Goal: Transaction & Acquisition: Purchase product/service

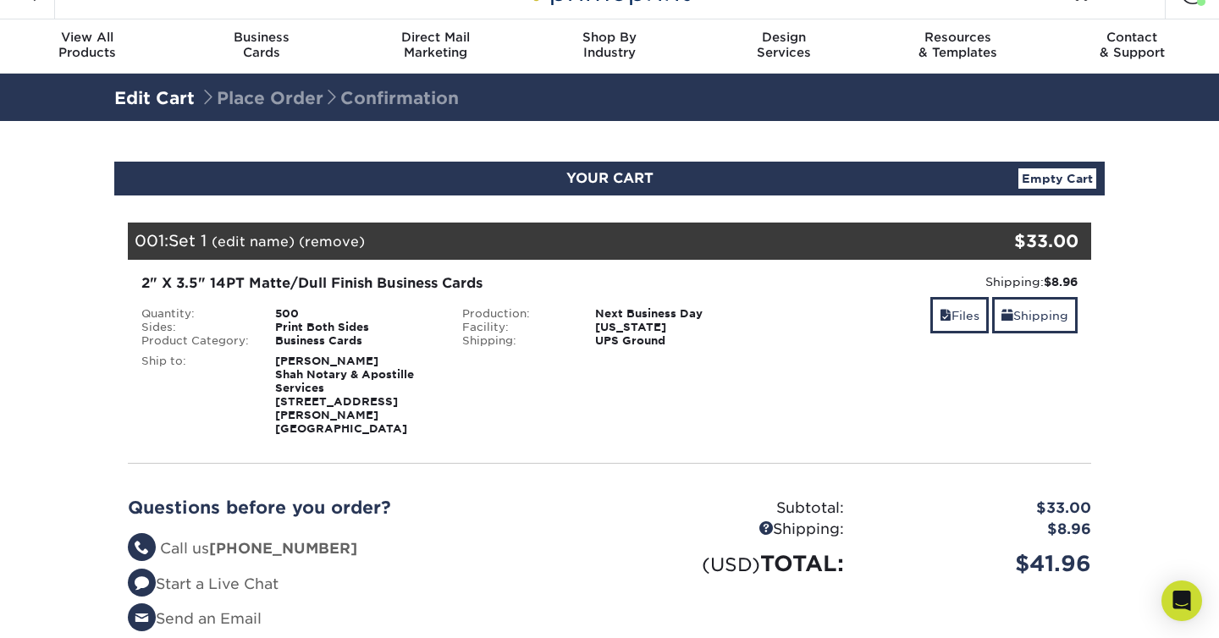
scroll to position [37, 0]
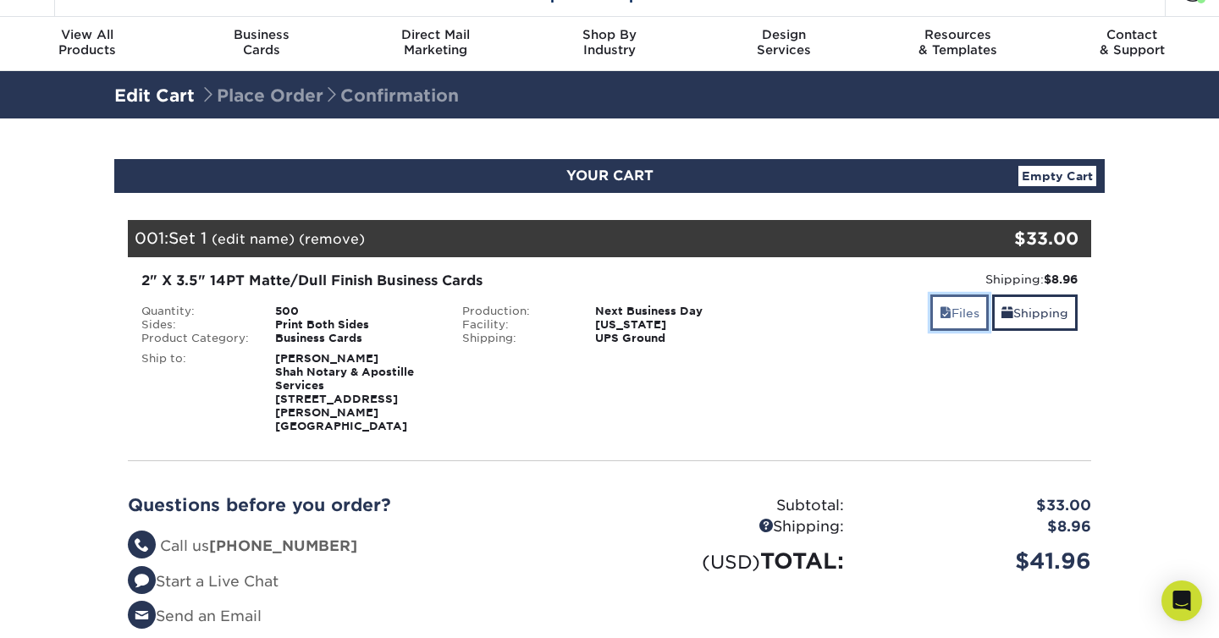
click at [946, 323] on link "Files" at bounding box center [959, 313] width 58 height 36
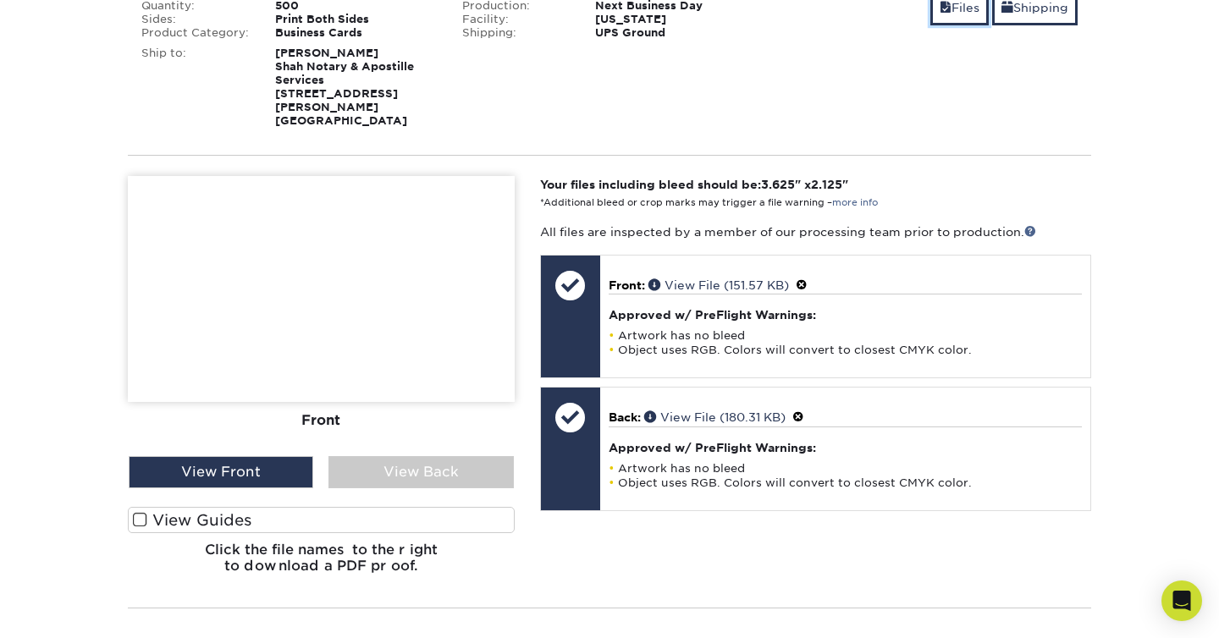
scroll to position [360, 0]
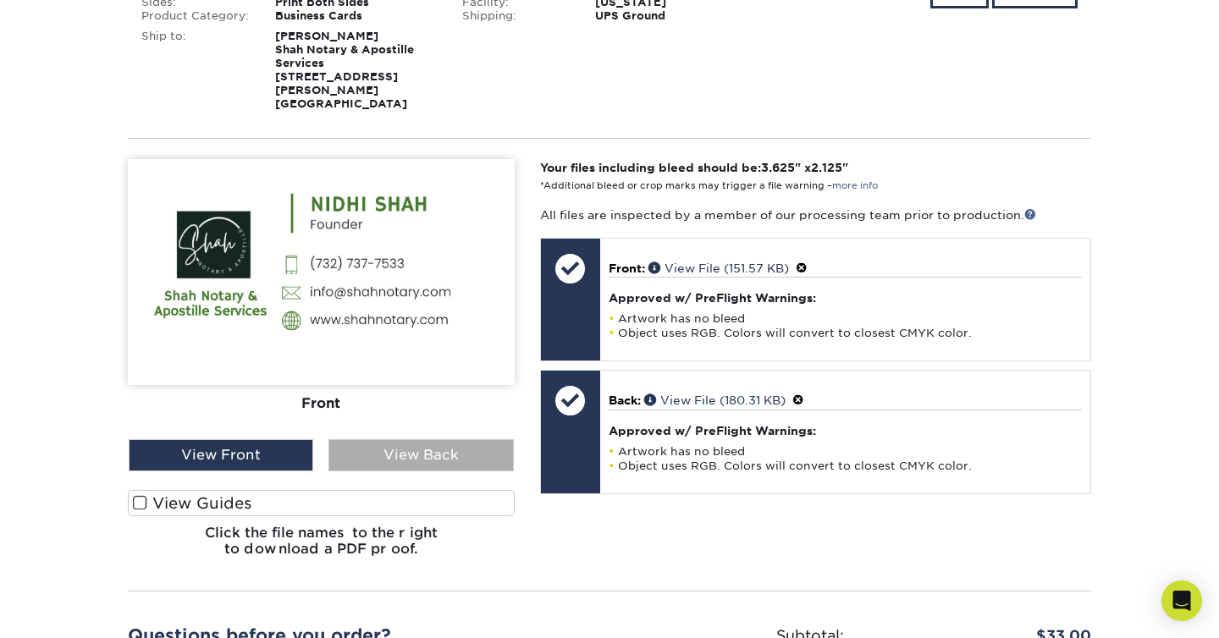
click at [418, 441] on div "View Back" at bounding box center [420, 455] width 185 height 32
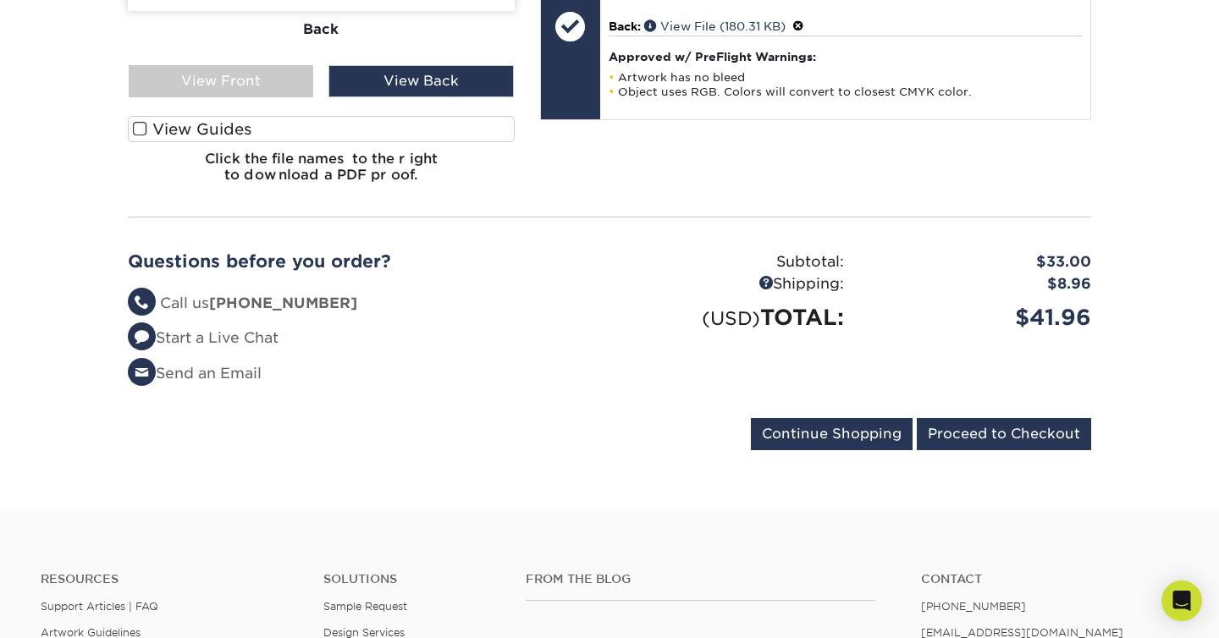
scroll to position [735, 0]
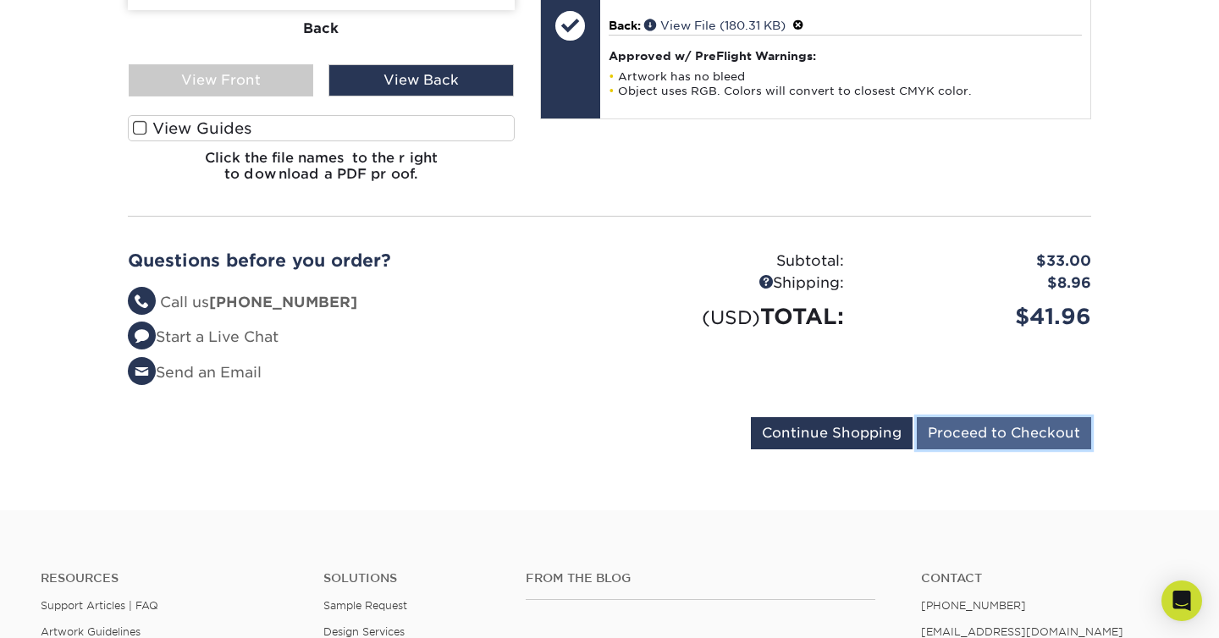
click at [1008, 423] on input "Proceed to Checkout" at bounding box center [1004, 433] width 174 height 32
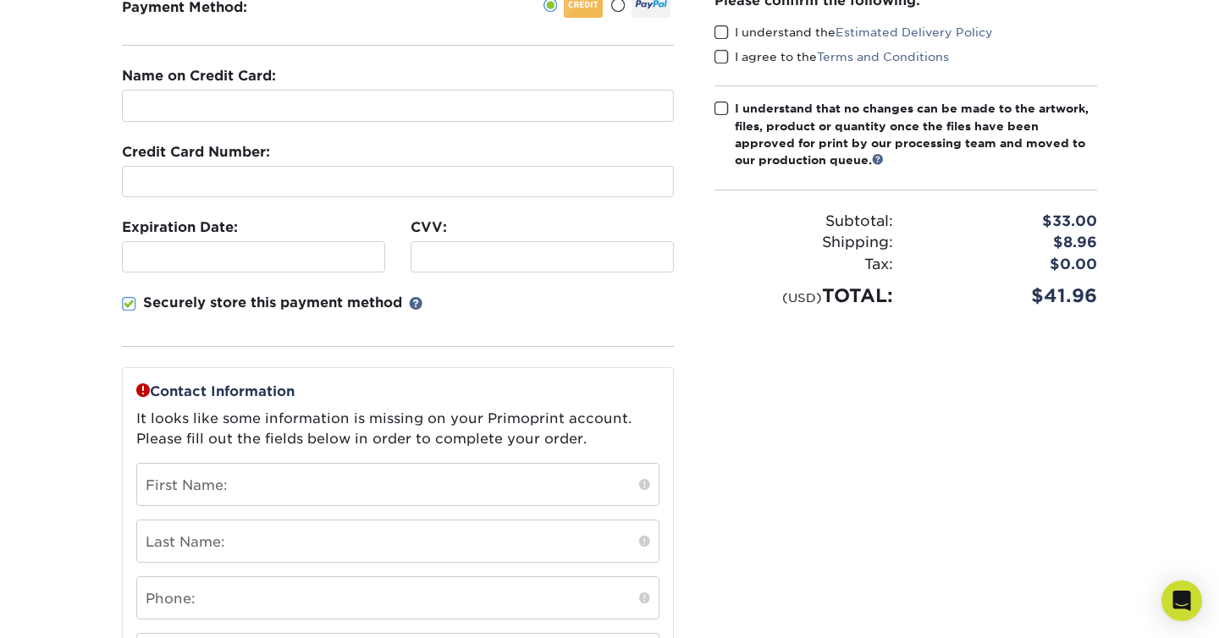
scroll to position [272, 0]
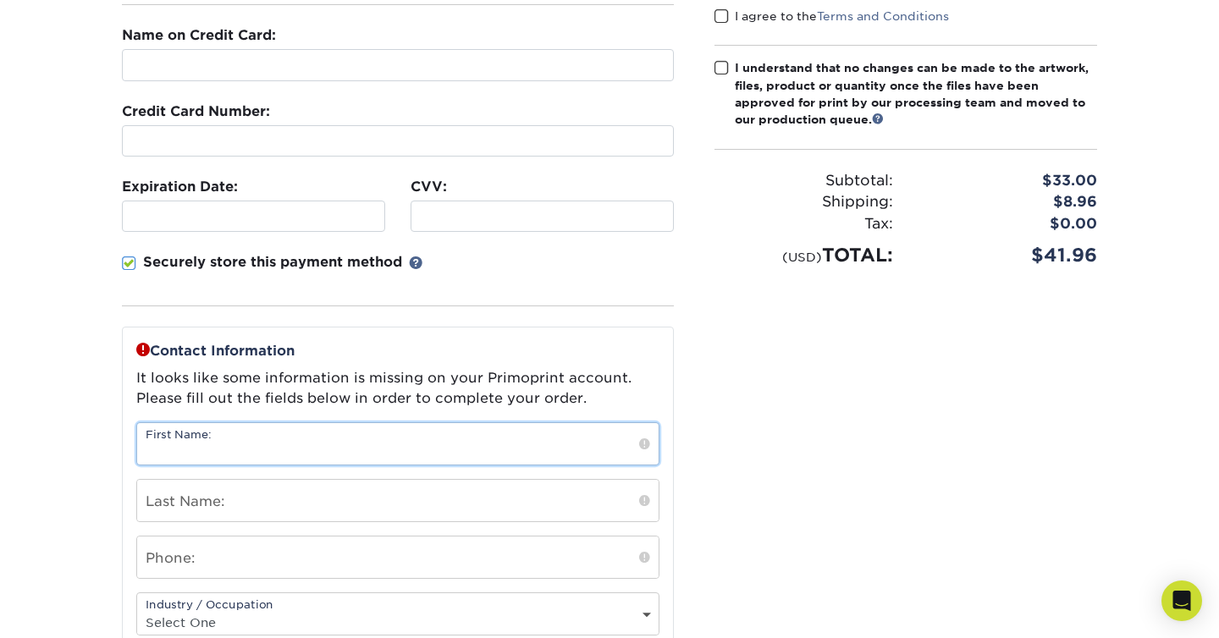
click at [494, 432] on input "text" at bounding box center [397, 443] width 521 height 41
type input "Nidhi"
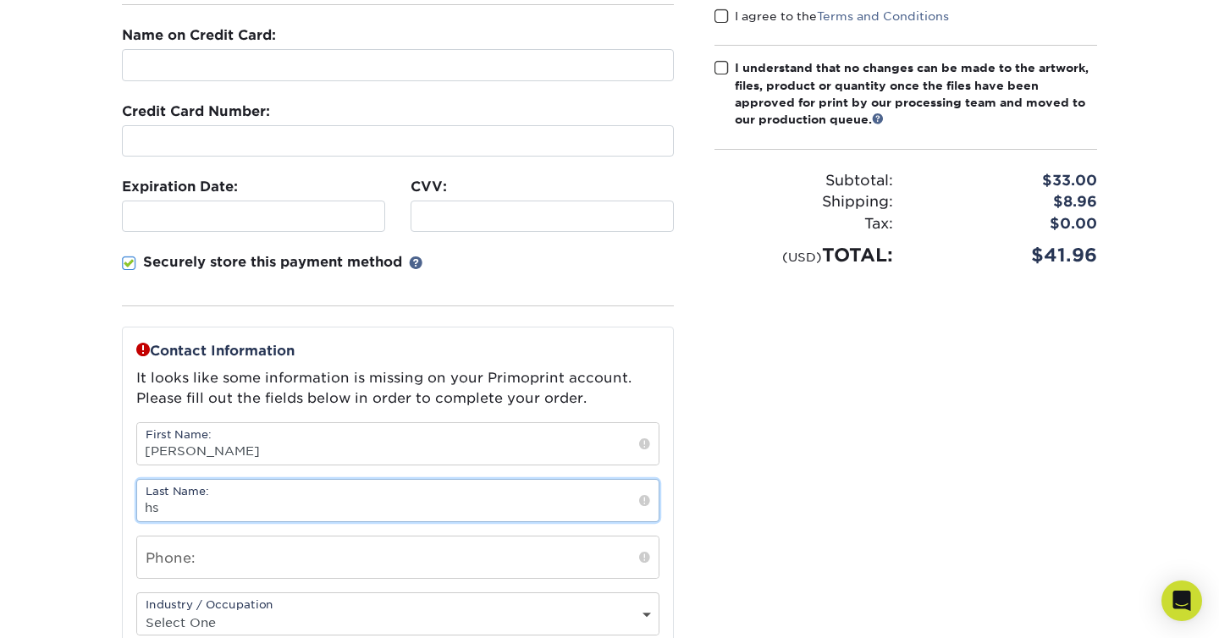
type input "h"
type input "Shah"
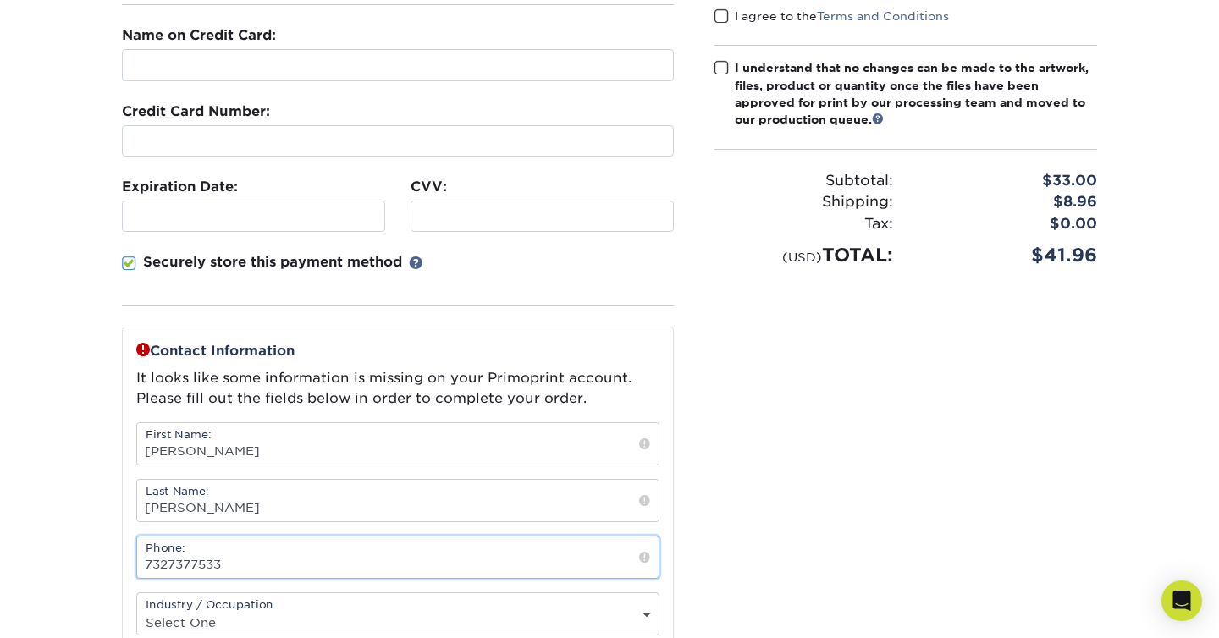
type input "7327377533"
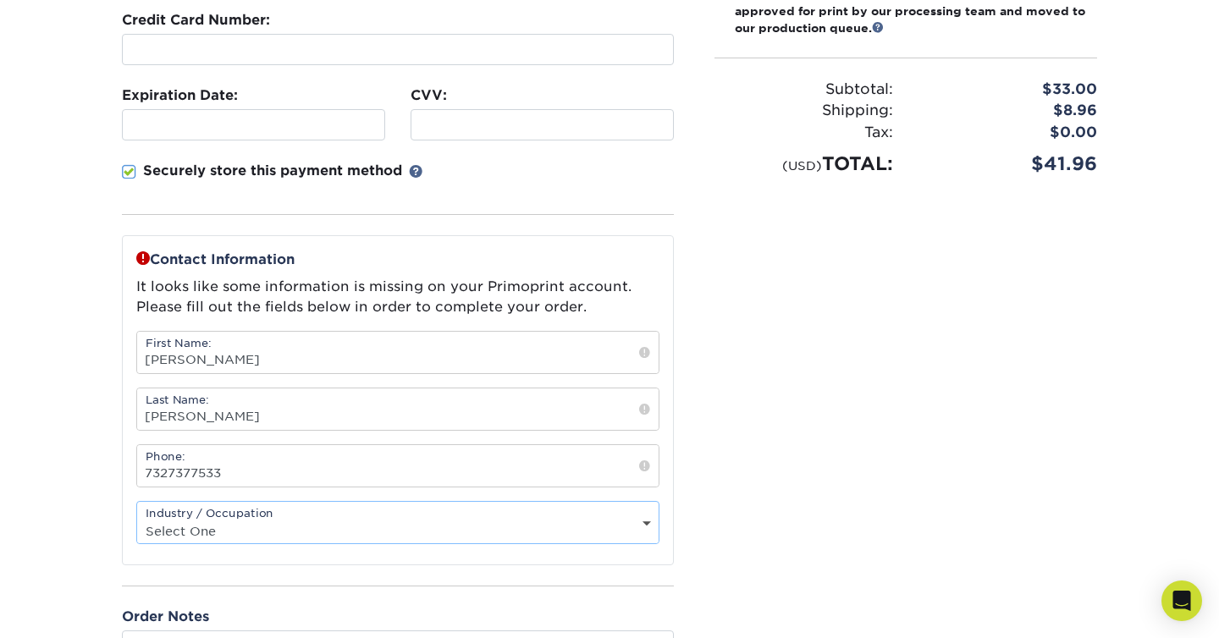
scroll to position [422, 0]
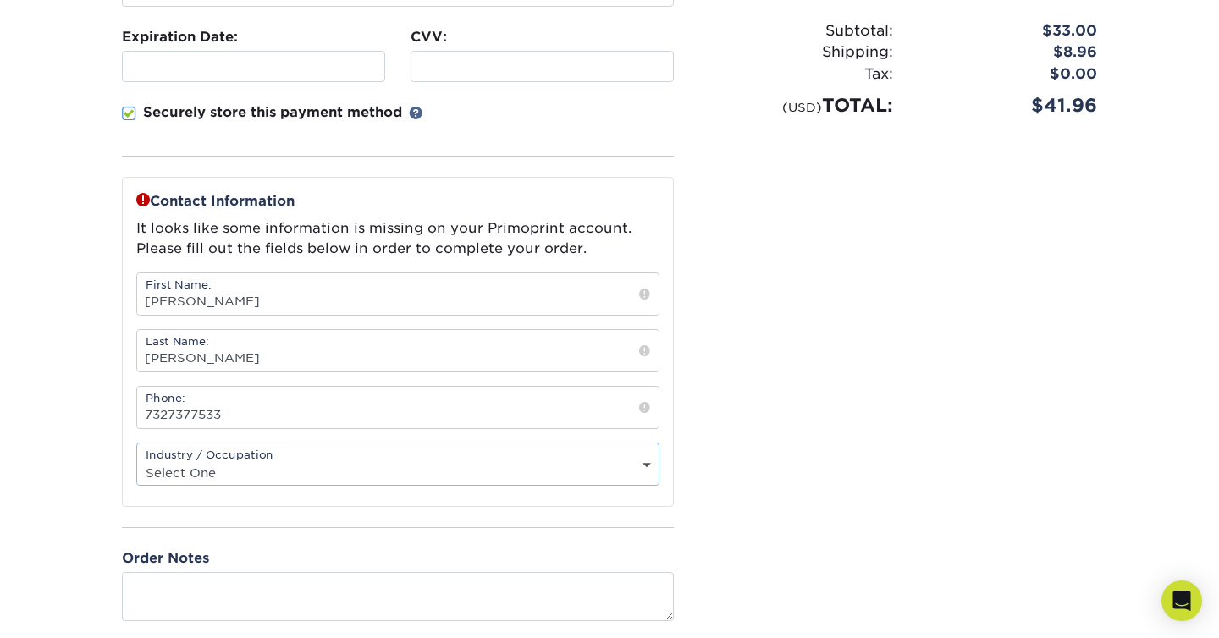
click at [330, 458] on div "Industry / Occupation Select One Administrative Executive Human Resources Const…" at bounding box center [397, 464] width 523 height 43
click at [416, 475] on select "Select One Administrative Executive Human Resources Construction Education Ente…" at bounding box center [397, 473] width 521 height 25
select select "26"
click at [137, 461] on select "Select One Administrative Executive Human Resources Construction Education Ente…" at bounding box center [397, 473] width 521 height 25
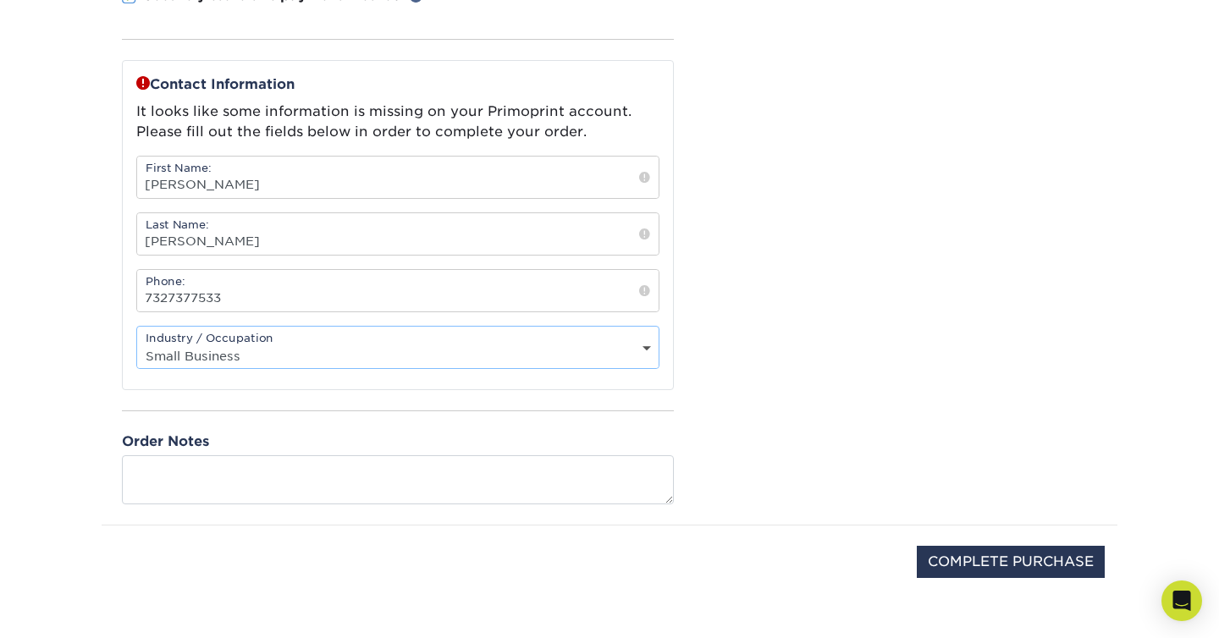
scroll to position [559, 0]
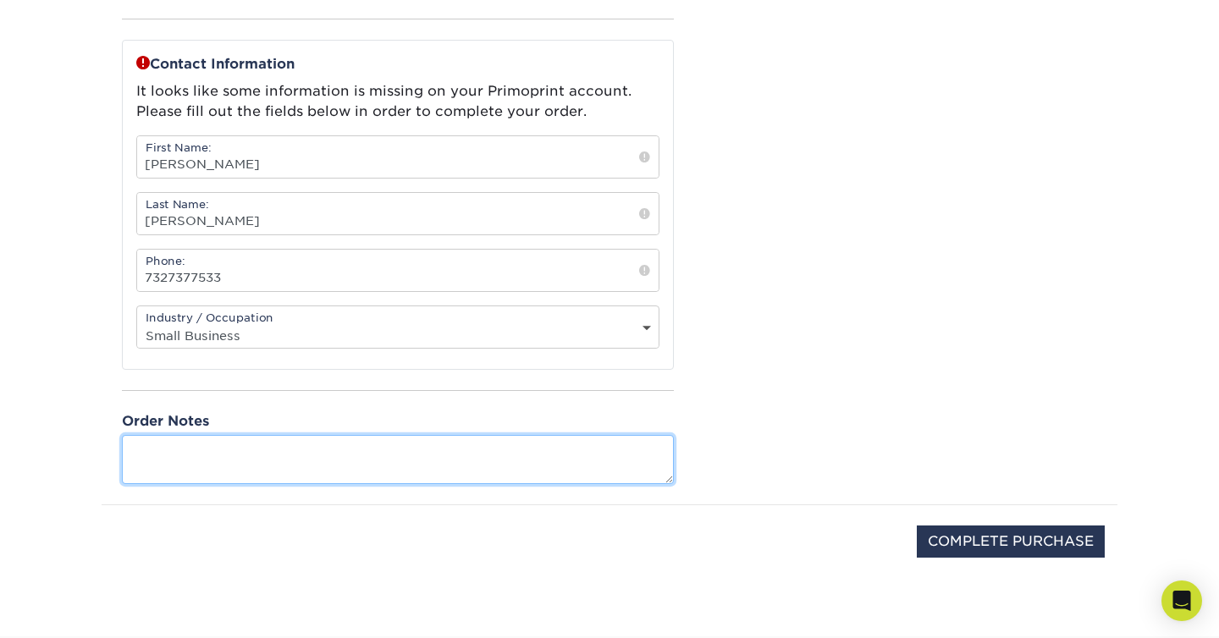
click at [293, 455] on textarea at bounding box center [398, 459] width 552 height 48
click at [354, 452] on textarea "Please send me a proof of the converted front and back of my artwork" at bounding box center [398, 459] width 552 height 48
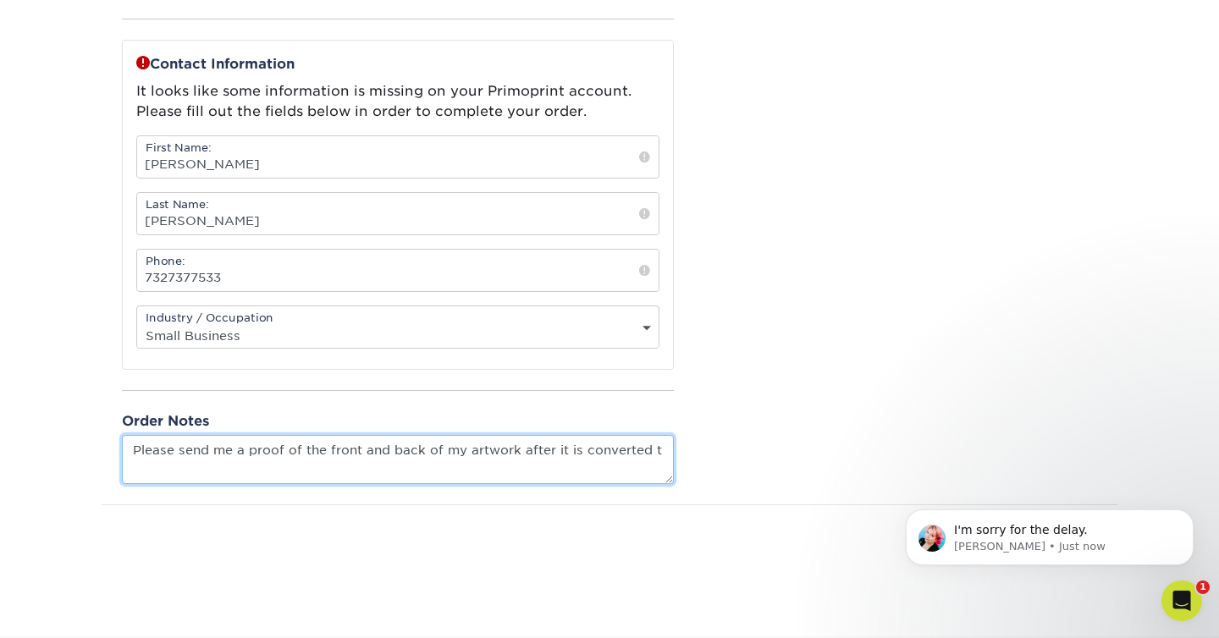
scroll to position [0, 0]
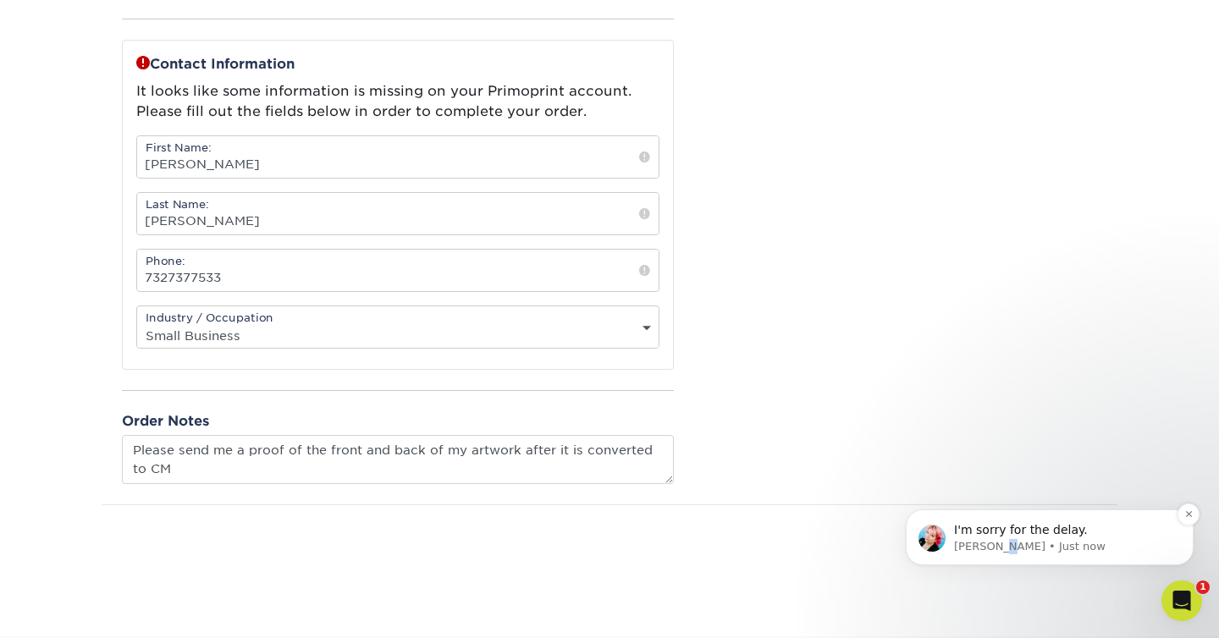
click at [998, 550] on p "Jenny • Just now" at bounding box center [1063, 546] width 218 height 15
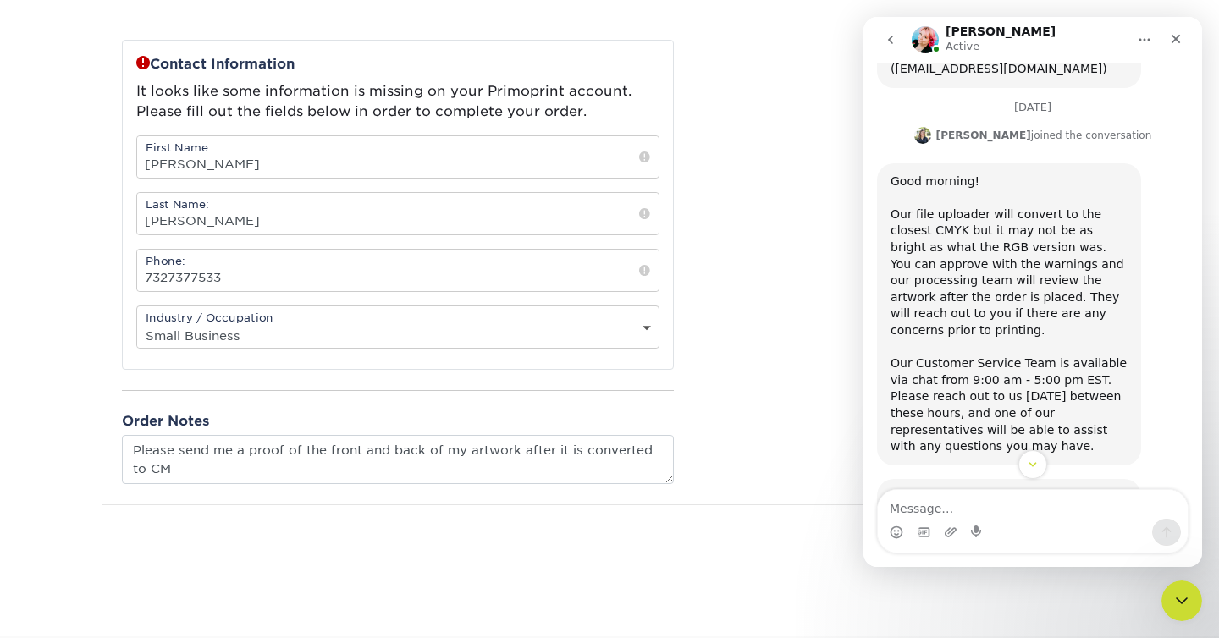
scroll to position [580, 0]
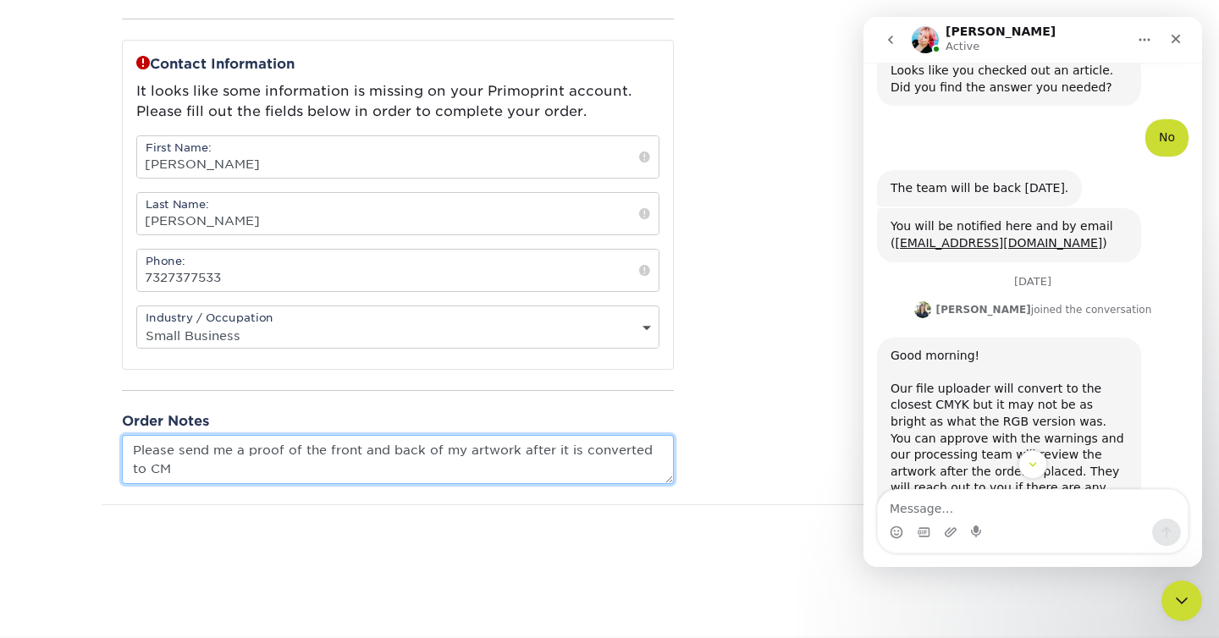
click at [395, 471] on textarea "Please send me a proof of the front and back of my artwork after it is converte…" at bounding box center [398, 459] width 552 height 48
type textarea "Please send me a proof of the front and back of my artwork after it is converte…"
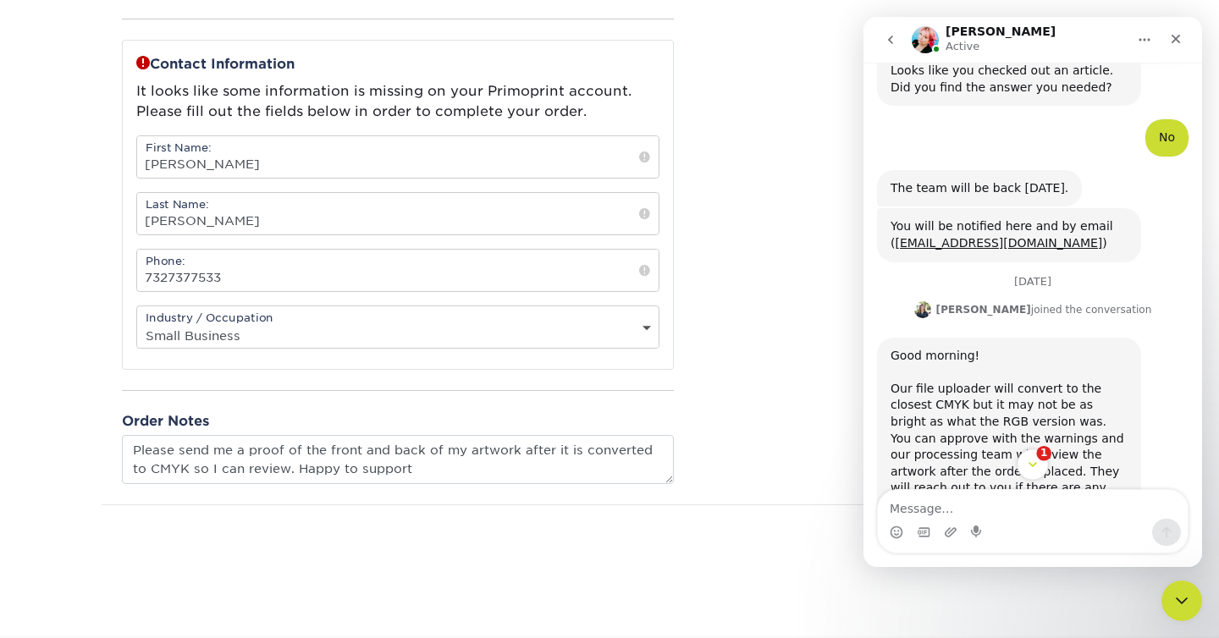
click at [1033, 462] on icon "Scroll to bottom" at bounding box center [1032, 464] width 15 height 15
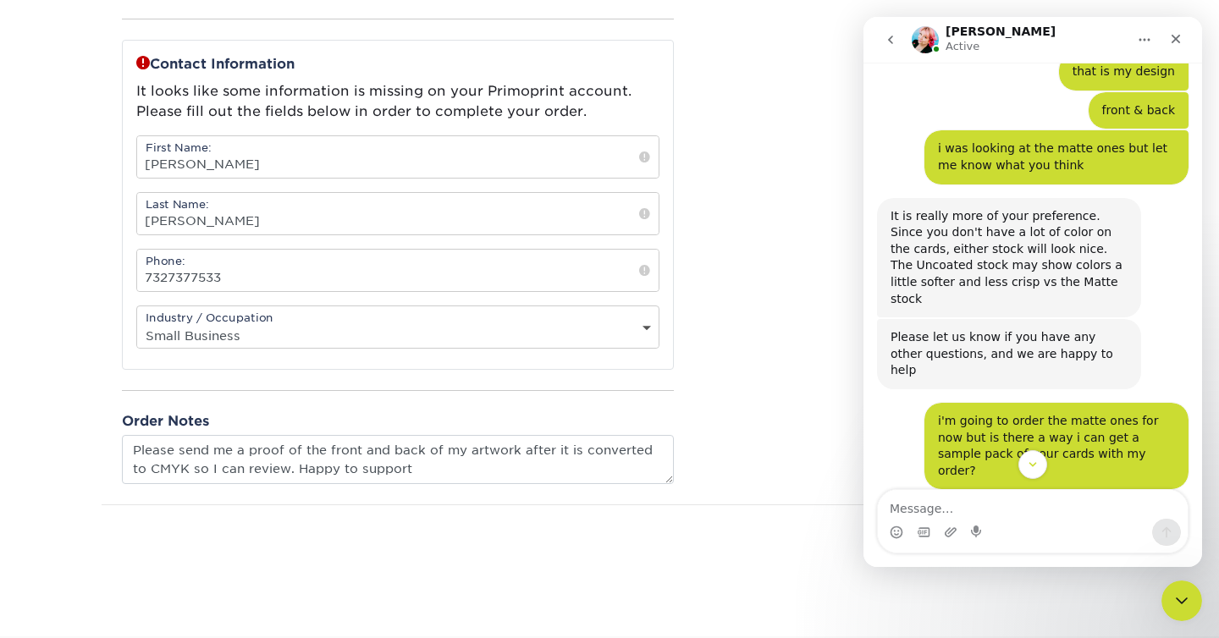
scroll to position [3092, 0]
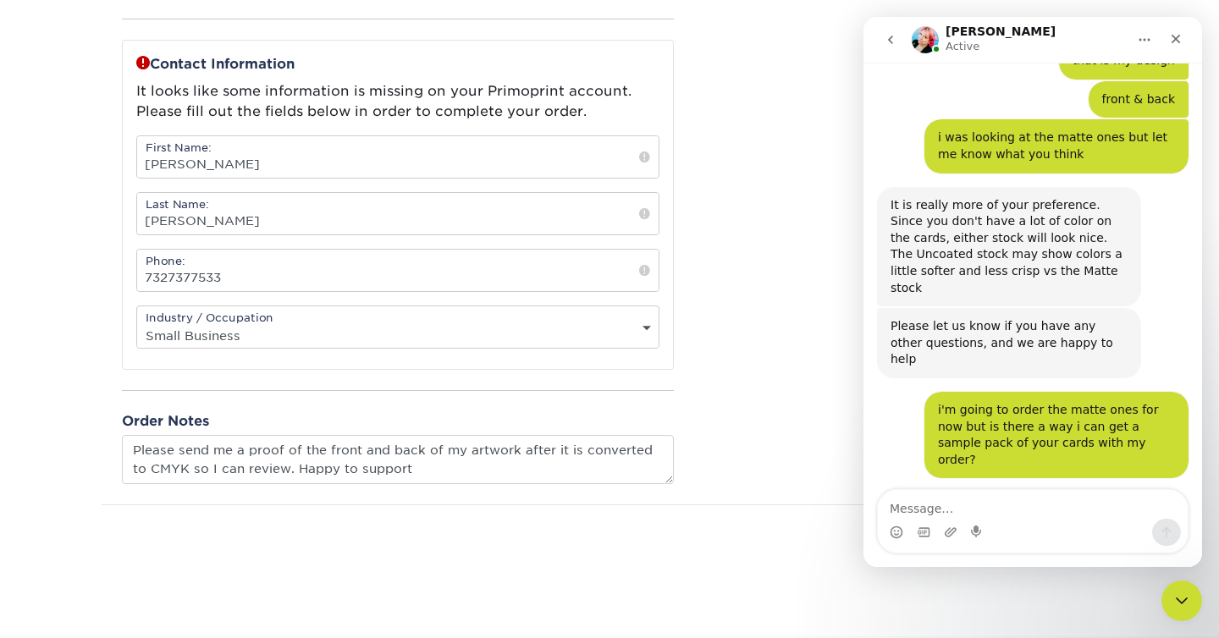
drag, startPoint x: 985, startPoint y: 345, endPoint x: 1030, endPoint y: 432, distance: 98.1
click at [1013, 494] on textarea "Message…" at bounding box center [1033, 504] width 310 height 29
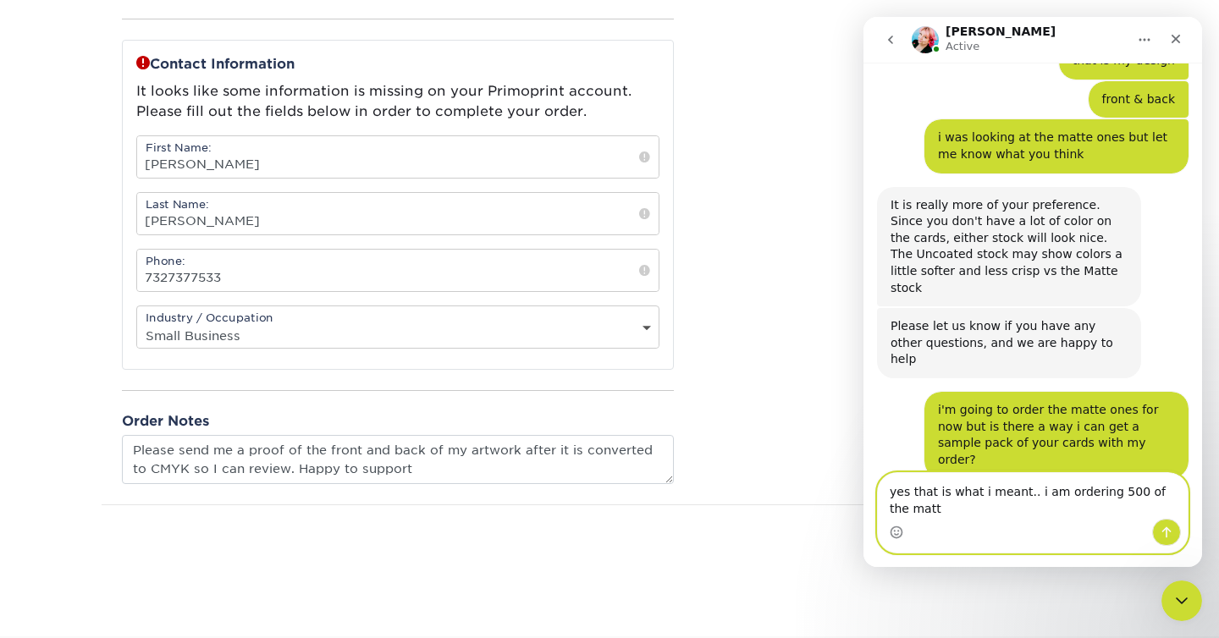
scroll to position [3109, 0]
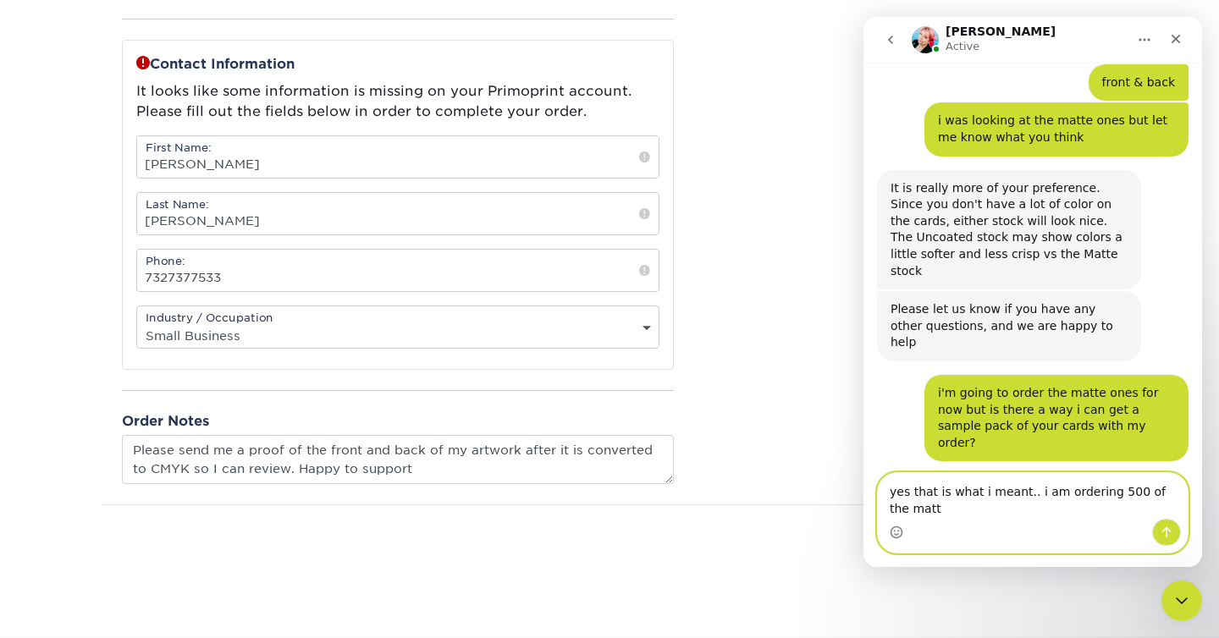
type textarea "yes that is what i meant.. i am ordering 500 of the matte"
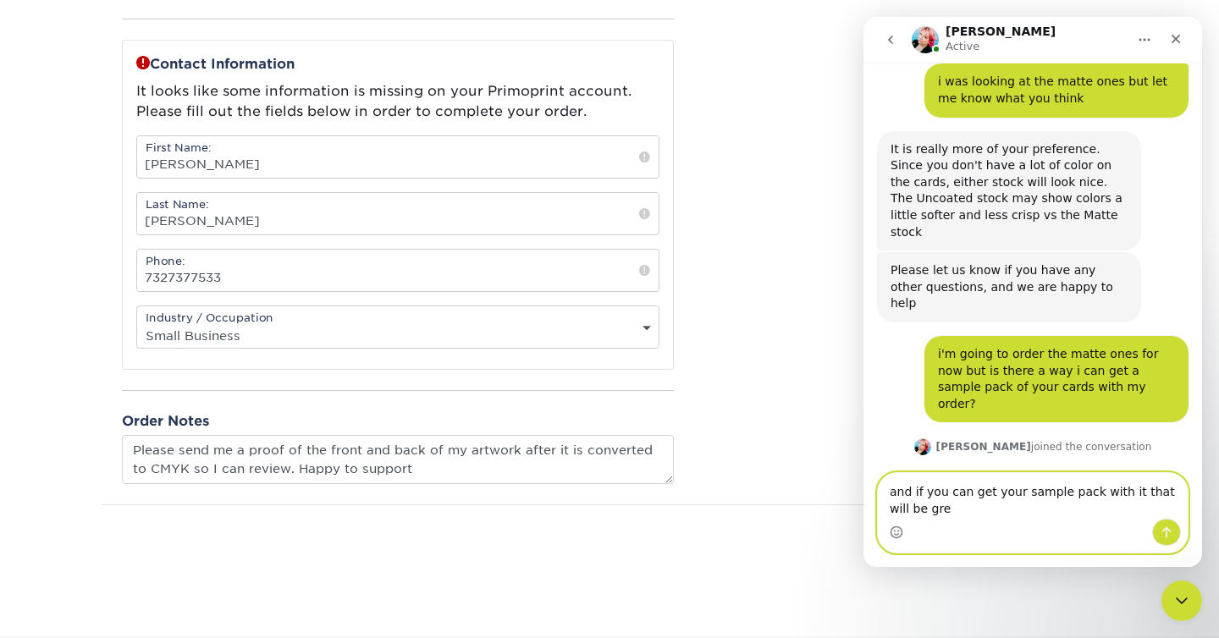
scroll to position [3213, 0]
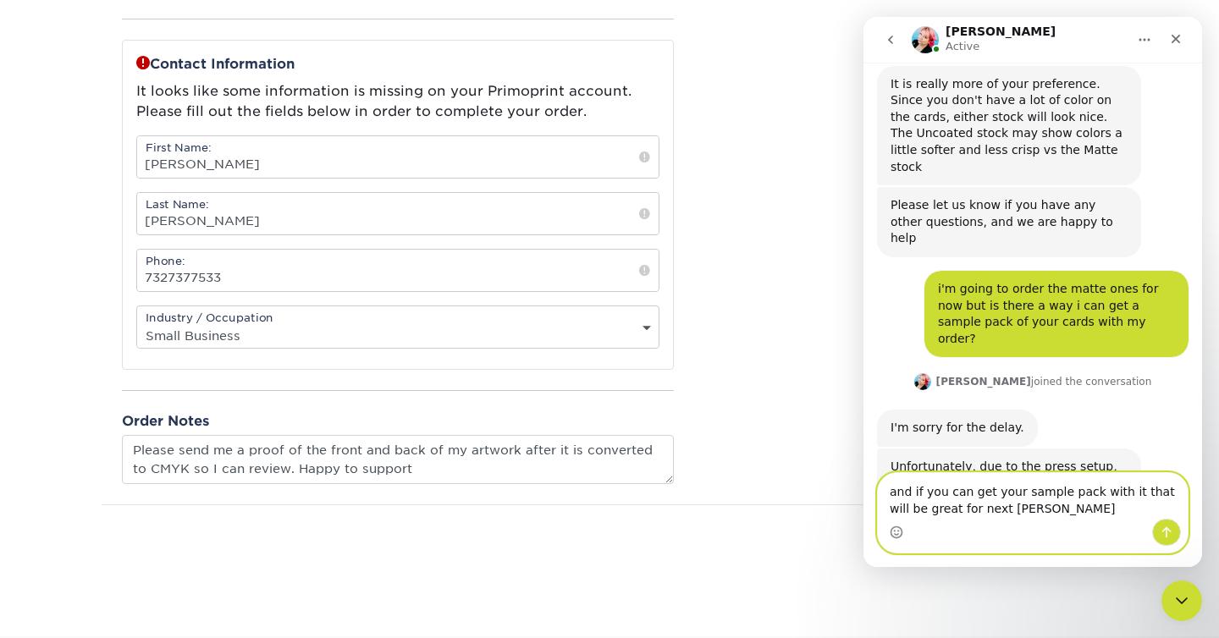
type textarea "and if you can get your sample pack with it that will be great for next time"
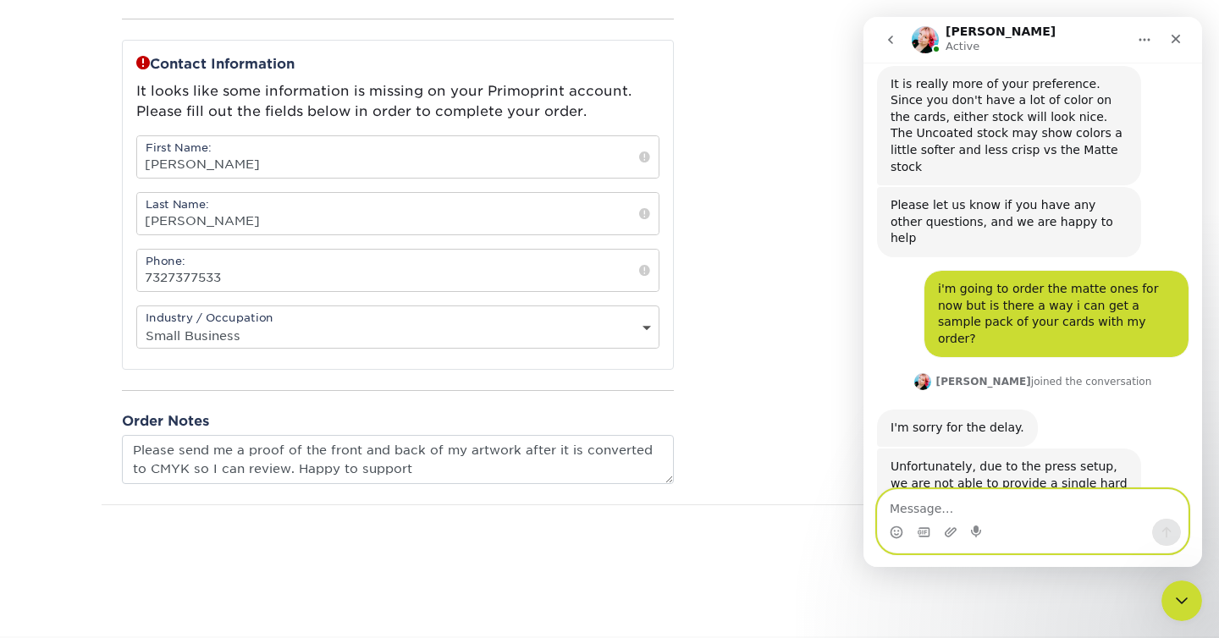
scroll to position [3251, 0]
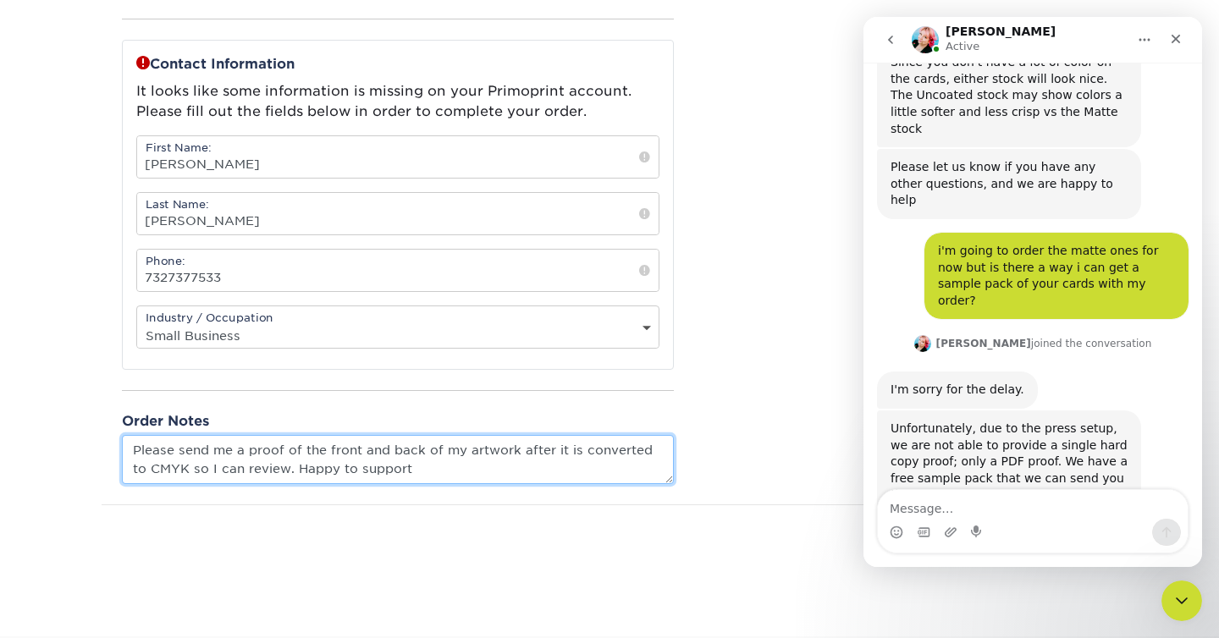
click at [604, 471] on textarea "Please send me a proof of the front and back of my artwork after it is converte…" at bounding box center [398, 459] width 552 height 48
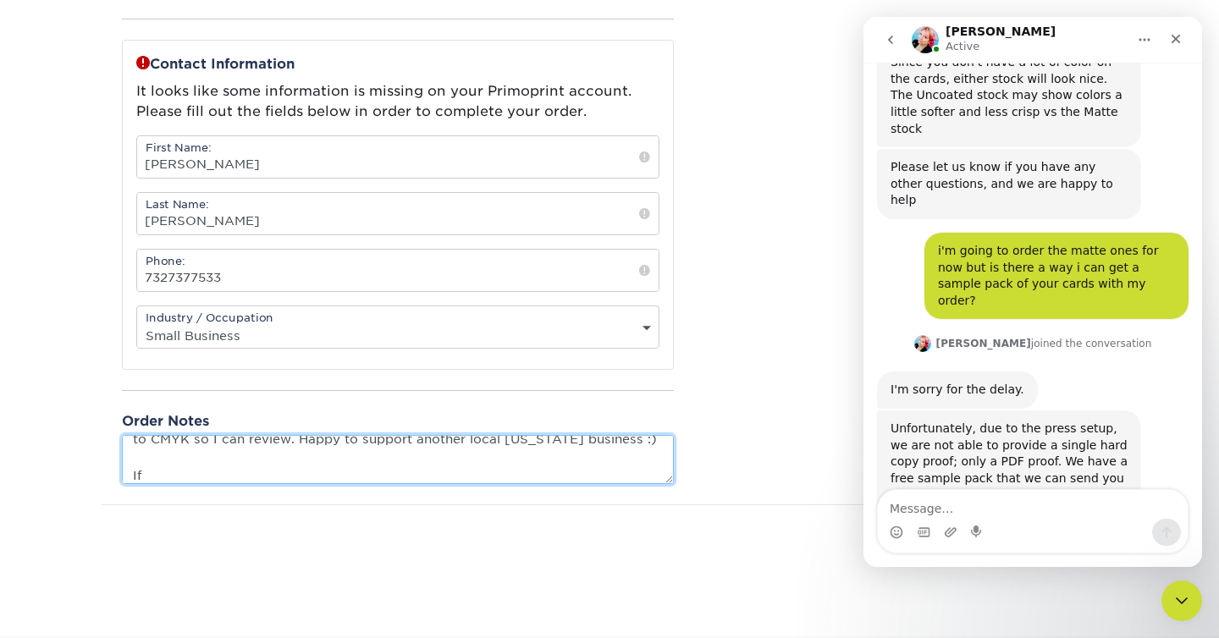
scroll to position [3253, 0]
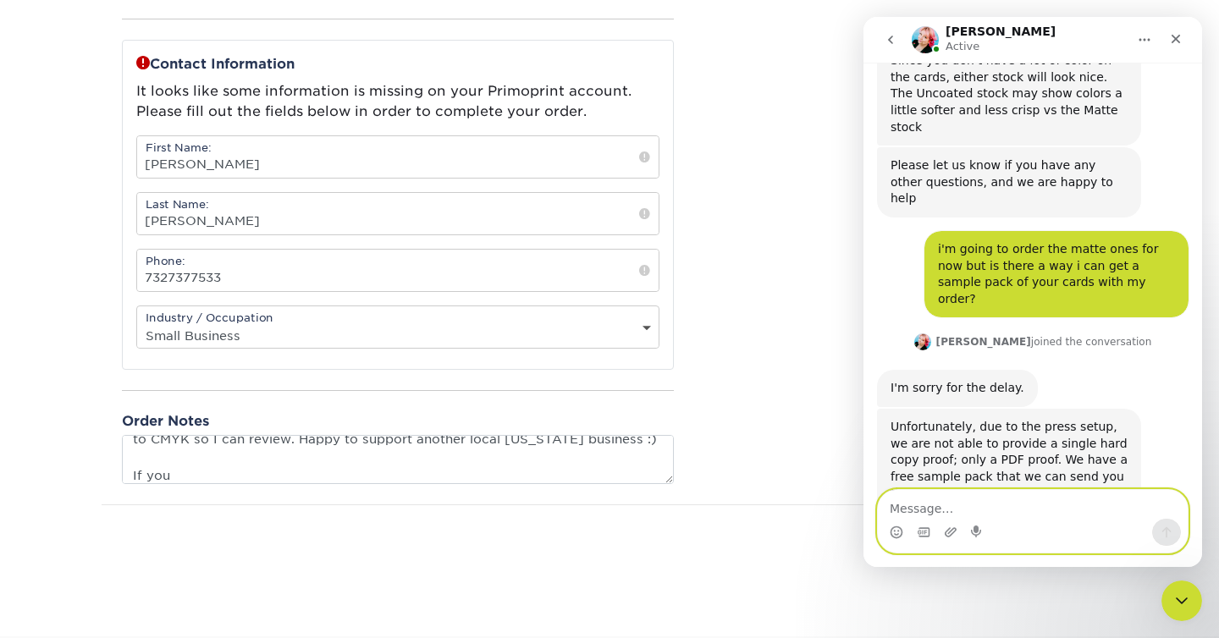
type textarea "Please send me a proof of the front and back of my artwork after it is converte…"
click at [1032, 512] on textarea "Message…" at bounding box center [1033, 504] width 310 height 29
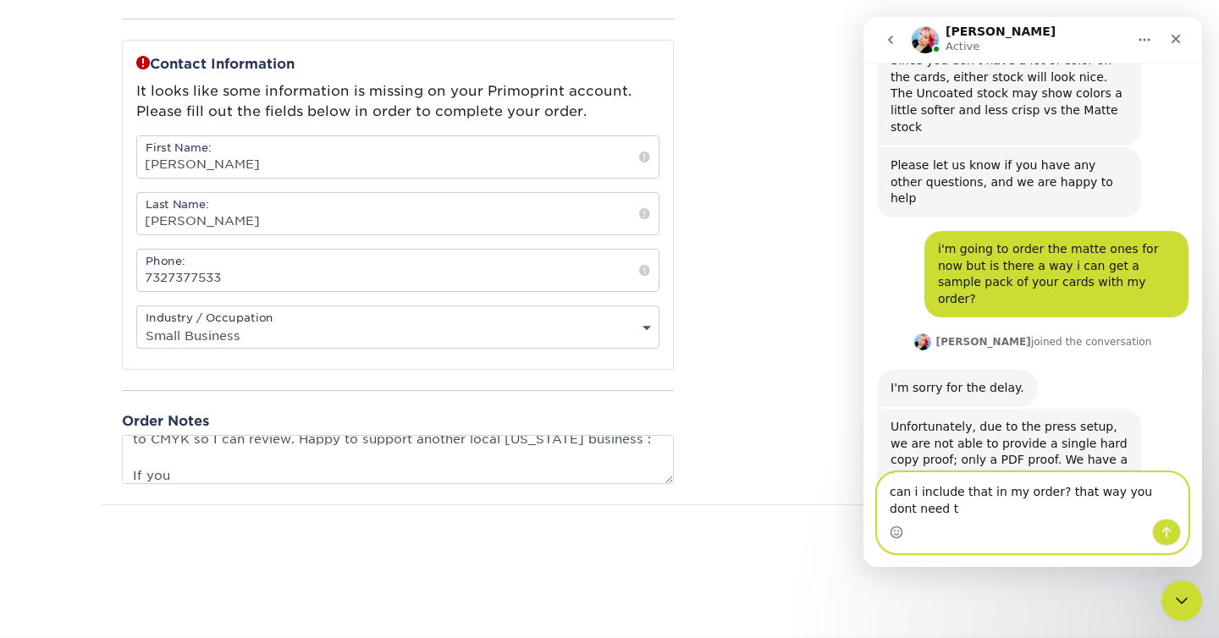
scroll to position [3269, 0]
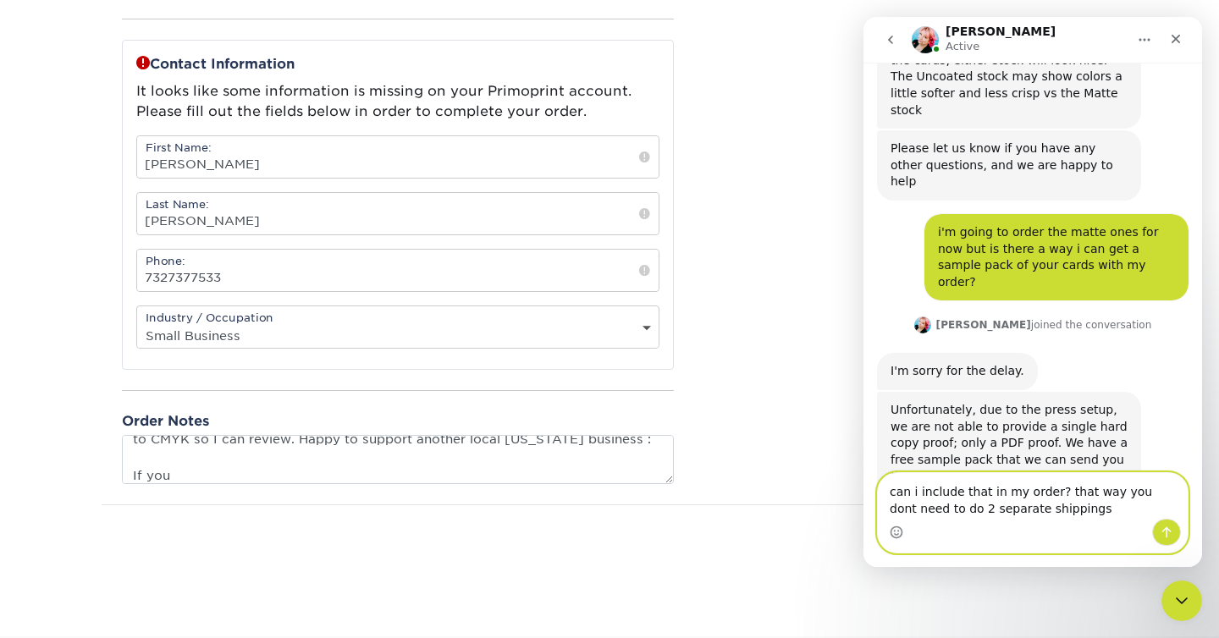
type textarea "can i include that in my order? that way you dont need to do 2 separate shippin…"
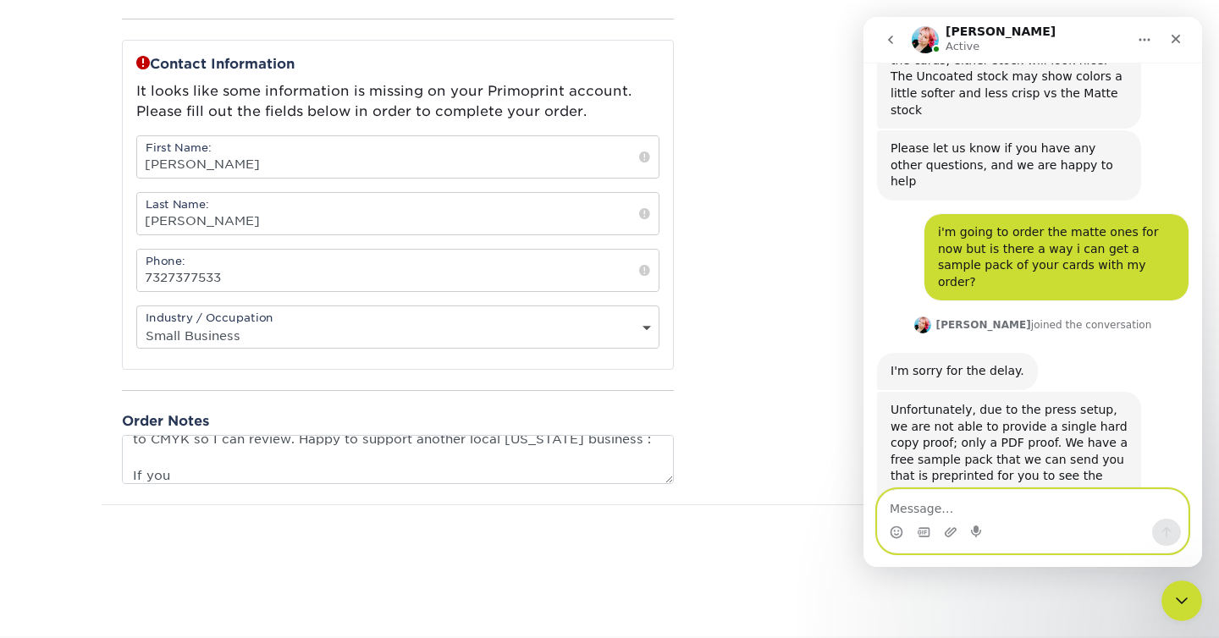
scroll to position [0, 0]
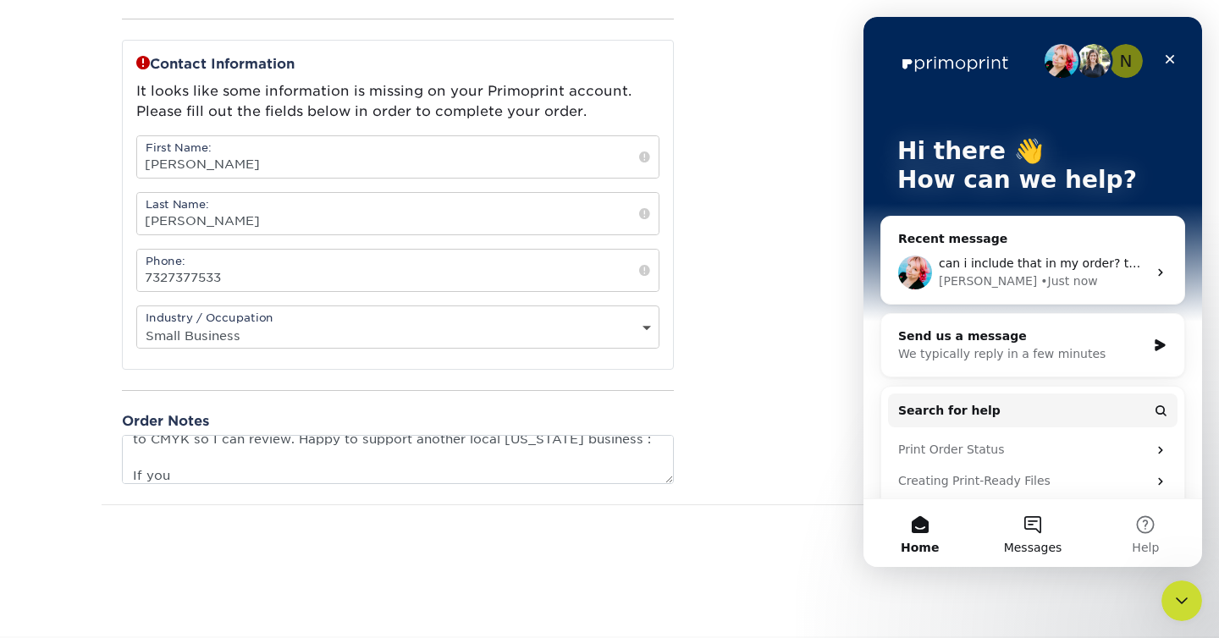
click at [1035, 533] on button "Messages" at bounding box center [1032, 533] width 113 height 68
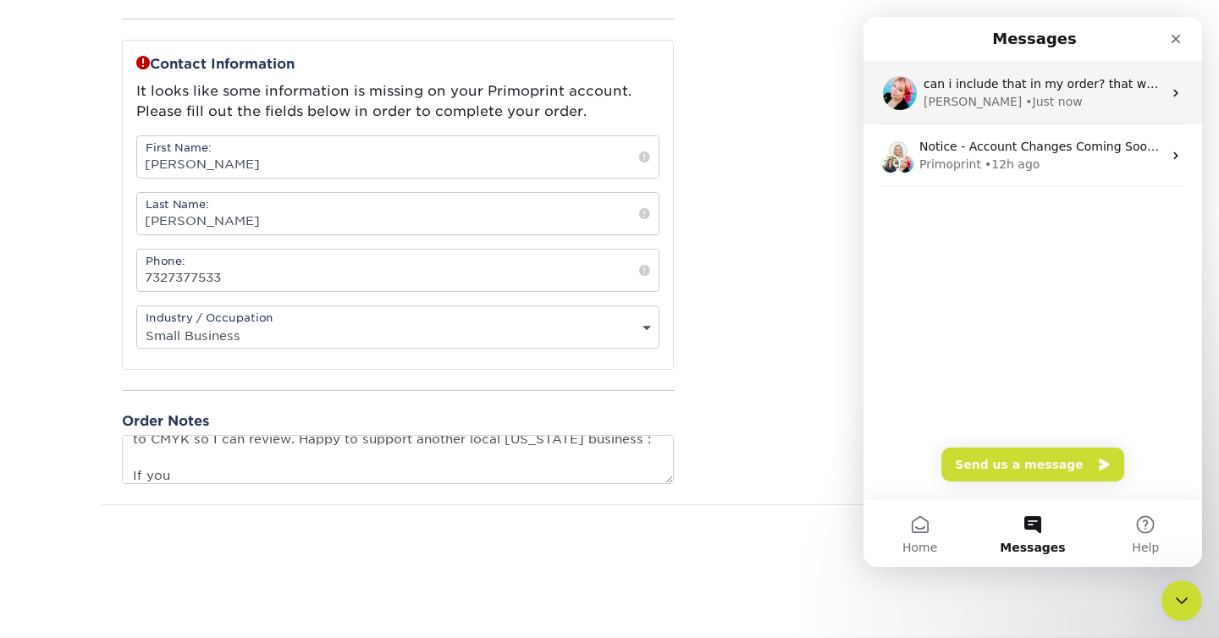
click at [1055, 77] on span "can i include that in my order? that way you dont need to do 2 separate shippin…" at bounding box center [1171, 84] width 495 height 14
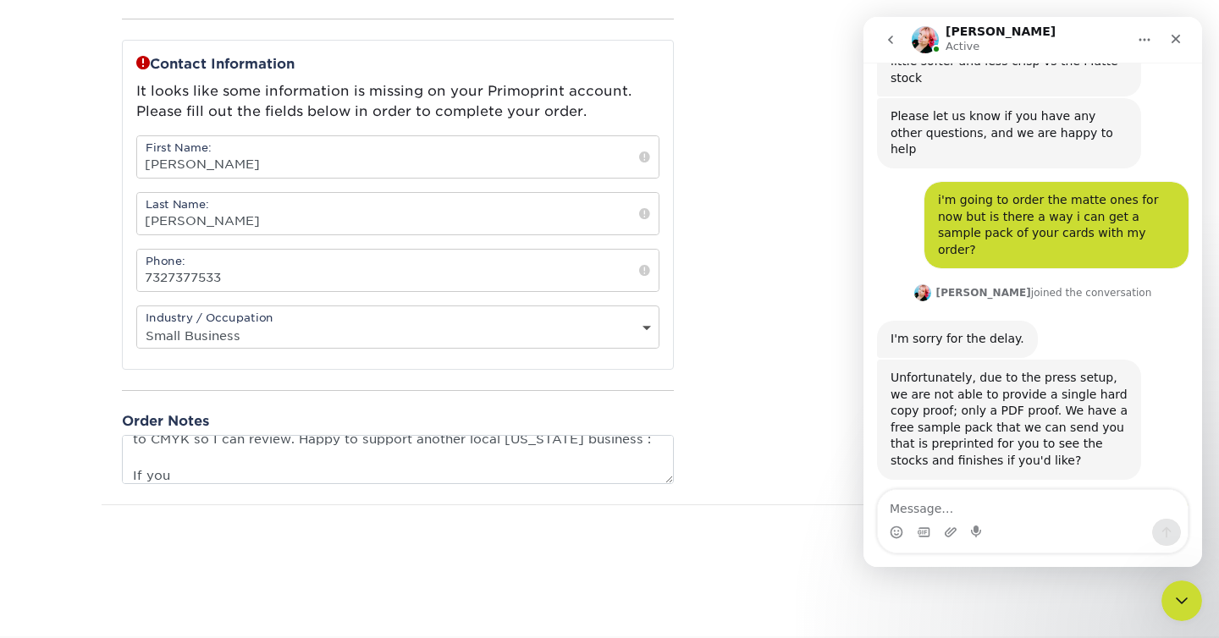
scroll to position [3337, 0]
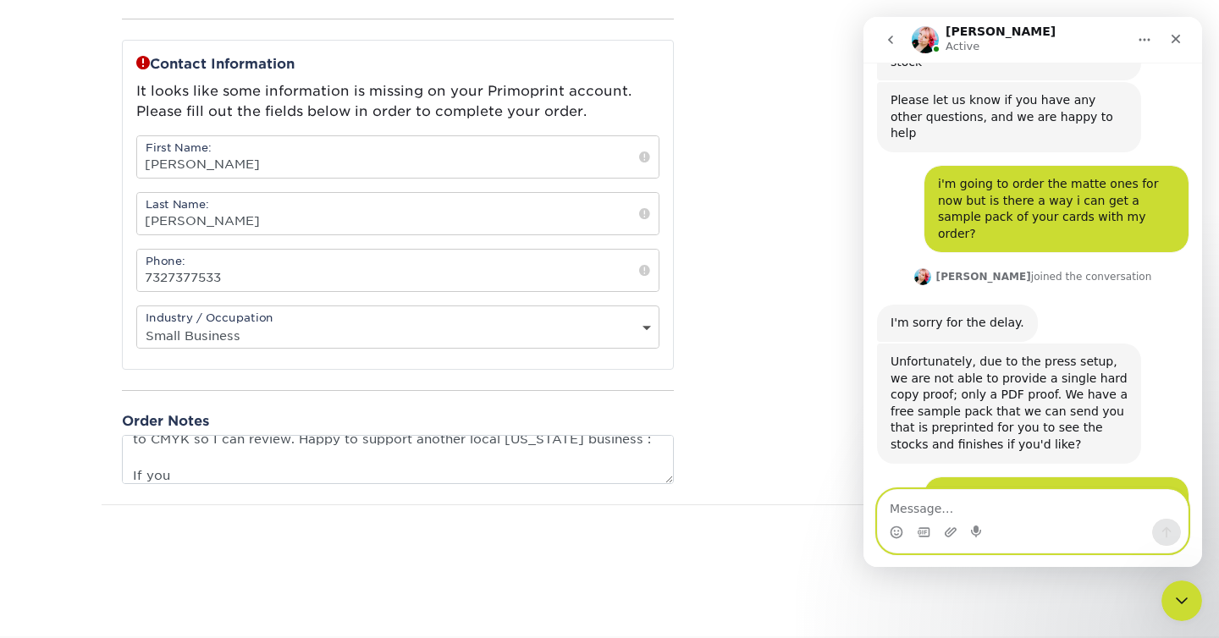
click at [1057, 497] on textarea "Message…" at bounding box center [1033, 504] width 310 height 29
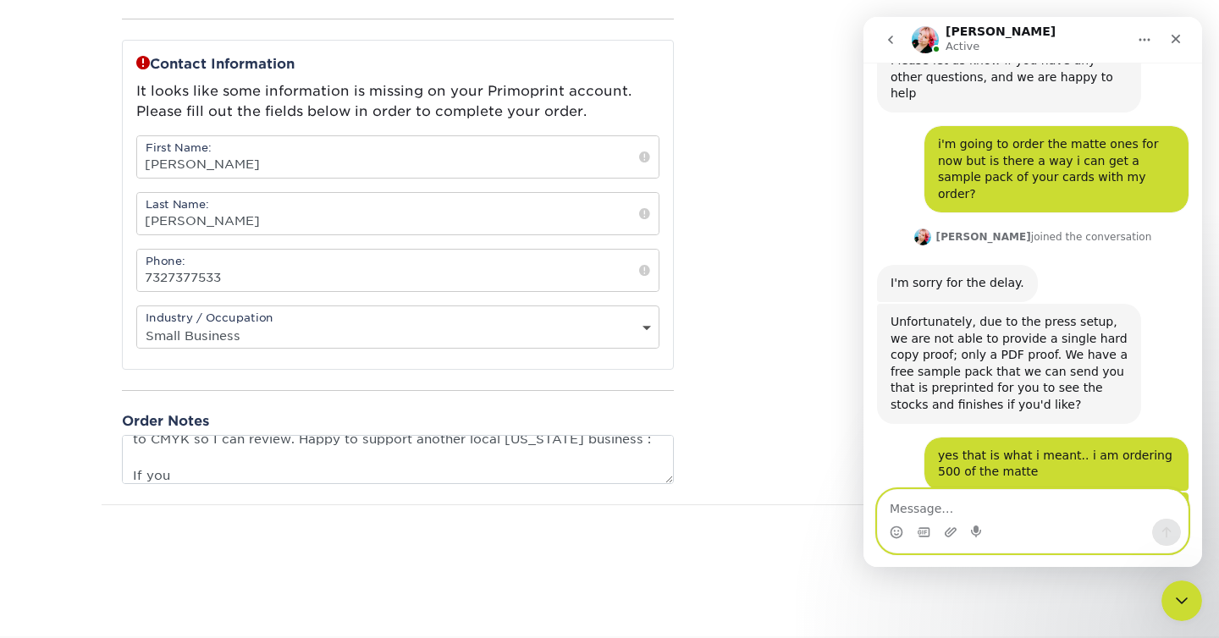
scroll to position [3385, 0]
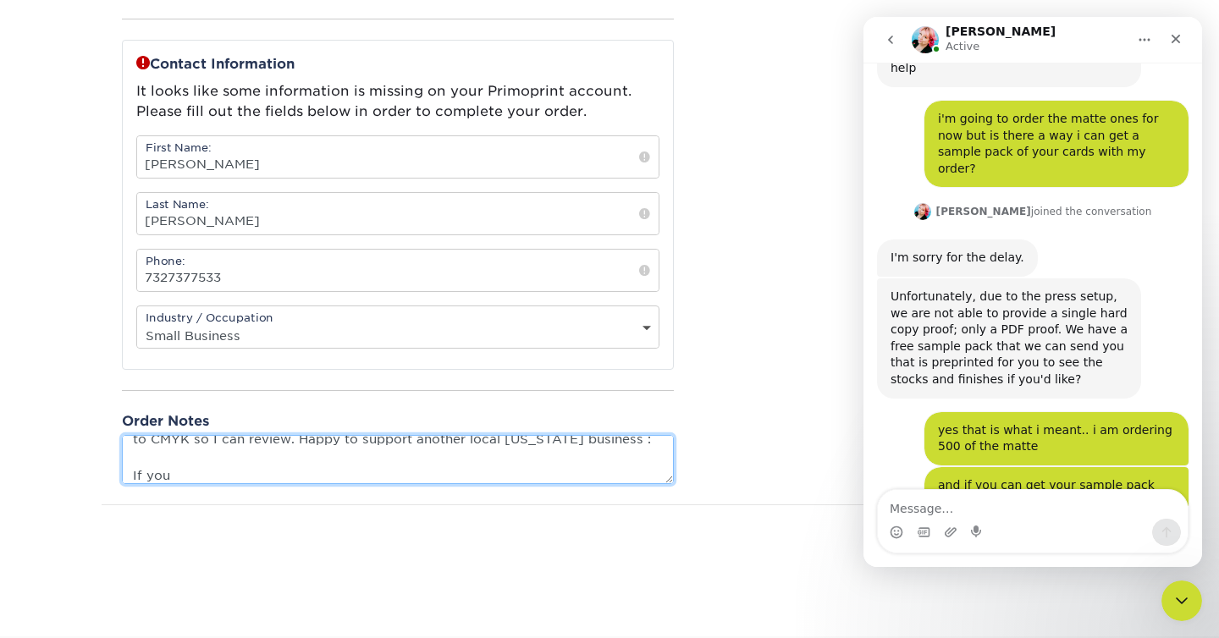
click at [565, 467] on textarea "Please send me a proof of the front and back of my artwork after it is converte…" at bounding box center [398, 459] width 552 height 48
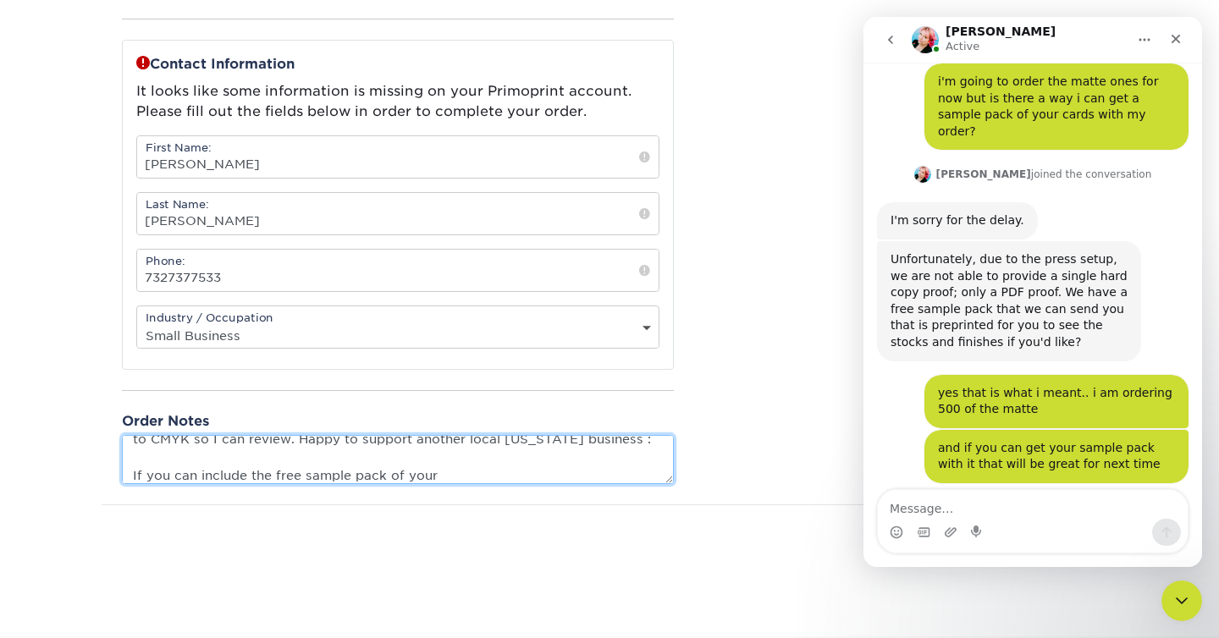
scroll to position [3437, 0]
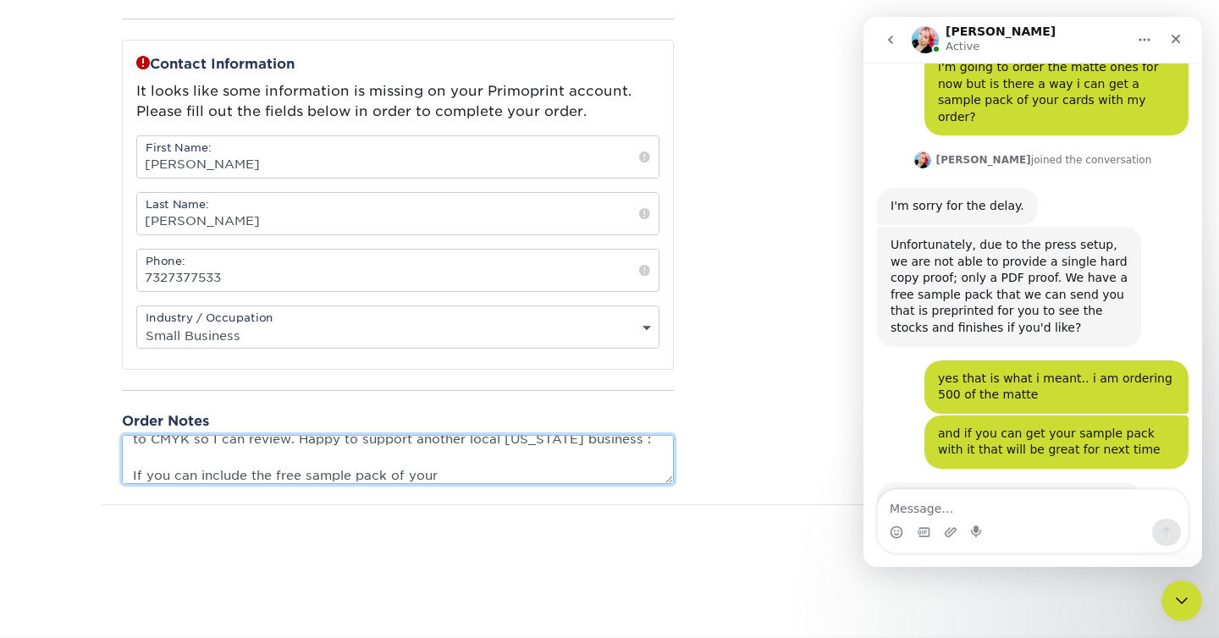
type textarea "Please send me a proof of the front and back of my artwork after it is converte…"
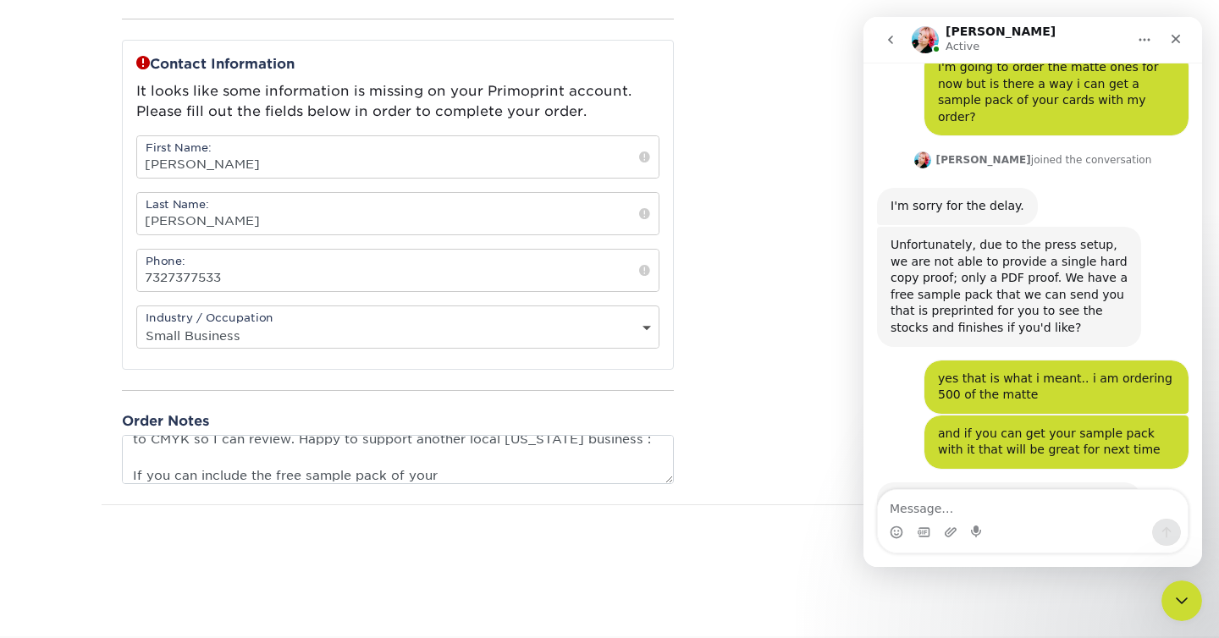
drag, startPoint x: 1002, startPoint y: 374, endPoint x: 1035, endPoint y: 447, distance: 80.3
click at [1038, 508] on textarea "Message…" at bounding box center [1033, 504] width 310 height 29
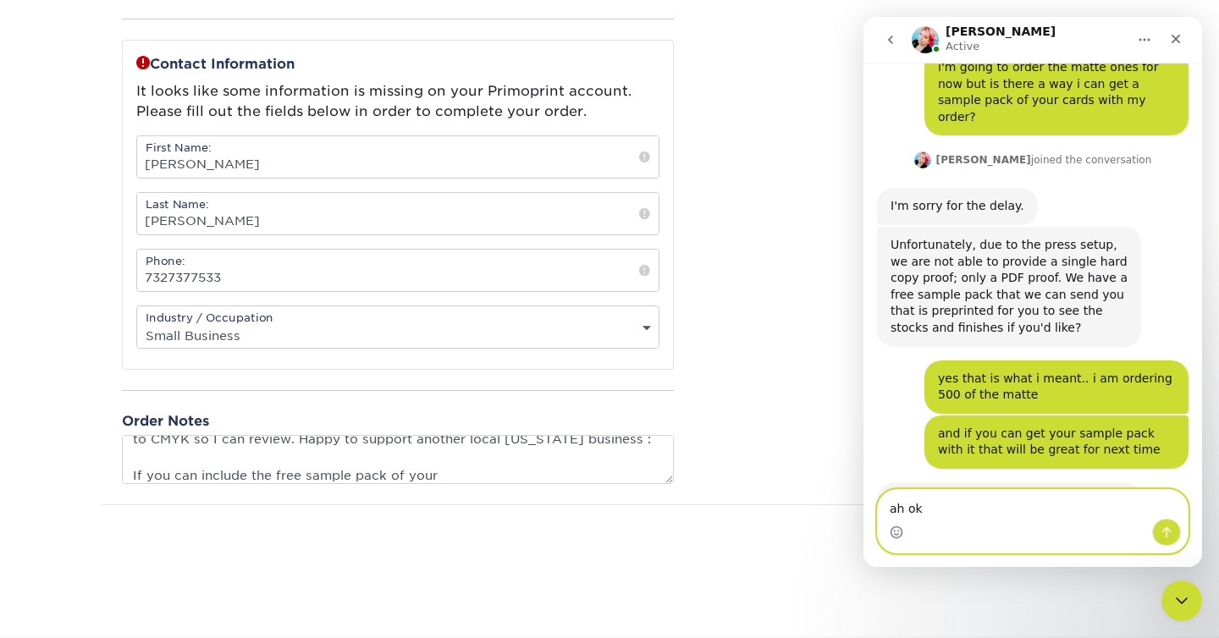
type textarea "ah ok"
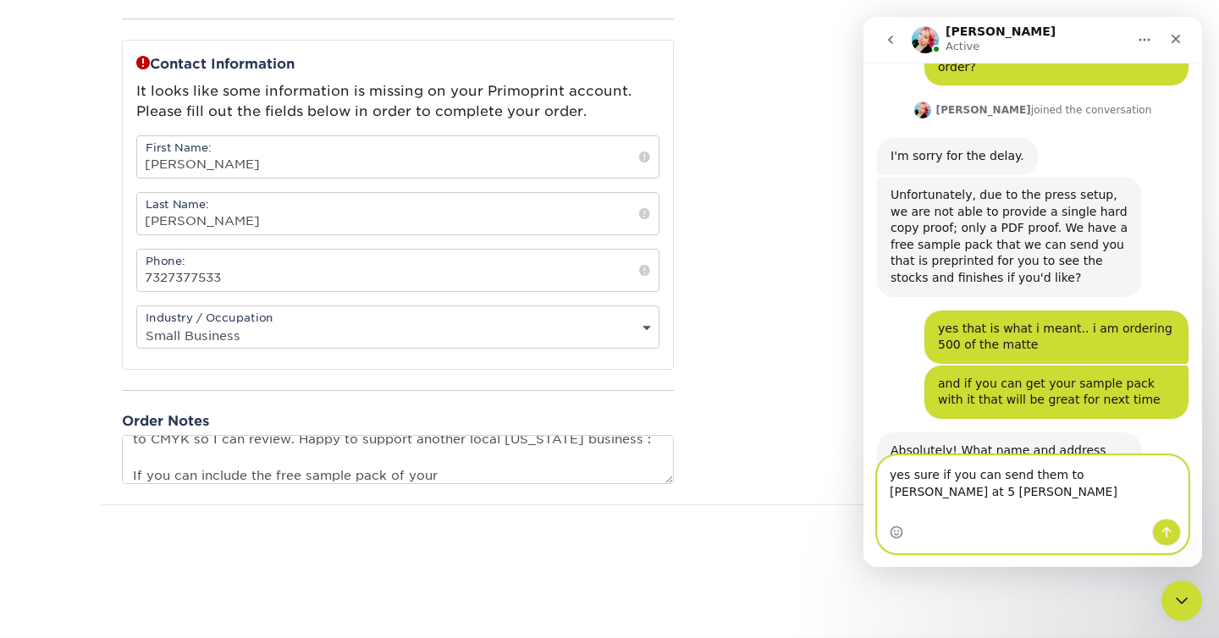
scroll to position [3504, 0]
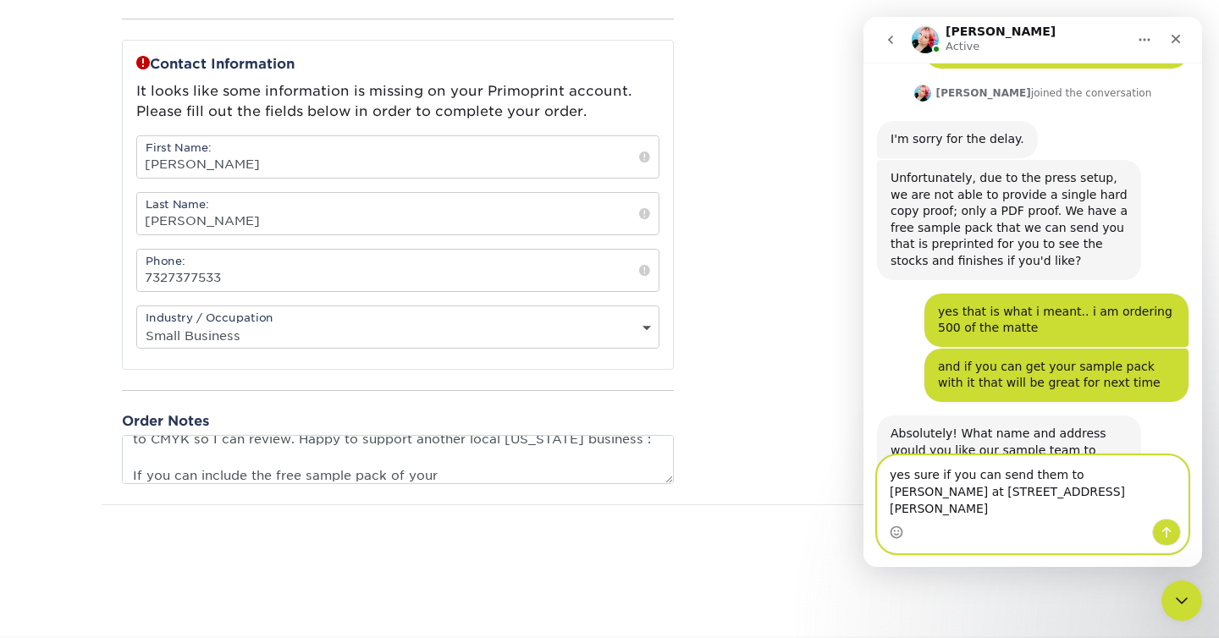
type textarea "yes sure if you can send them to Nidhi Shah at 5 Malone Ave Edison NJ 08820"
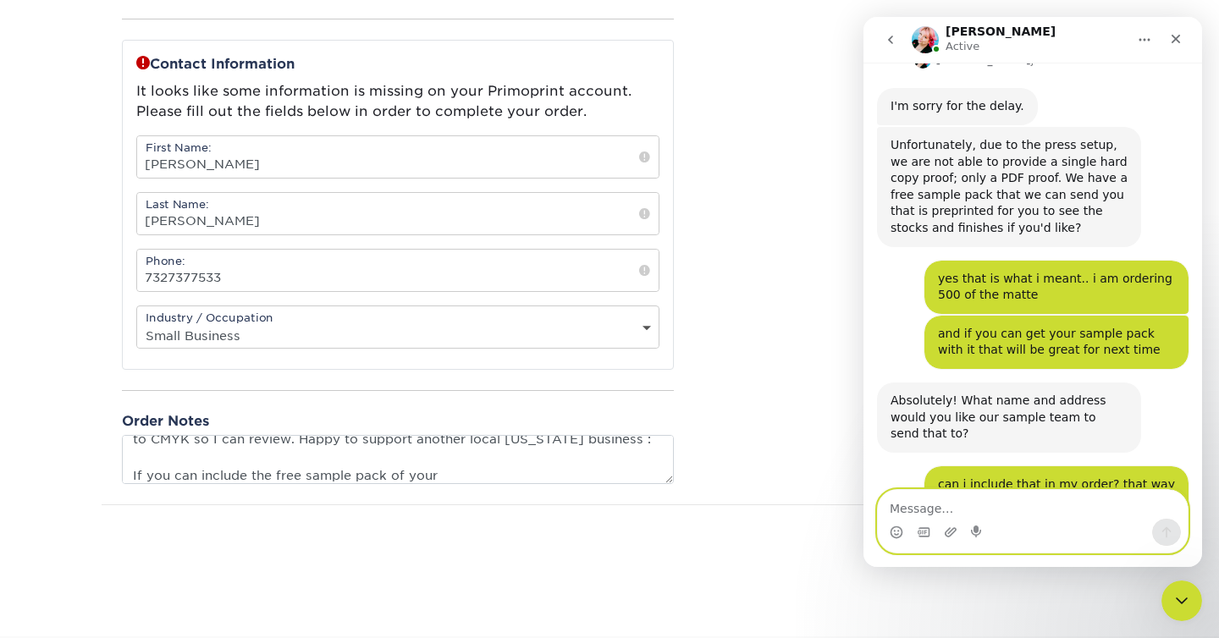
scroll to position [3542, 0]
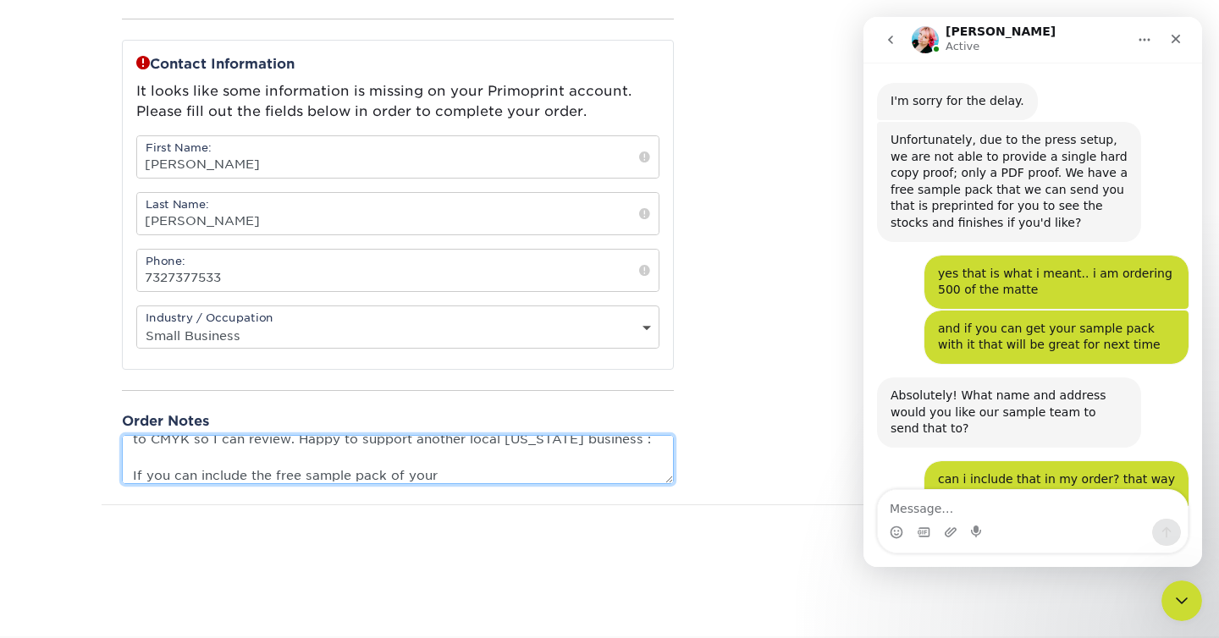
click at [624, 472] on textarea "Please send me a proof of the front and back of my artwork after it is converte…" at bounding box center [398, 459] width 552 height 48
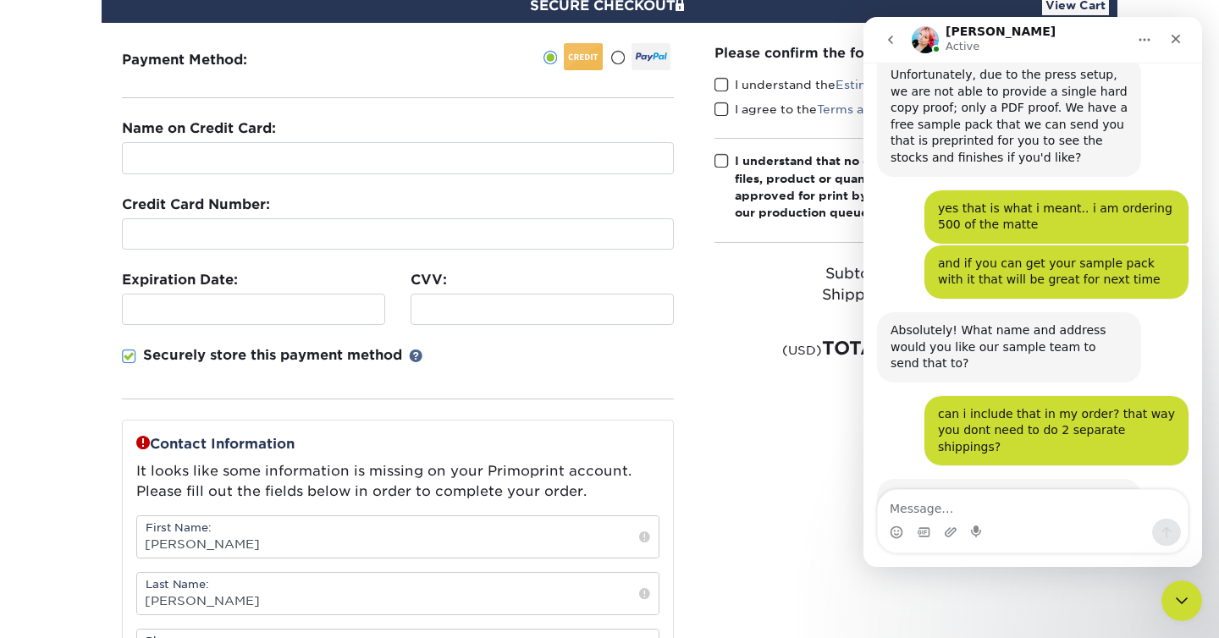
scroll to position [169, 0]
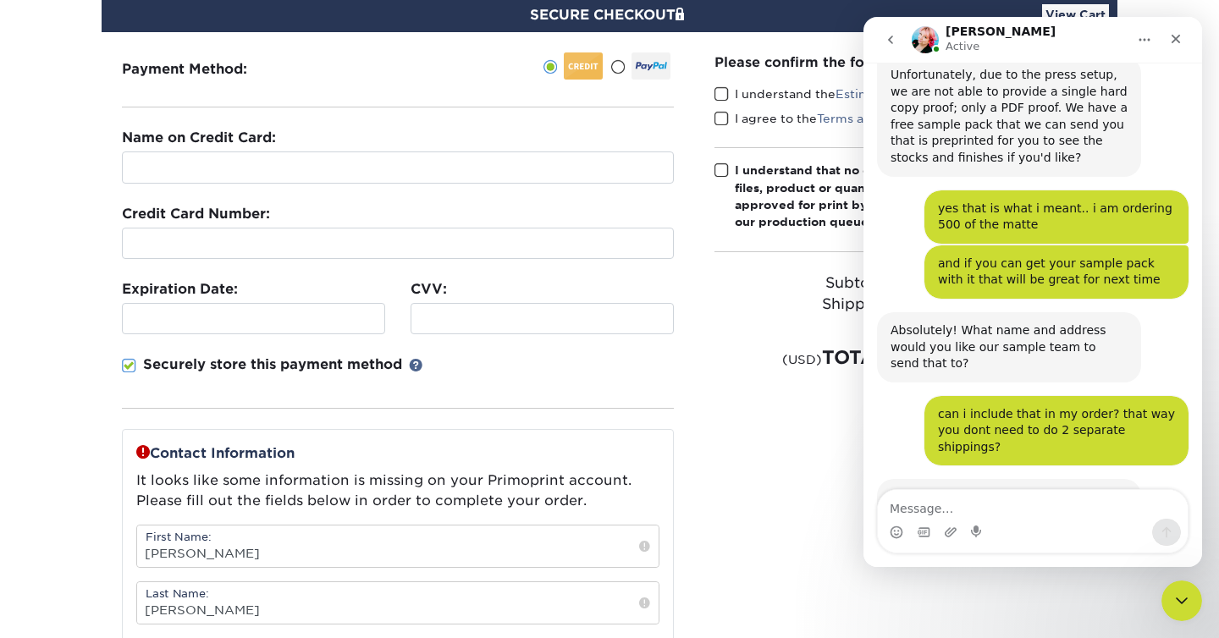
type textarea "Please send me a proof of the front and back of my artwork after it is converte…"
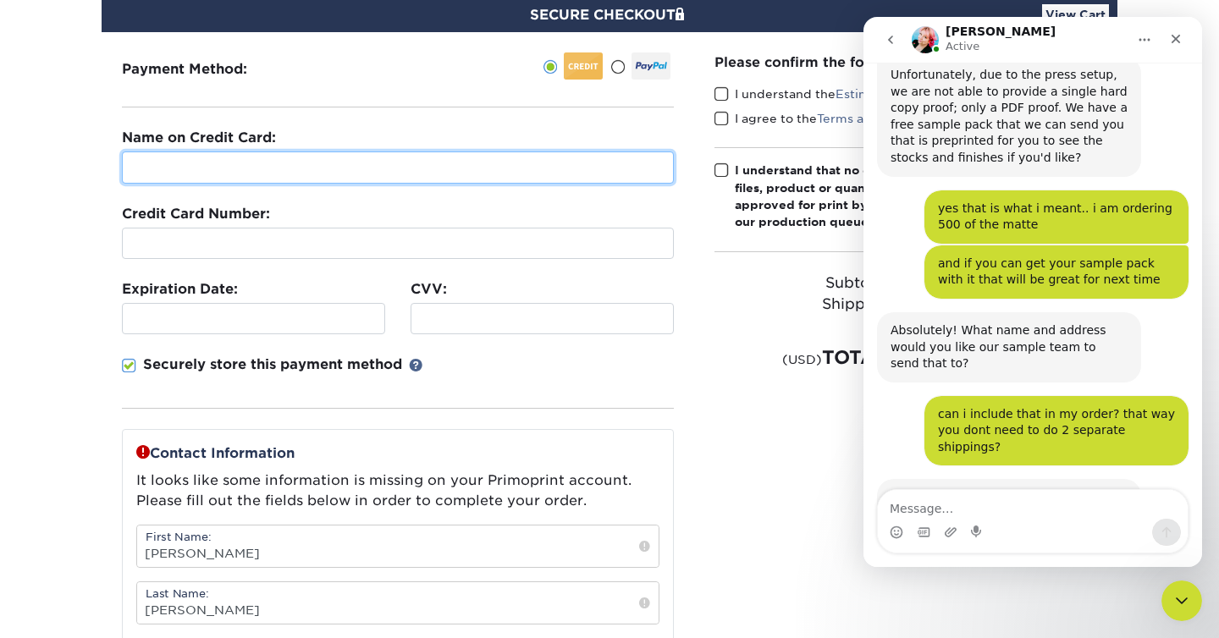
click at [581, 176] on input "text" at bounding box center [398, 168] width 552 height 32
click at [577, 165] on input "text" at bounding box center [398, 168] width 552 height 32
drag, startPoint x: 577, startPoint y: 165, endPoint x: 531, endPoint y: 177, distance: 48.0
click at [531, 177] on input "text" at bounding box center [398, 168] width 552 height 32
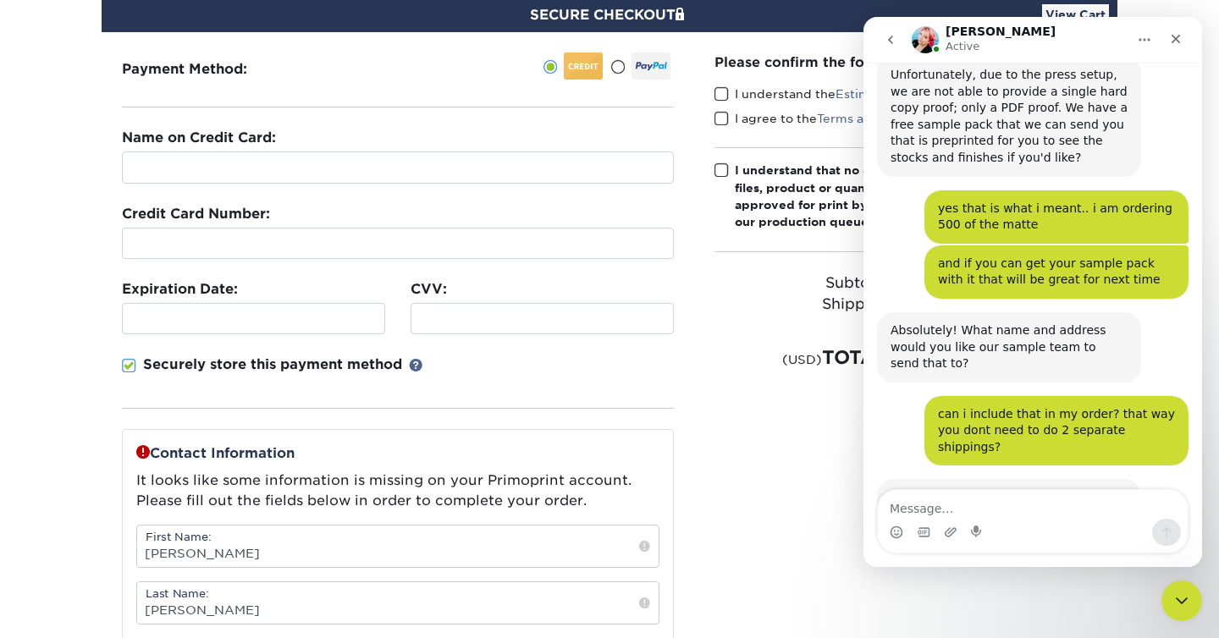
scroll to position [3609, 0]
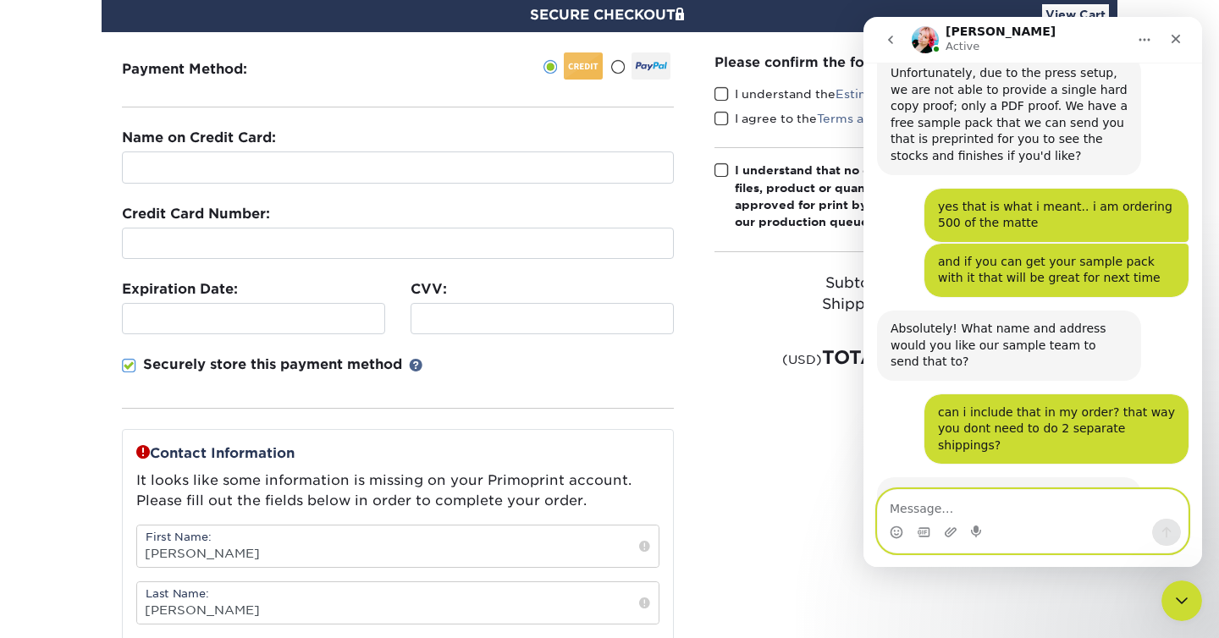
click at [1011, 498] on textarea "Message…" at bounding box center [1033, 504] width 310 height 29
type textarea "no this is all tysm!!"
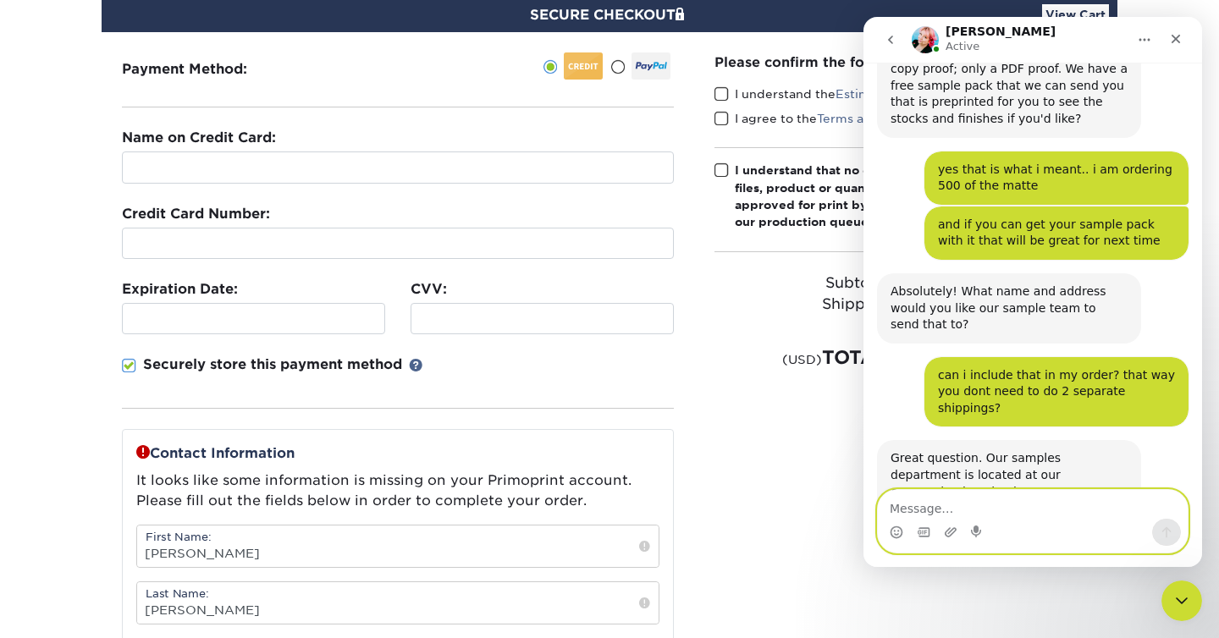
scroll to position [3660, 0]
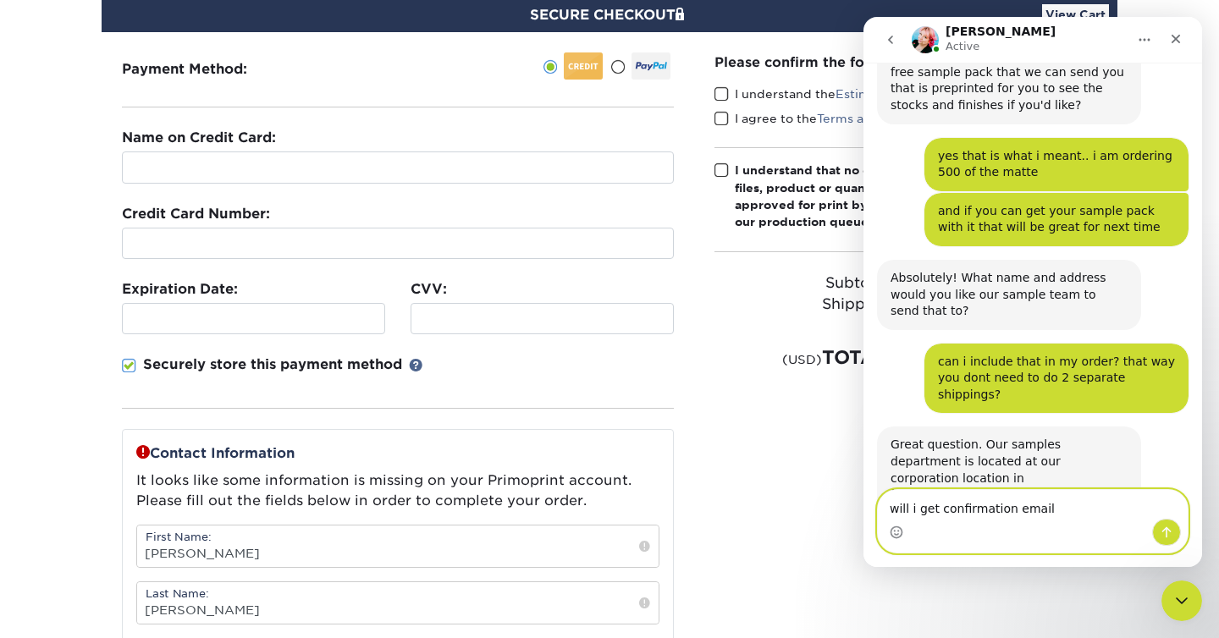
type textarea "will i get confirmation email?"
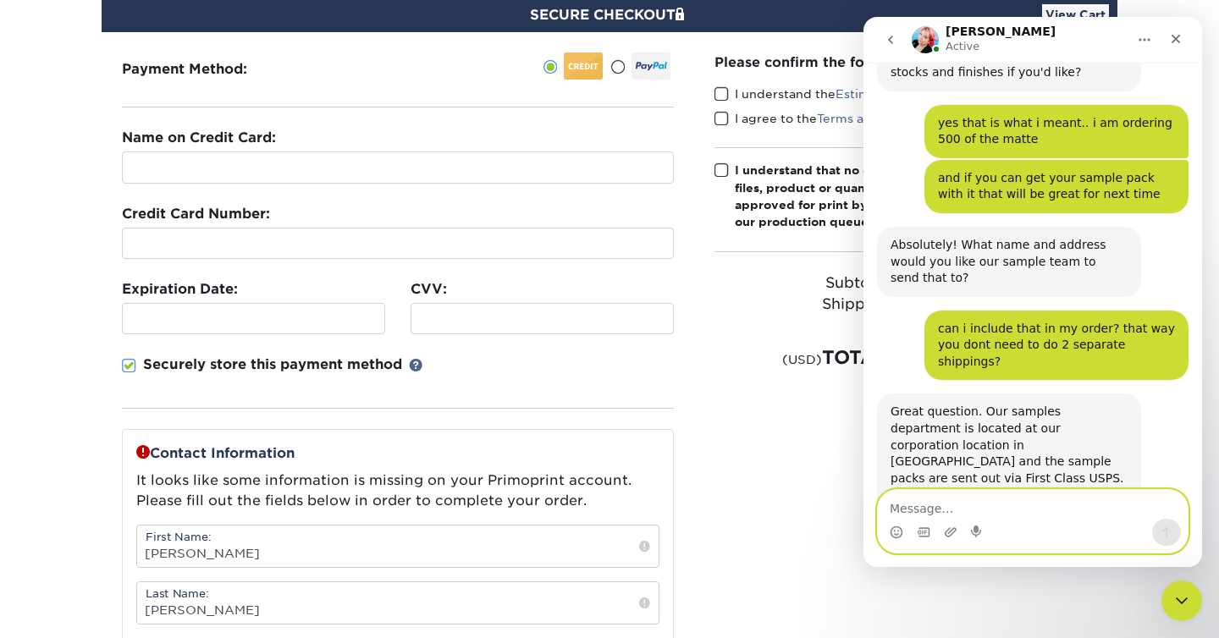
scroll to position [3699, 0]
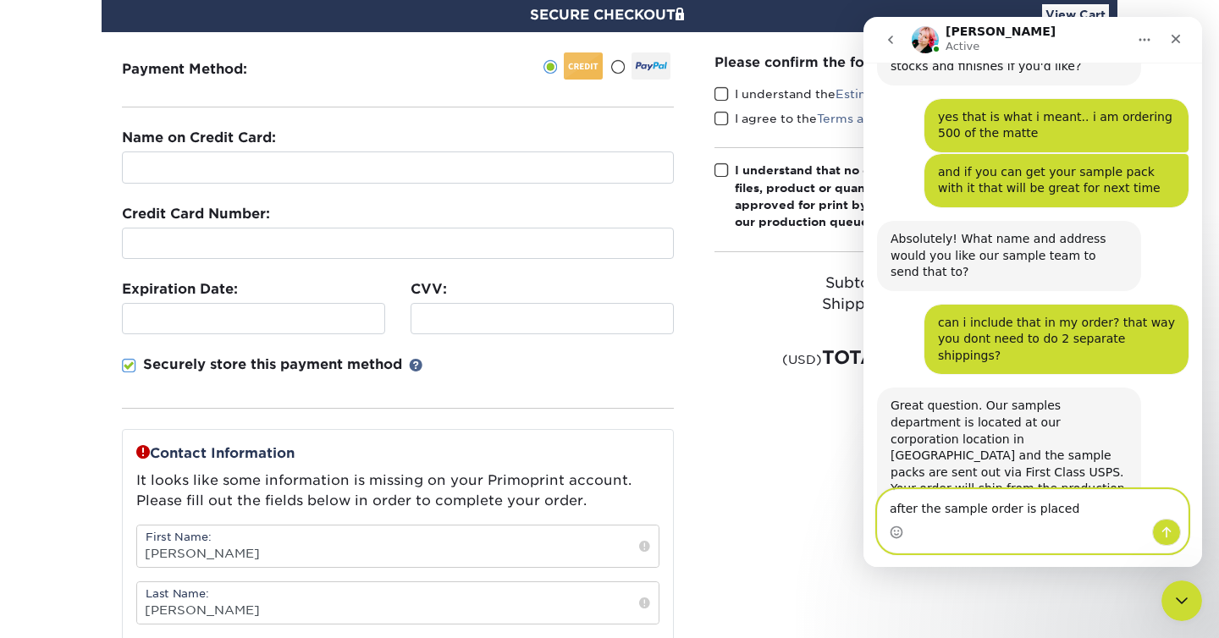
type textarea "after the sample order is placed?"
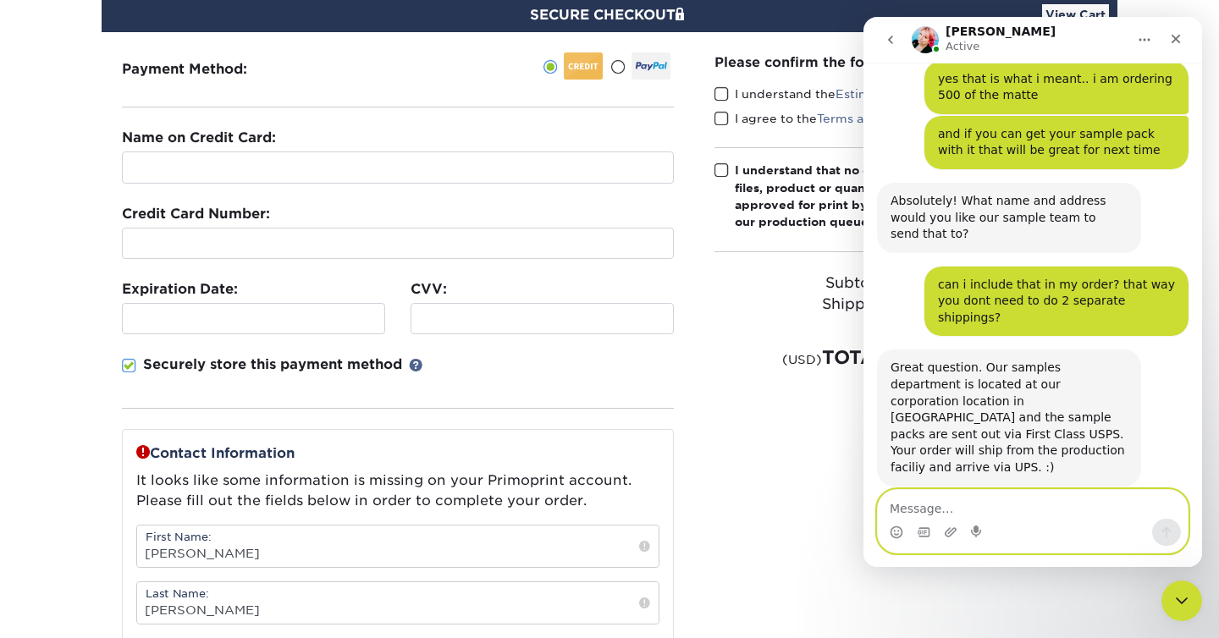
scroll to position [3802, 0]
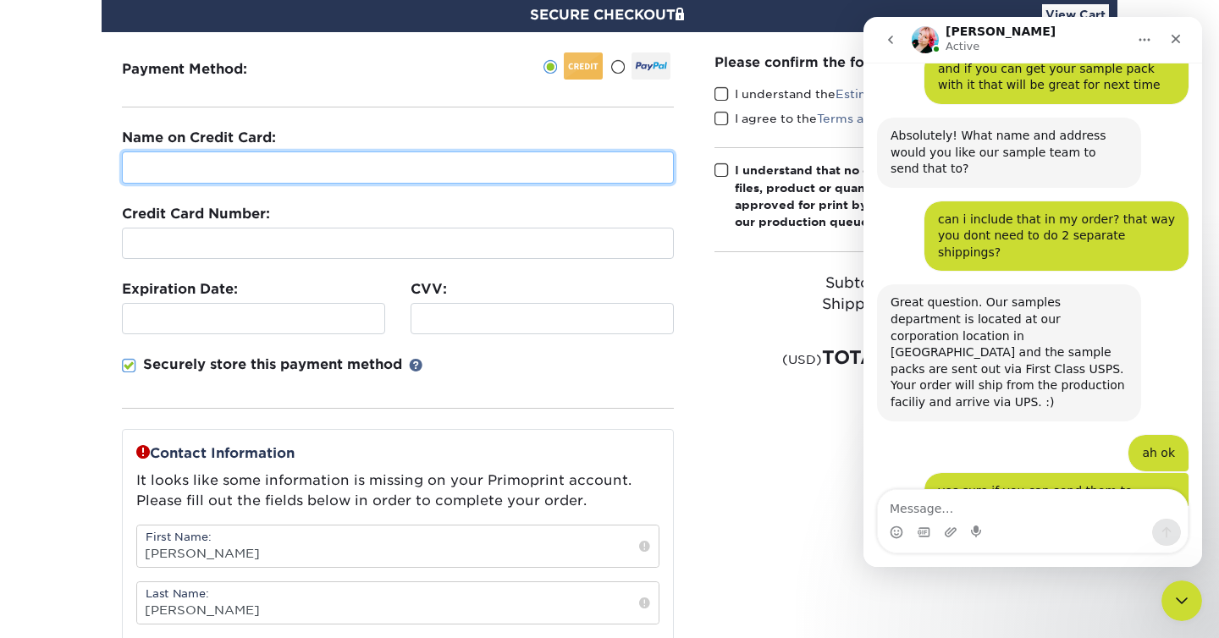
click at [599, 168] on input "text" at bounding box center [398, 168] width 552 height 32
type input "[PERSON_NAME]"
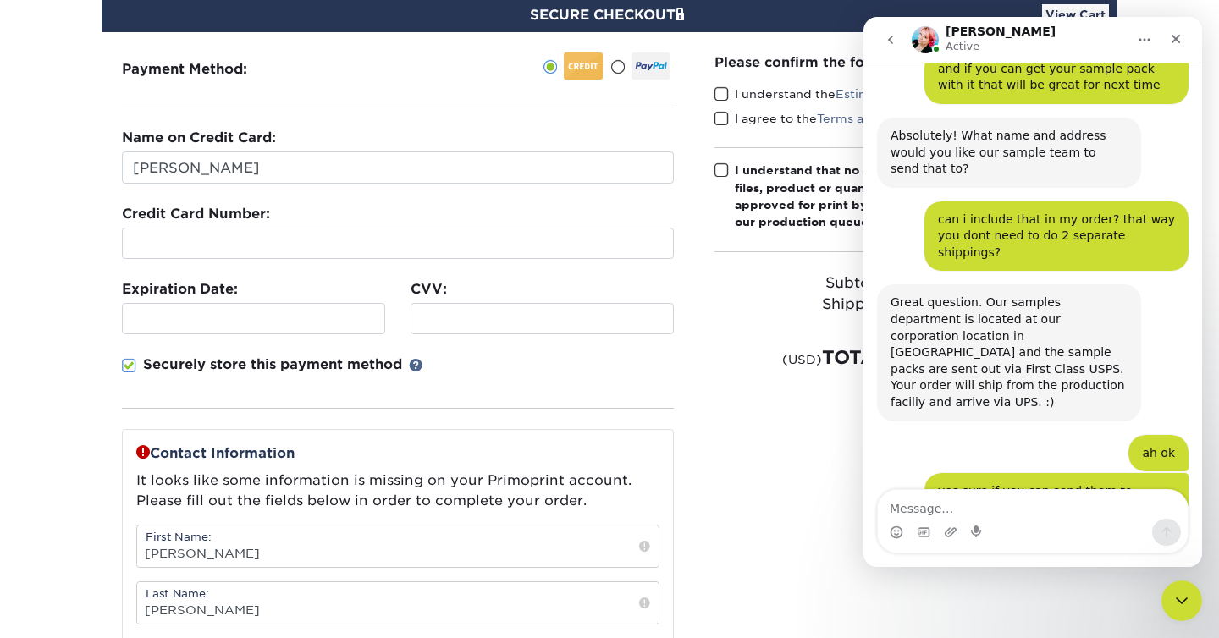
click at [252, 300] on div "Expiration Date:" at bounding box center [253, 306] width 289 height 55
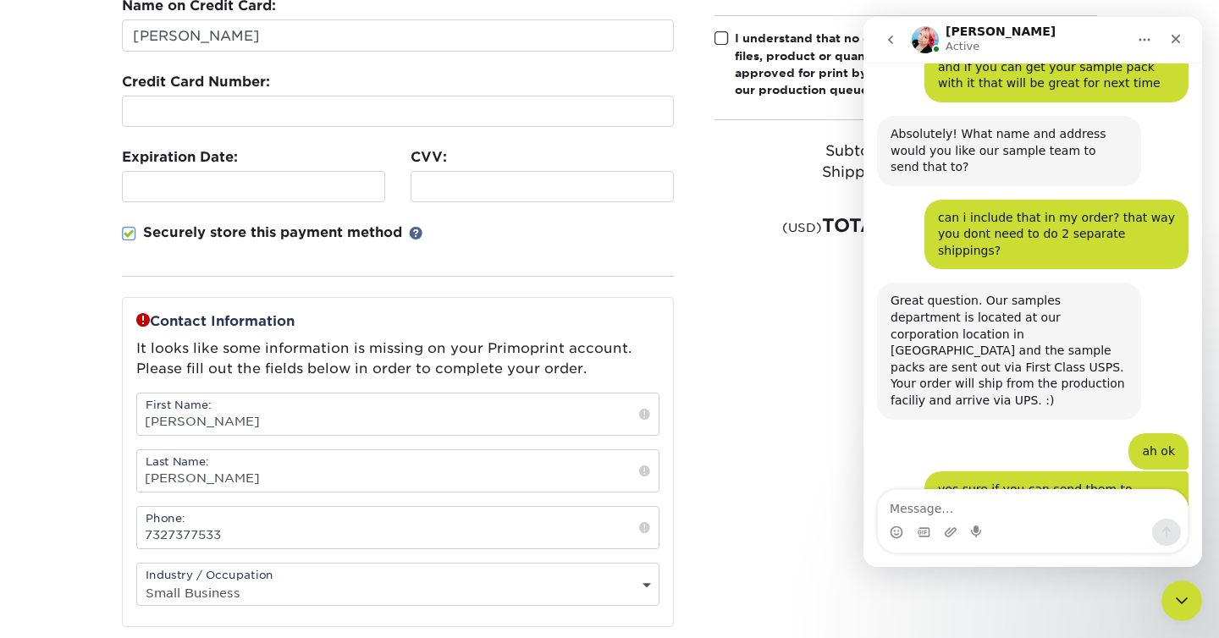
scroll to position [306, 0]
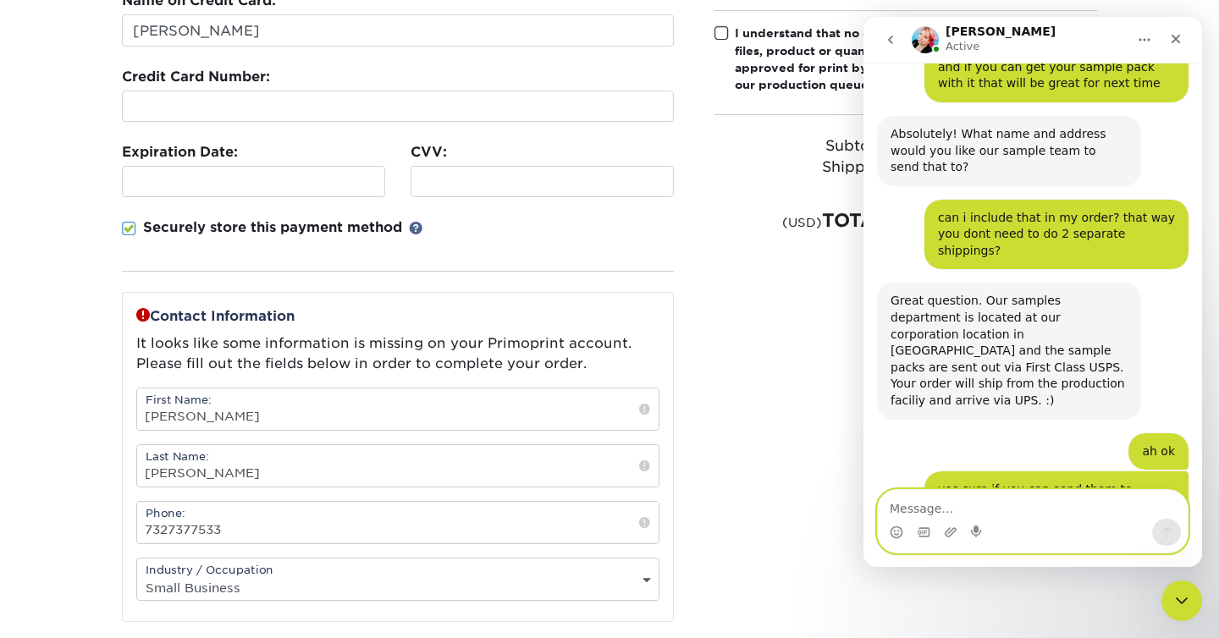
click at [1104, 510] on textarea "Message…" at bounding box center [1033, 504] width 310 height 29
type textarea "awesome thanks"
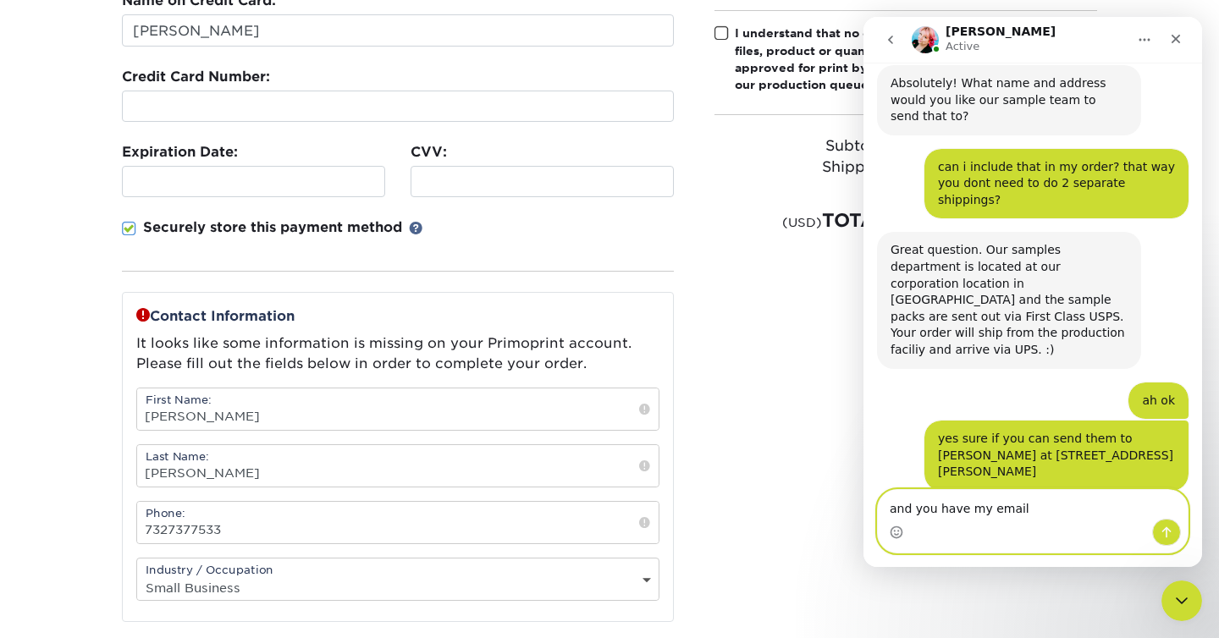
type textarea "and you have my email?"
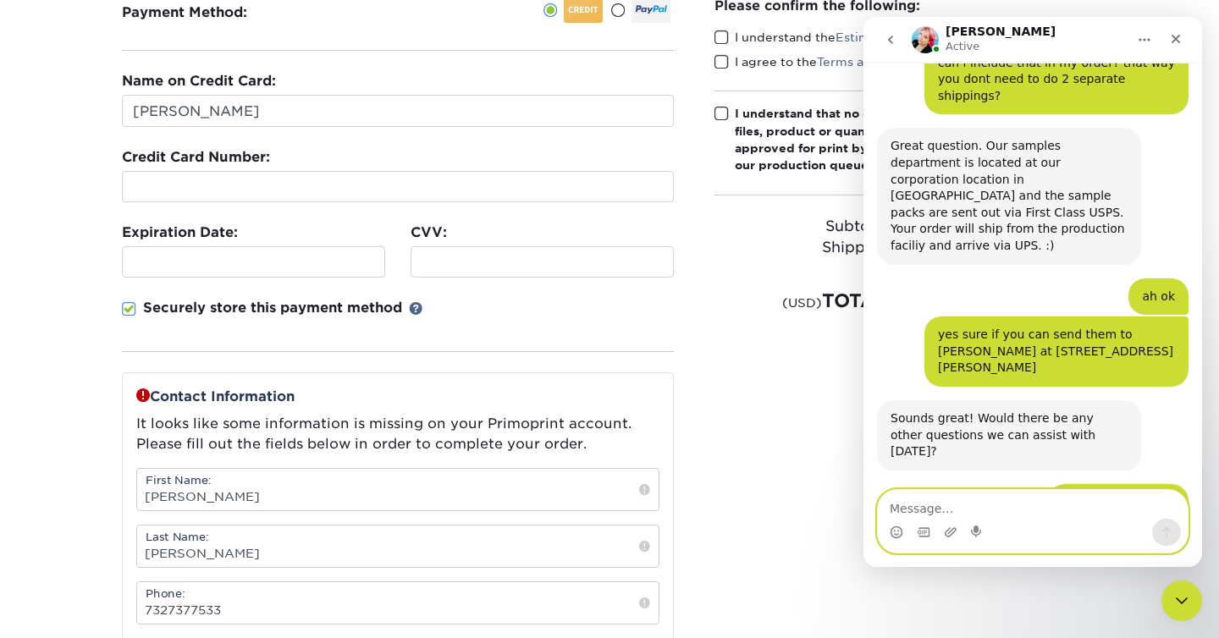
scroll to position [218, 0]
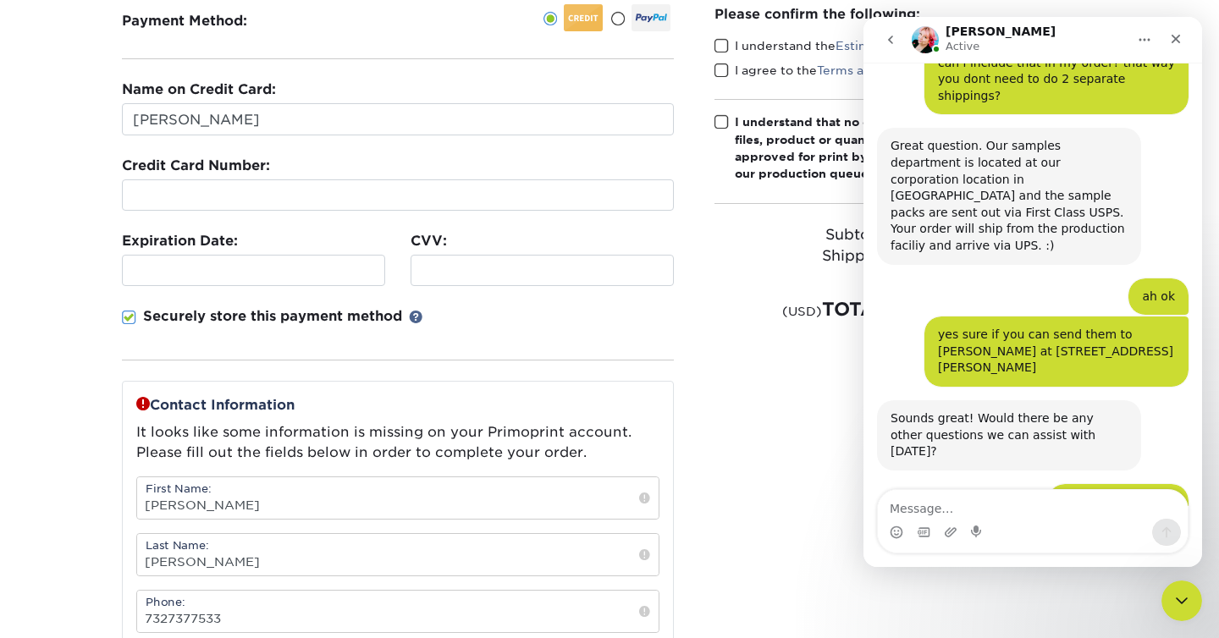
click at [130, 314] on span at bounding box center [129, 318] width 14 height 16
click at [0, 0] on input "Securely store this payment method" at bounding box center [0, 0] width 0 height 0
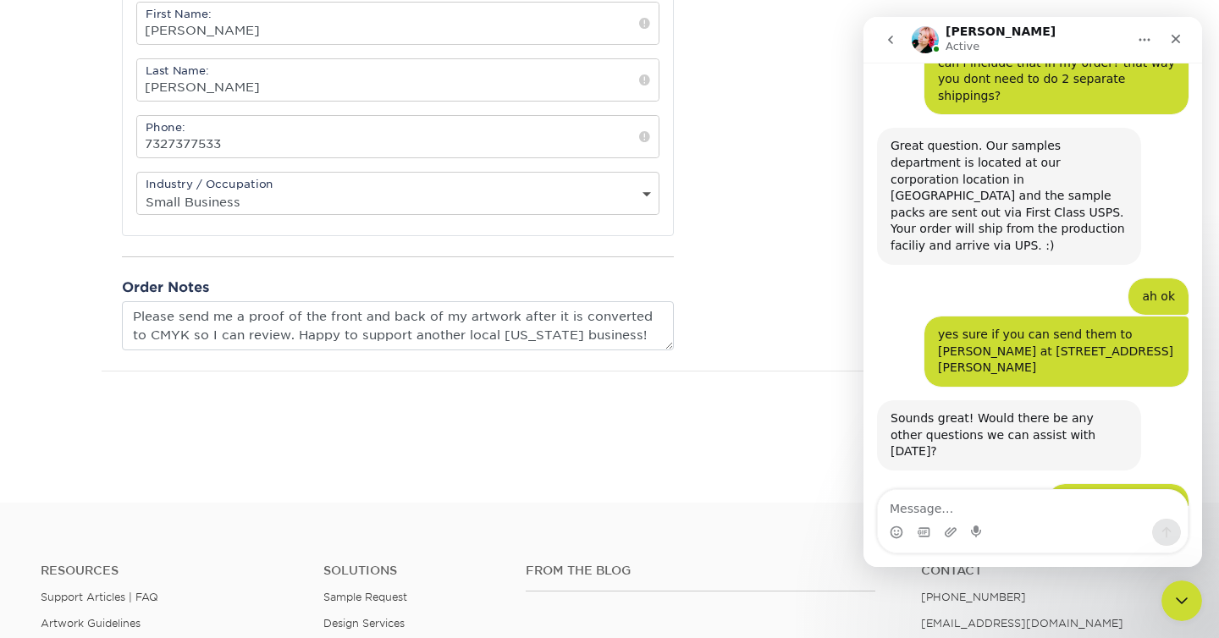
scroll to position [3960, 0]
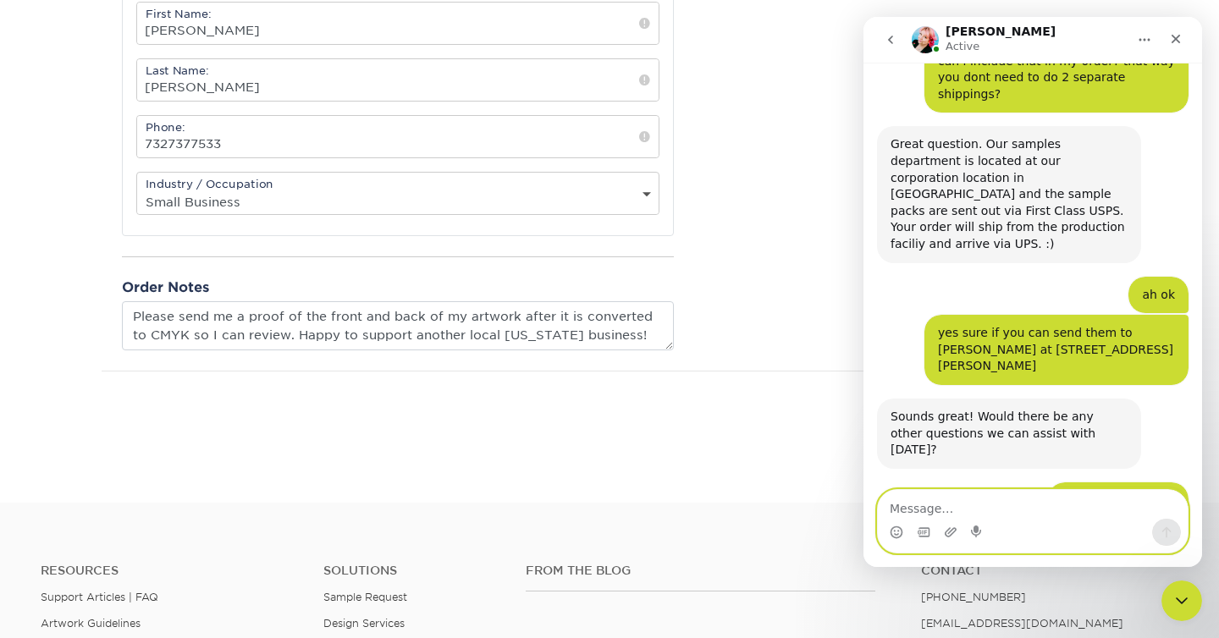
click at [929, 506] on textarea "Message…" at bounding box center [1033, 504] width 310 height 29
type textarea "yes (Y)"
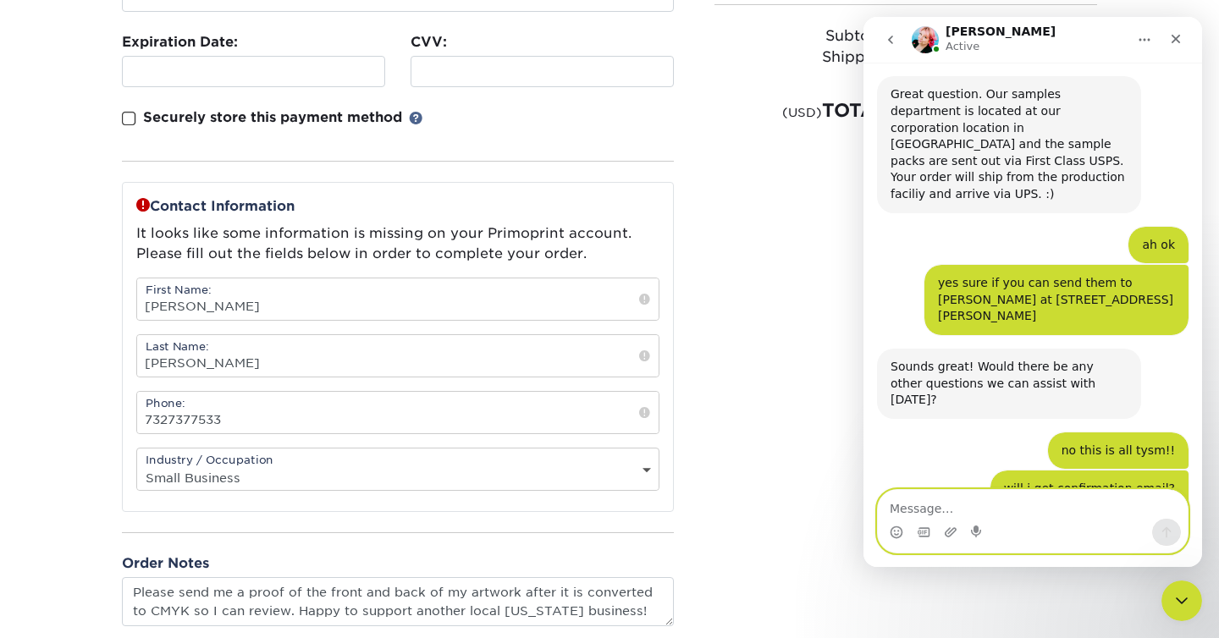
scroll to position [401, 0]
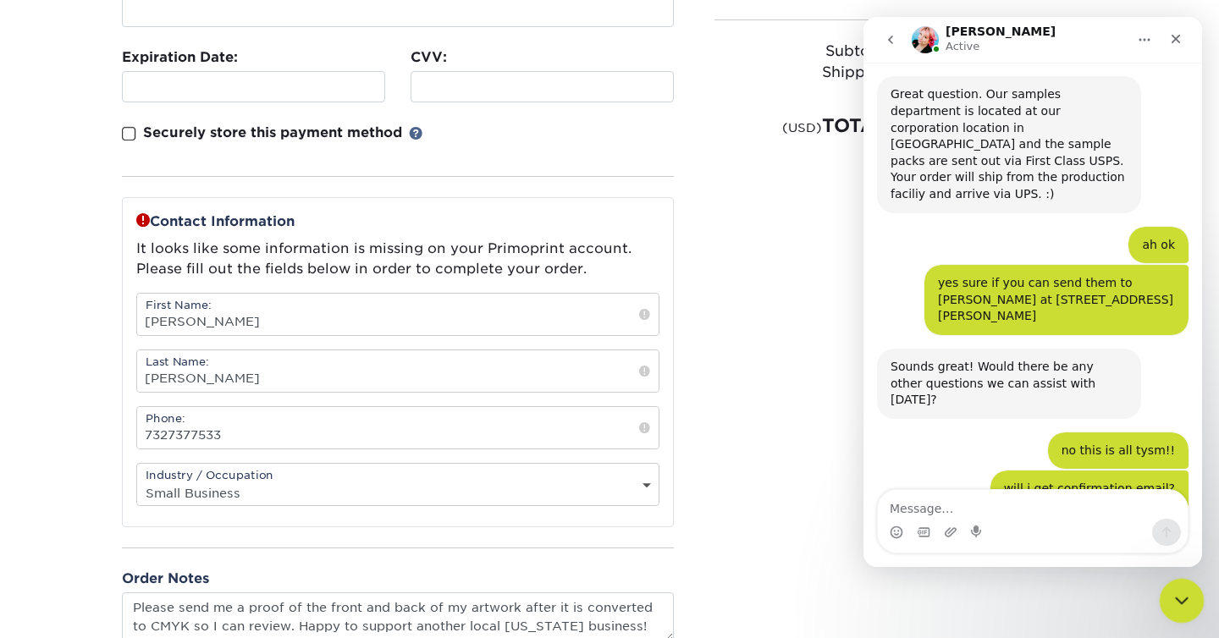
click at [1190, 597] on div "Close Intercom Messenger" at bounding box center [1179, 598] width 41 height 41
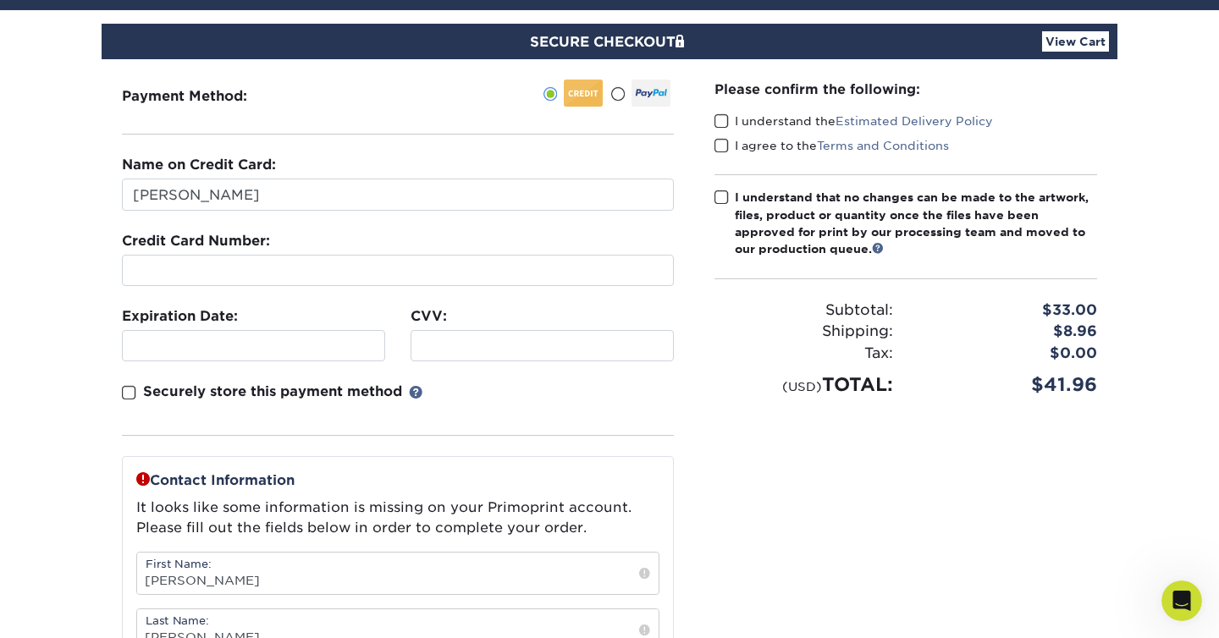
scroll to position [140, 0]
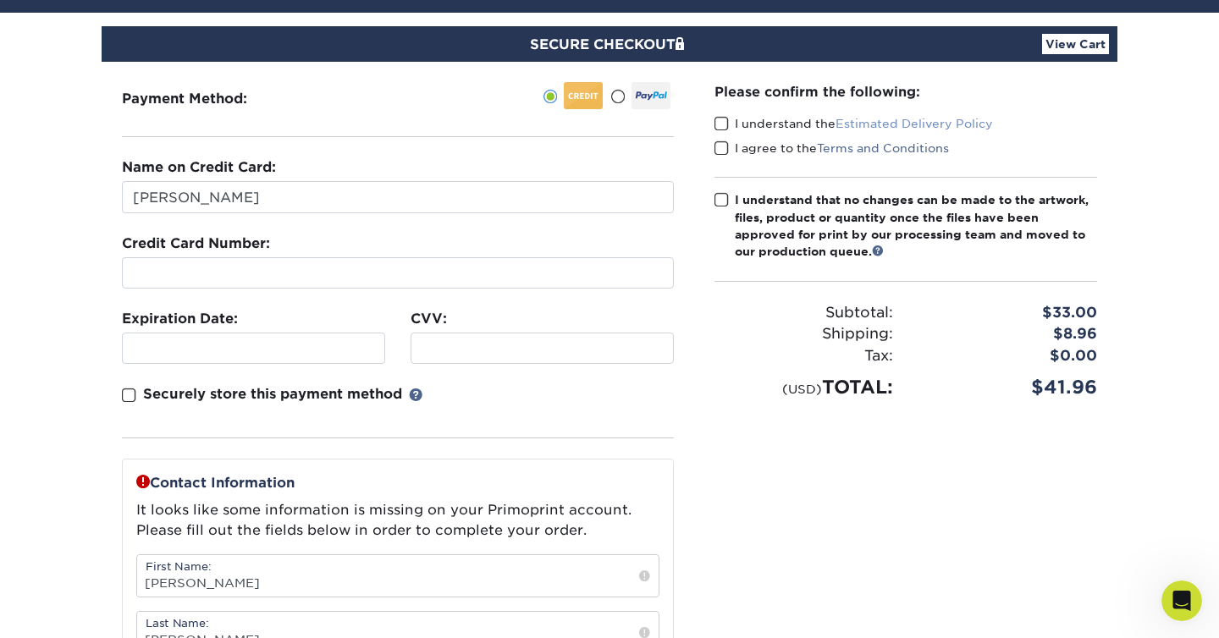
click at [969, 123] on link "Estimated Delivery Policy" at bounding box center [914, 124] width 157 height 14
click at [1179, 598] on icon "Open Intercom Messenger" at bounding box center [1180, 599] width 28 height 28
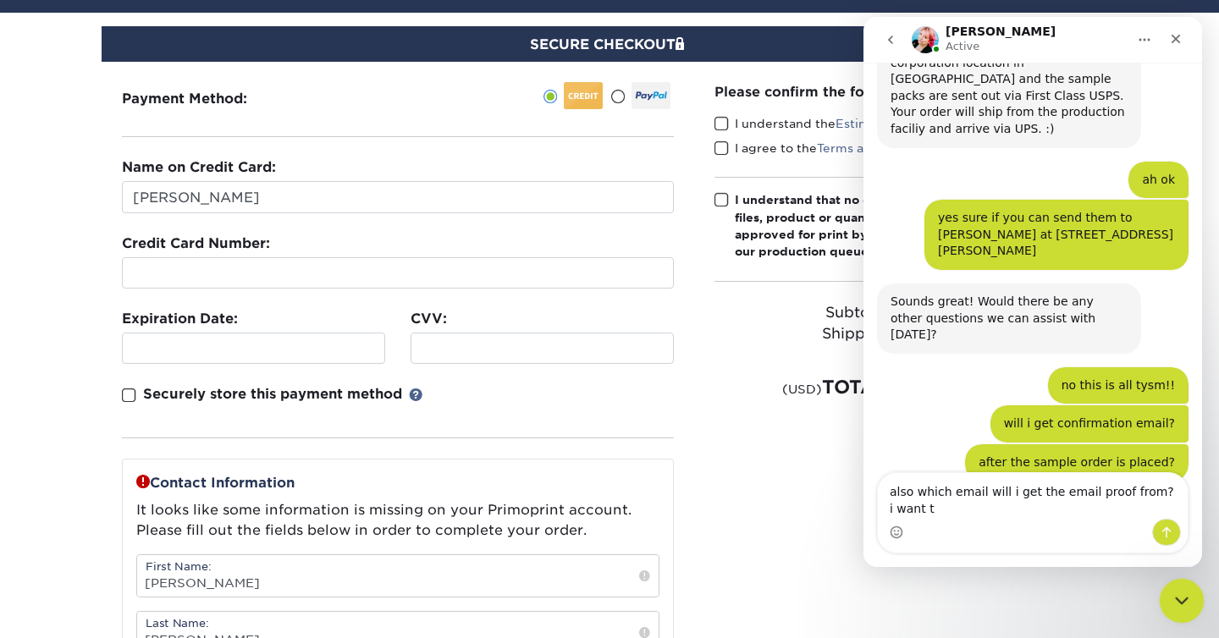
scroll to position [4092, 0]
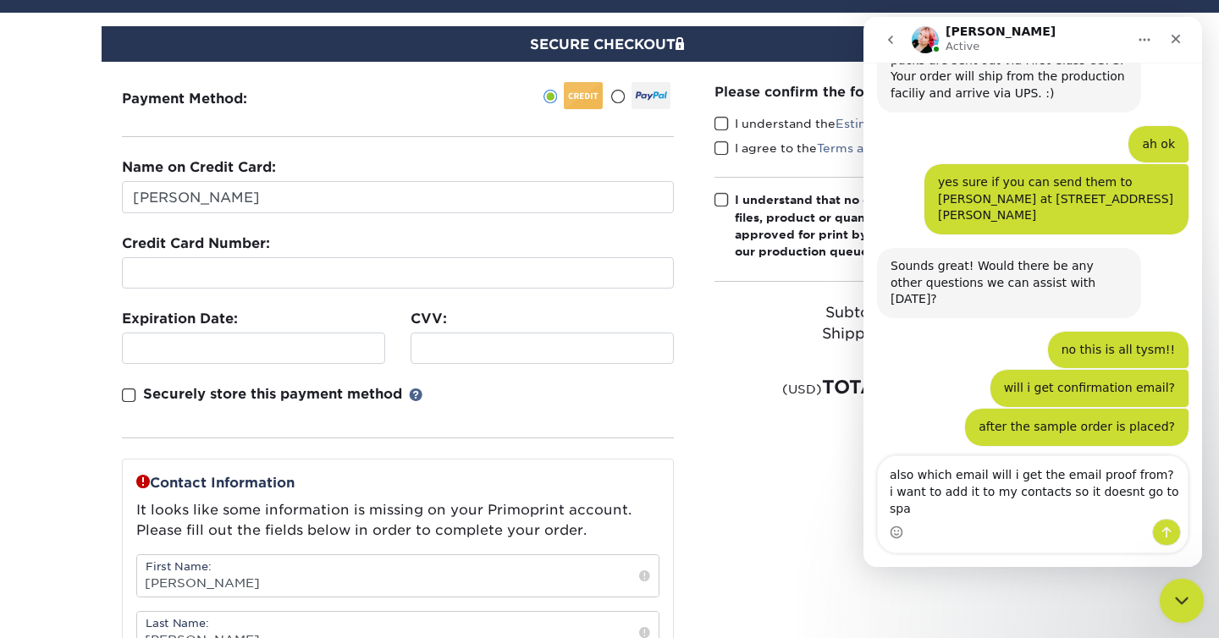
type textarea "also which email will i get the email proof from? i want to add it to my contac…"
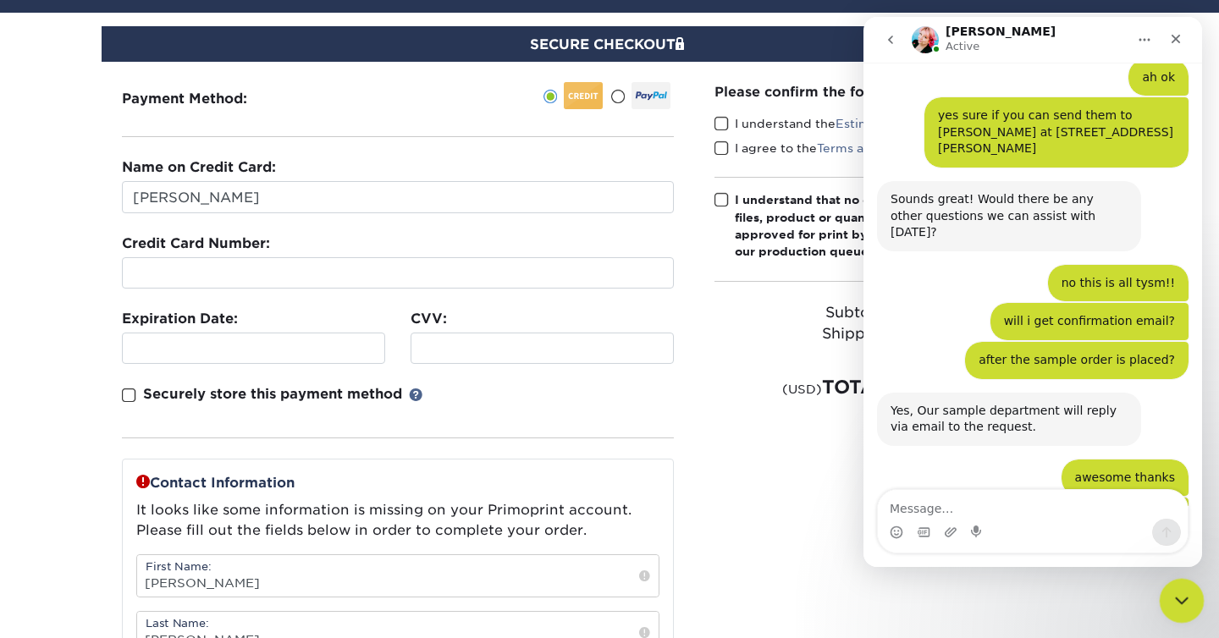
click at [1180, 602] on icon "Close Intercom Messenger" at bounding box center [1179, 598] width 20 height 20
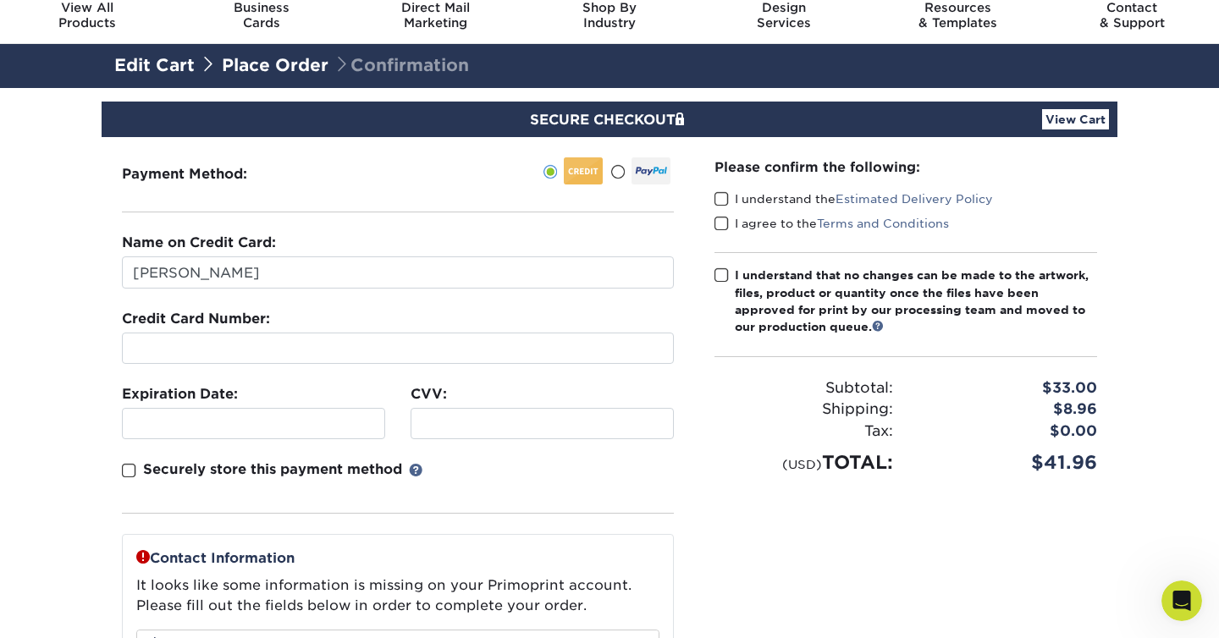
scroll to position [50, 0]
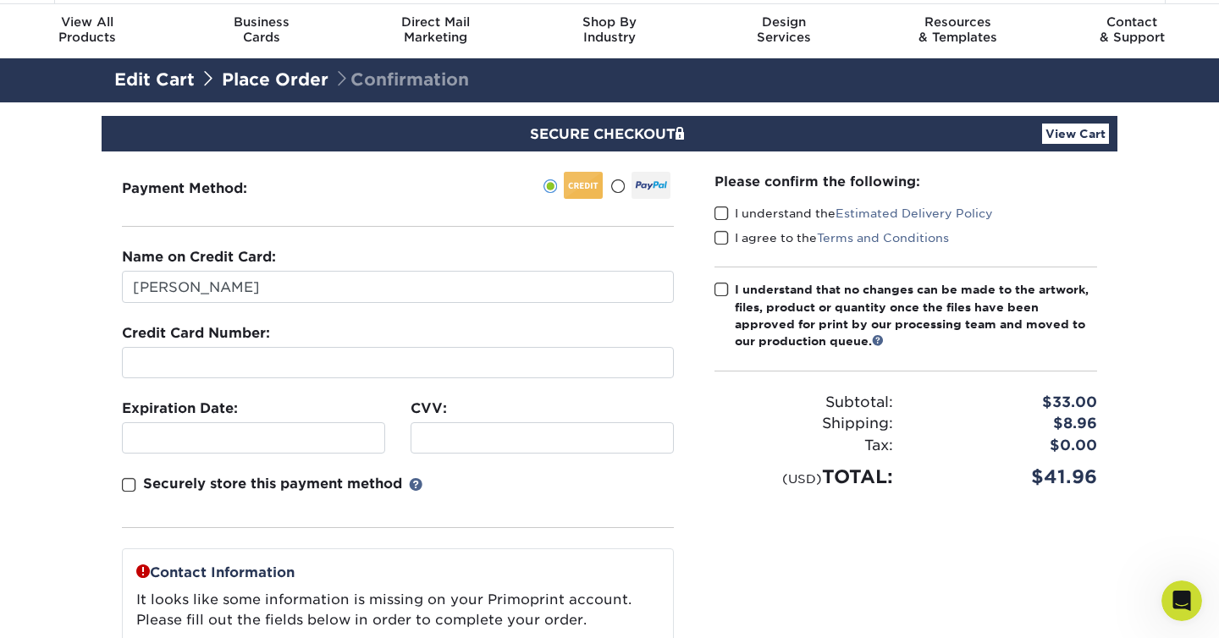
click at [721, 212] on span at bounding box center [722, 214] width 14 height 16
click at [0, 0] on input "I understand the Estimated Delivery Policy" at bounding box center [0, 0] width 0 height 0
click at [721, 240] on span at bounding box center [722, 238] width 14 height 16
click at [0, 0] on input "I agree to the Terms and Conditions" at bounding box center [0, 0] width 0 height 0
drag, startPoint x: 769, startPoint y: 284, endPoint x: 772, endPoint y: 340, distance: 56.0
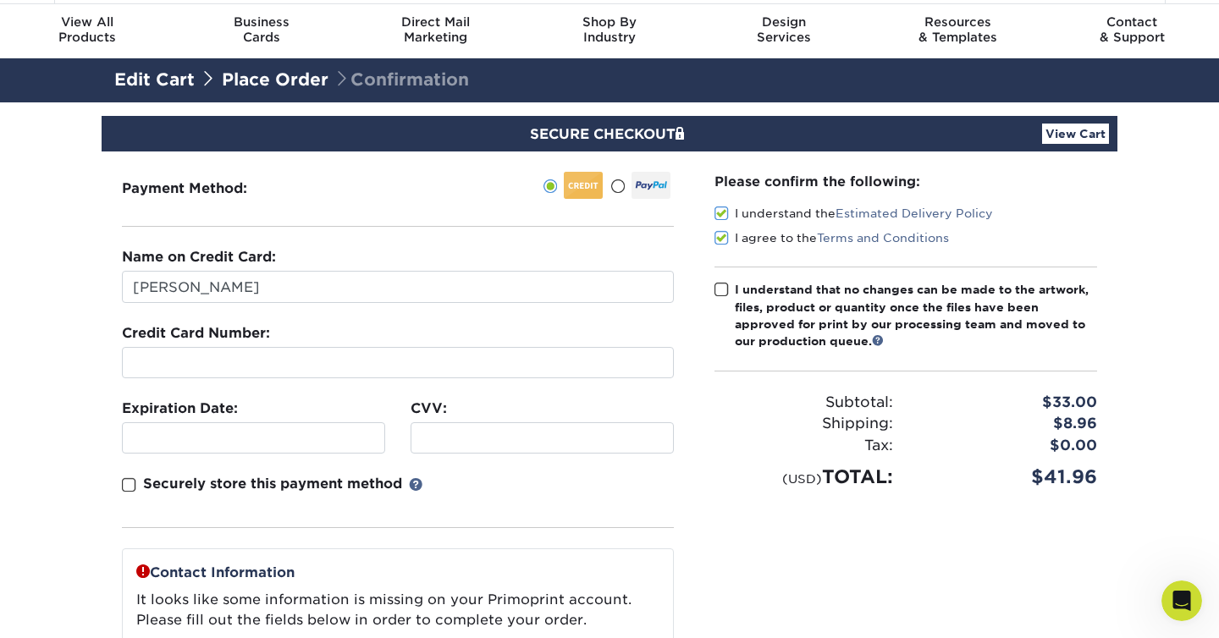
click at [772, 340] on div "I understand that no changes can be made to the artwork, files, product or quan…" at bounding box center [916, 315] width 362 height 69
click at [0, 0] on input "I understand that no changes can be made to the artwork, files, product or quan…" at bounding box center [0, 0] width 0 height 0
click at [874, 338] on div "I understand that no changes can be made to the artwork, files, product or quan…" at bounding box center [916, 315] width 362 height 69
click at [0, 0] on input "I understand that no changes can be made to the artwork, files, product or quan…" at bounding box center [0, 0] width 0 height 0
click at [879, 339] on link at bounding box center [878, 340] width 12 height 12
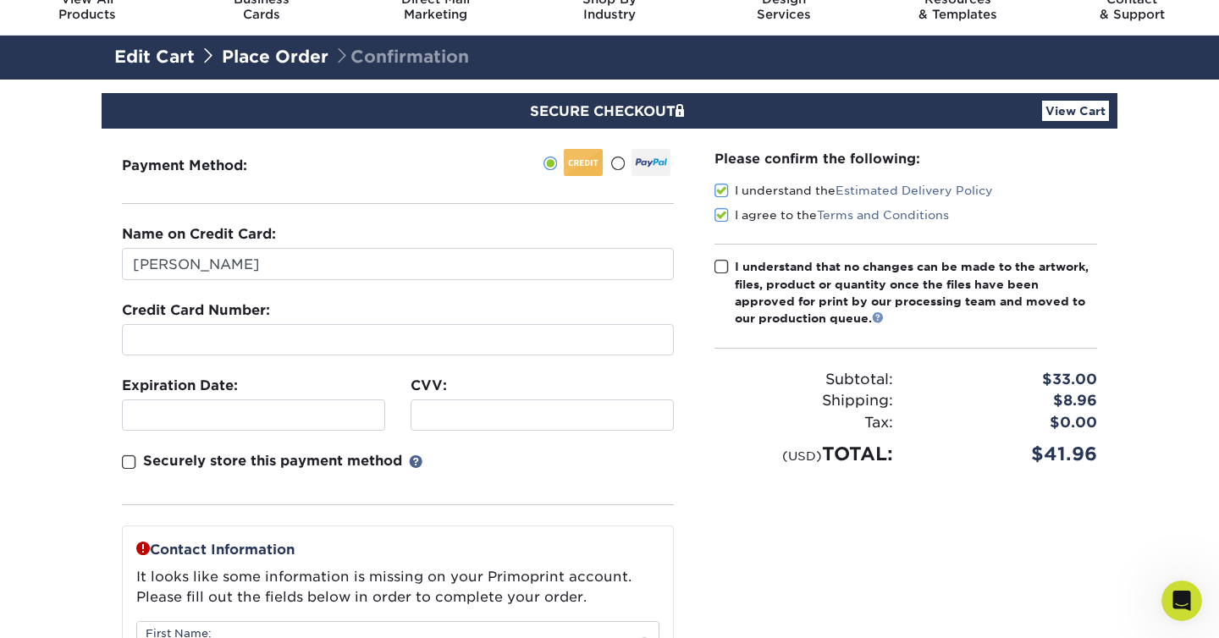
scroll to position [74, 0]
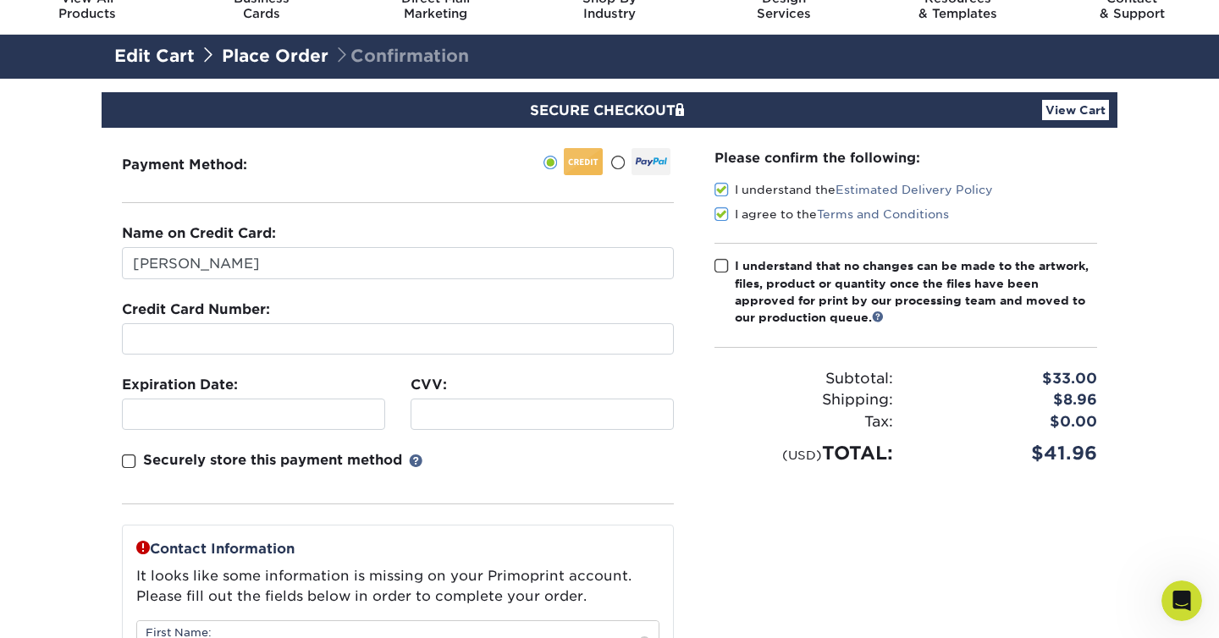
click at [814, 260] on div "I understand that no changes can be made to the artwork, files, product or quan…" at bounding box center [916, 291] width 362 height 69
click at [0, 0] on input "I understand that no changes can be made to the artwork, files, product or quan…" at bounding box center [0, 0] width 0 height 0
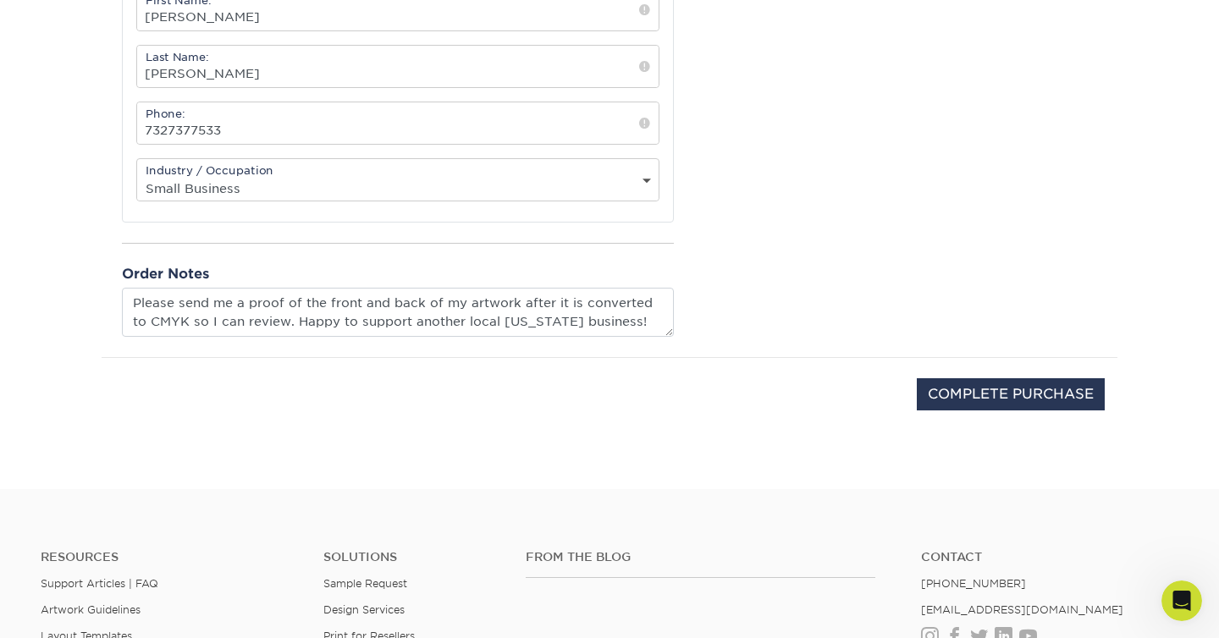
scroll to position [752, 0]
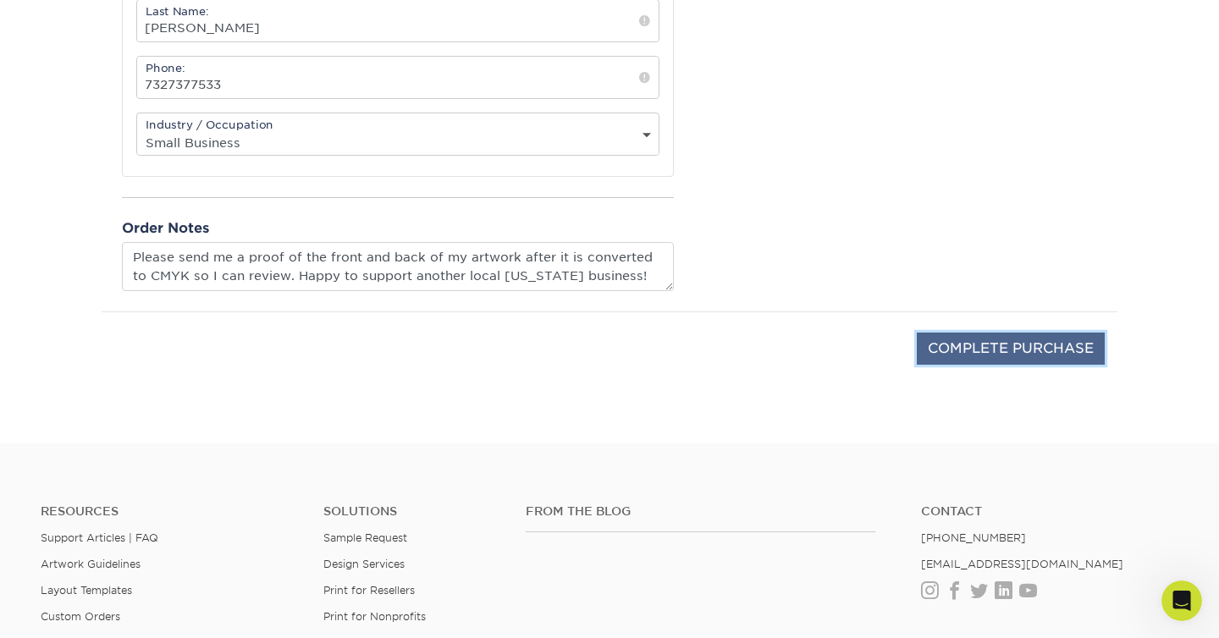
click at [954, 345] on input "COMPLETE PURCHASE" at bounding box center [1011, 349] width 188 height 32
type input "PROCESSING, PLEASE WAIT..."
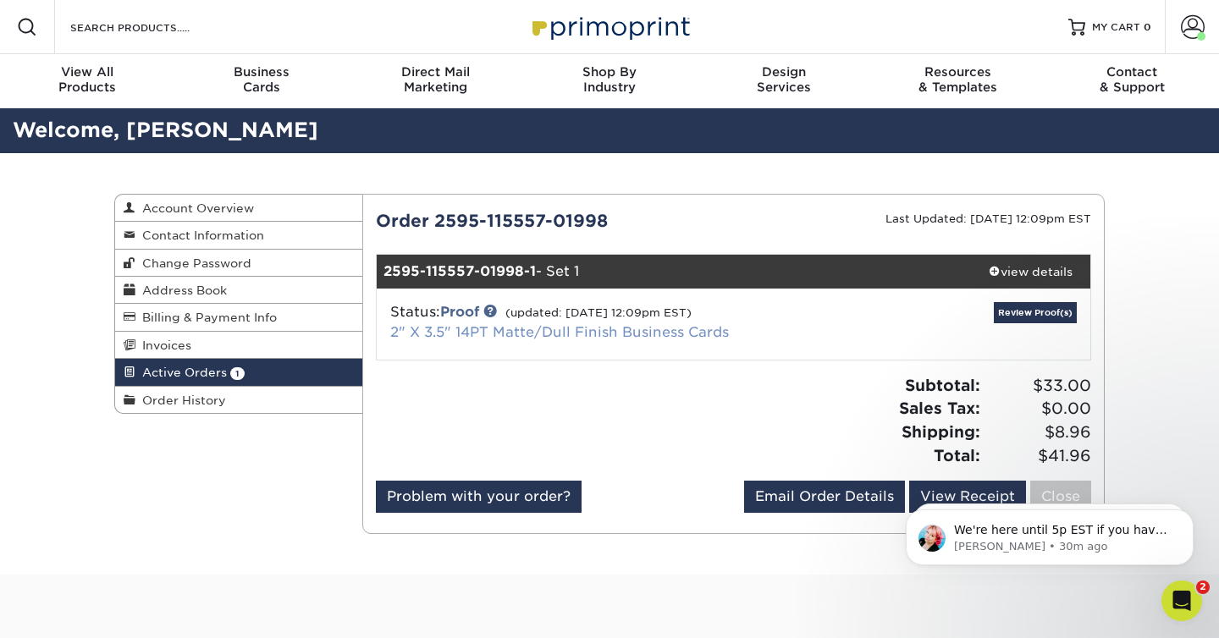
click at [473, 332] on link "2" X 3.5" 14PT Matte/Dull Finish Business Cards" at bounding box center [559, 332] width 339 height 16
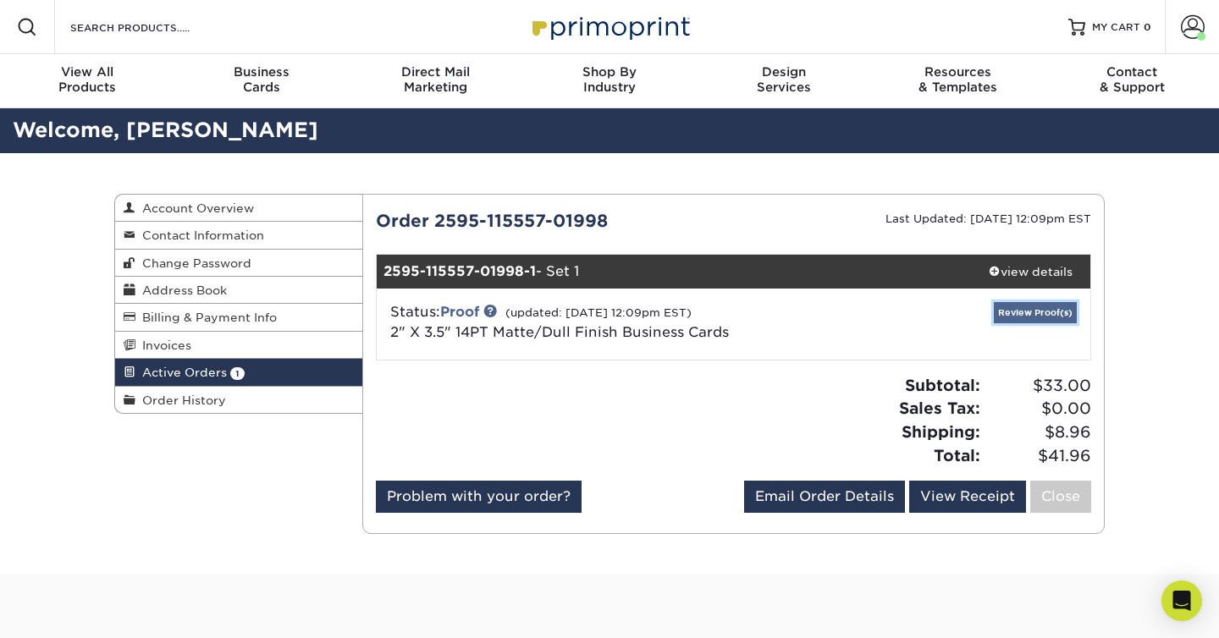
click at [1022, 308] on link "Review Proof(s)" at bounding box center [1035, 312] width 83 height 21
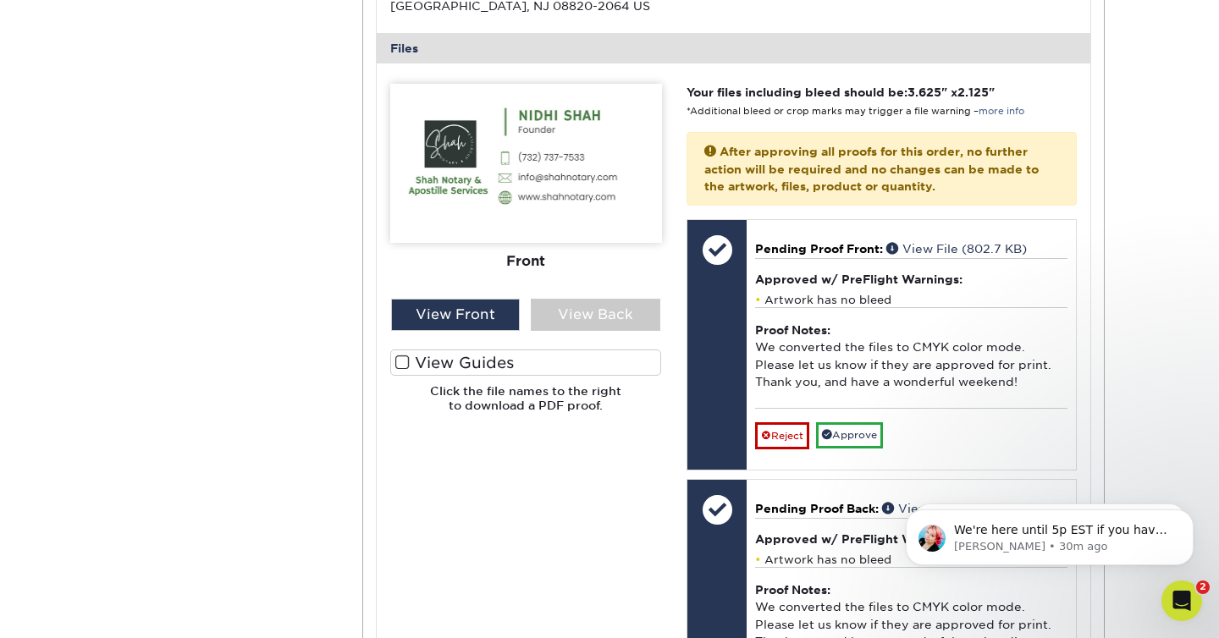
scroll to position [565, 0]
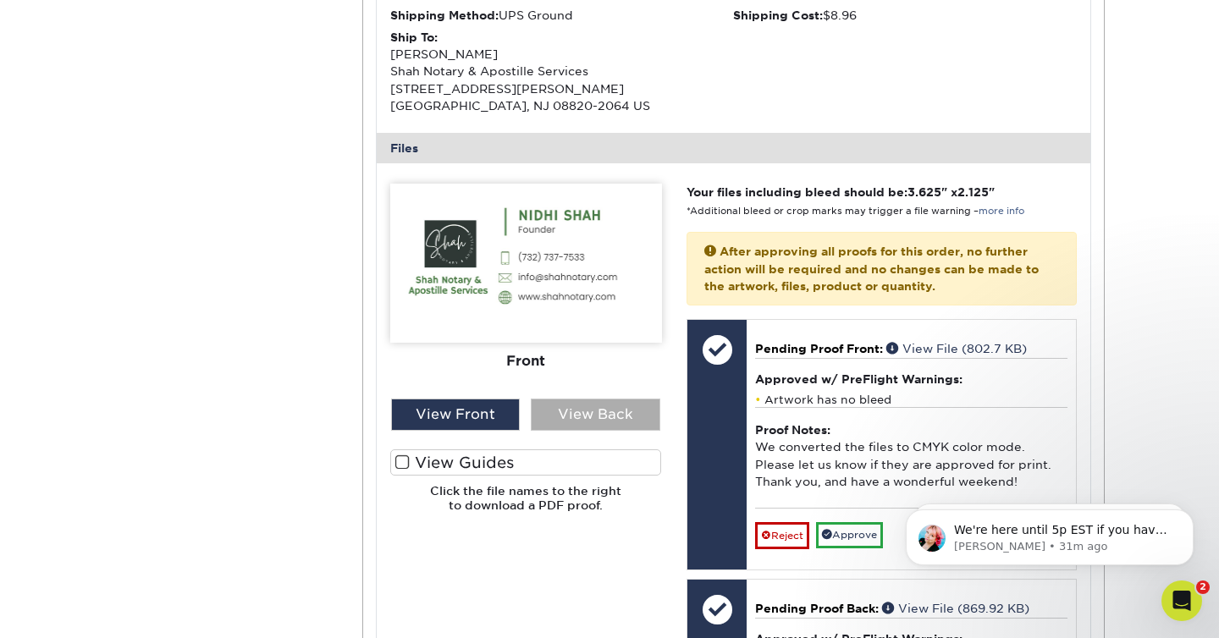
click at [599, 417] on div "View Back" at bounding box center [596, 415] width 130 height 32
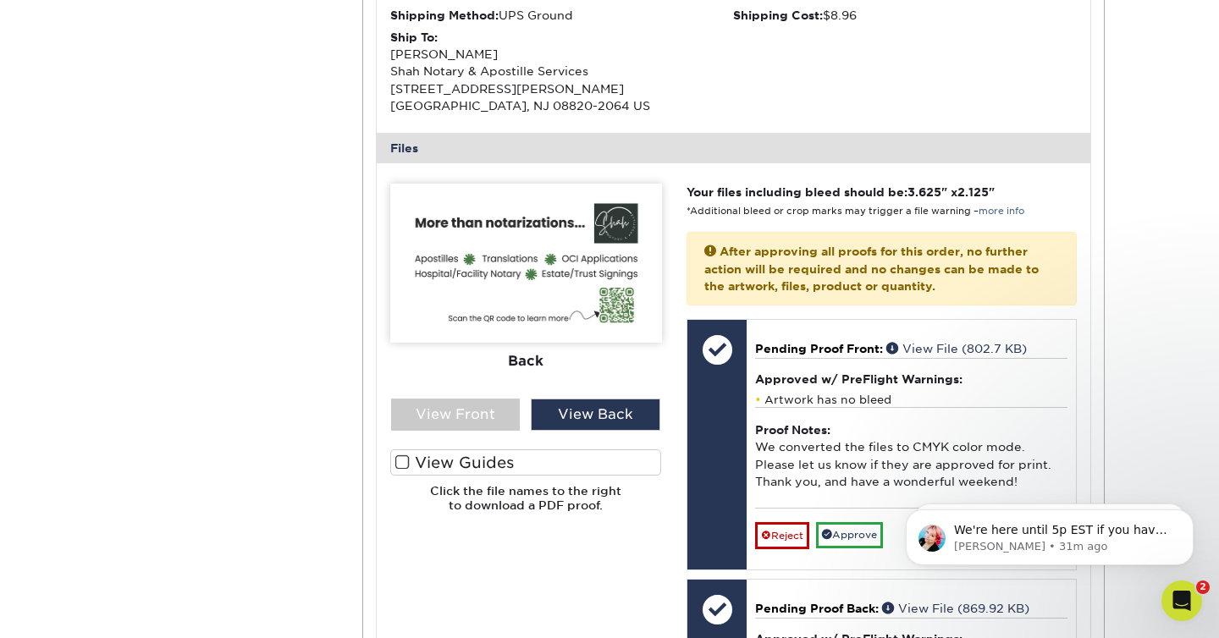
click at [526, 288] on img at bounding box center [526, 263] width 272 height 159
click at [467, 402] on div "View Front" at bounding box center [456, 415] width 130 height 32
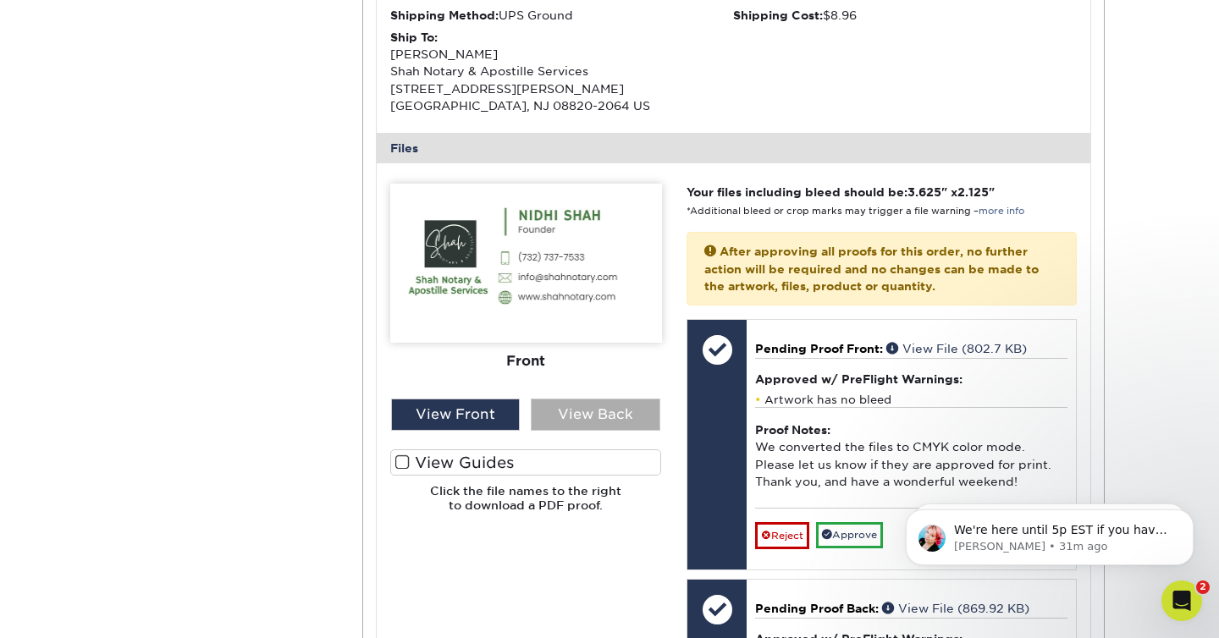
click at [566, 406] on div "View Back" at bounding box center [596, 415] width 130 height 32
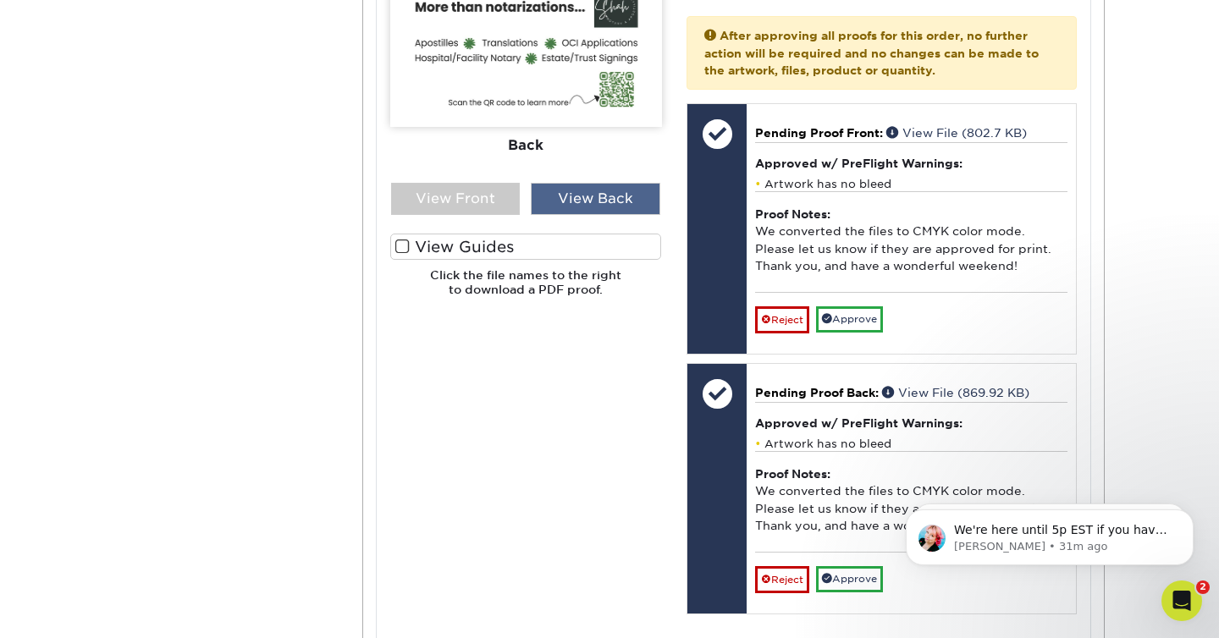
scroll to position [792, 0]
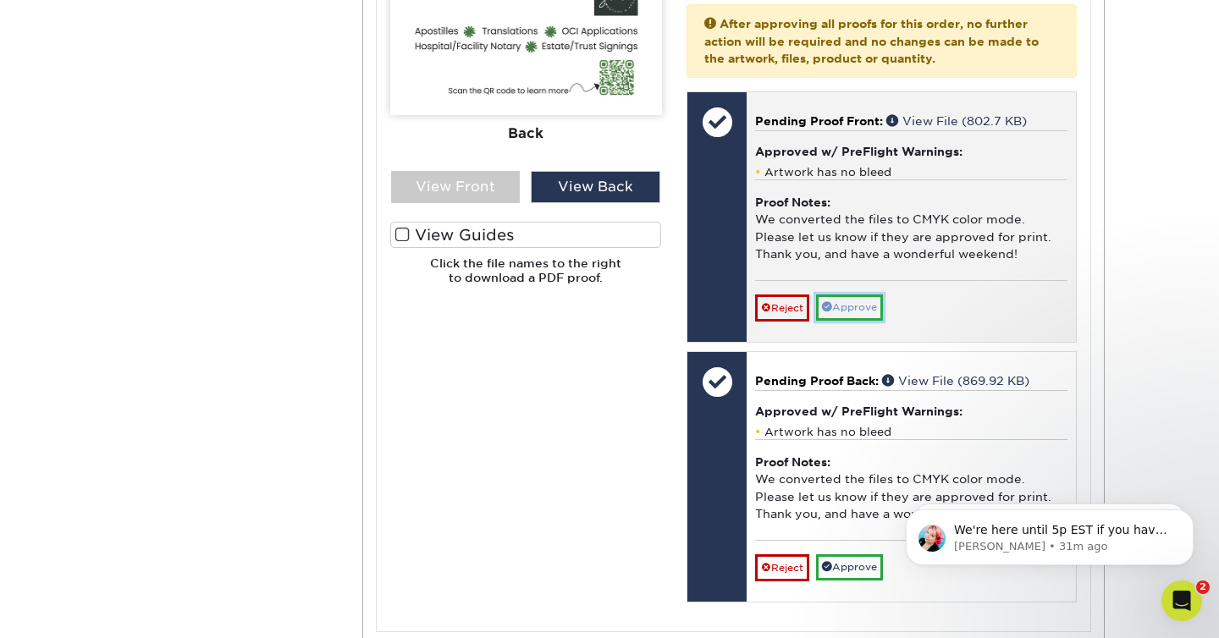
click at [855, 308] on link "Approve" at bounding box center [849, 308] width 67 height 26
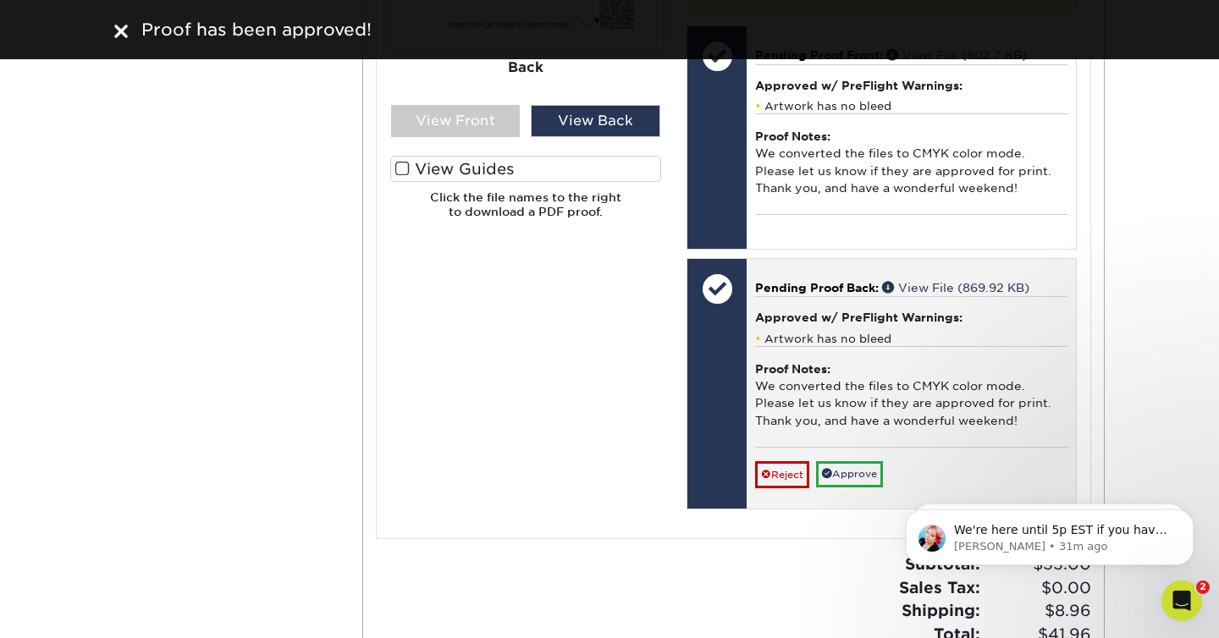
scroll to position [859, 0]
click at [854, 469] on link "Approve" at bounding box center [849, 474] width 67 height 26
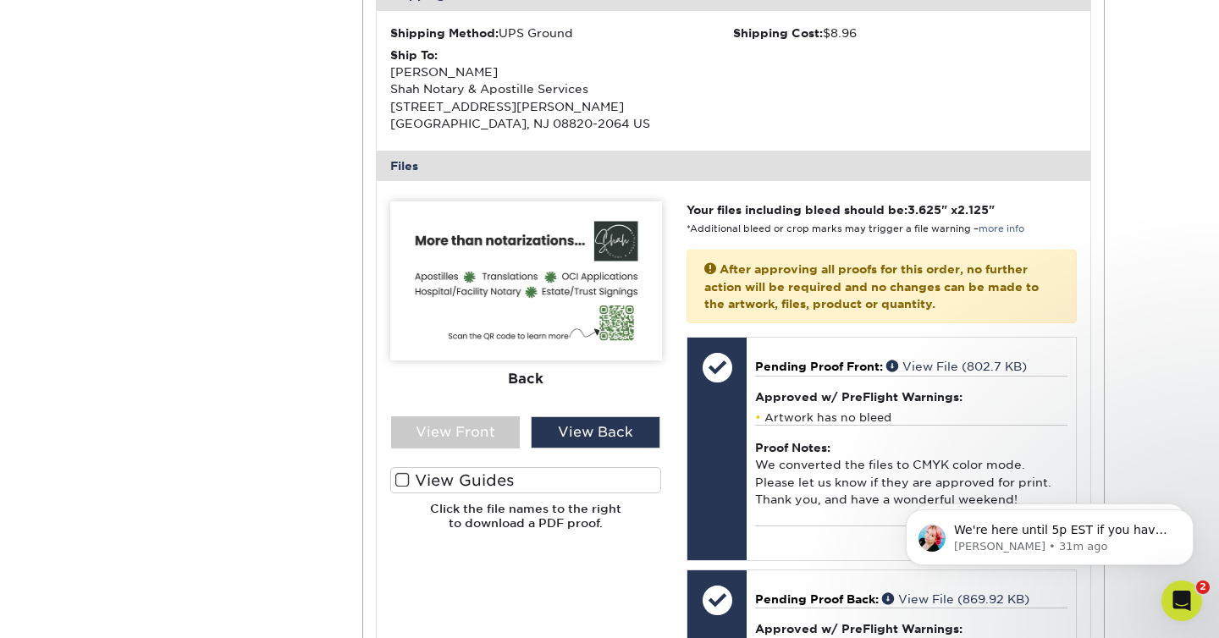
scroll to position [543, 0]
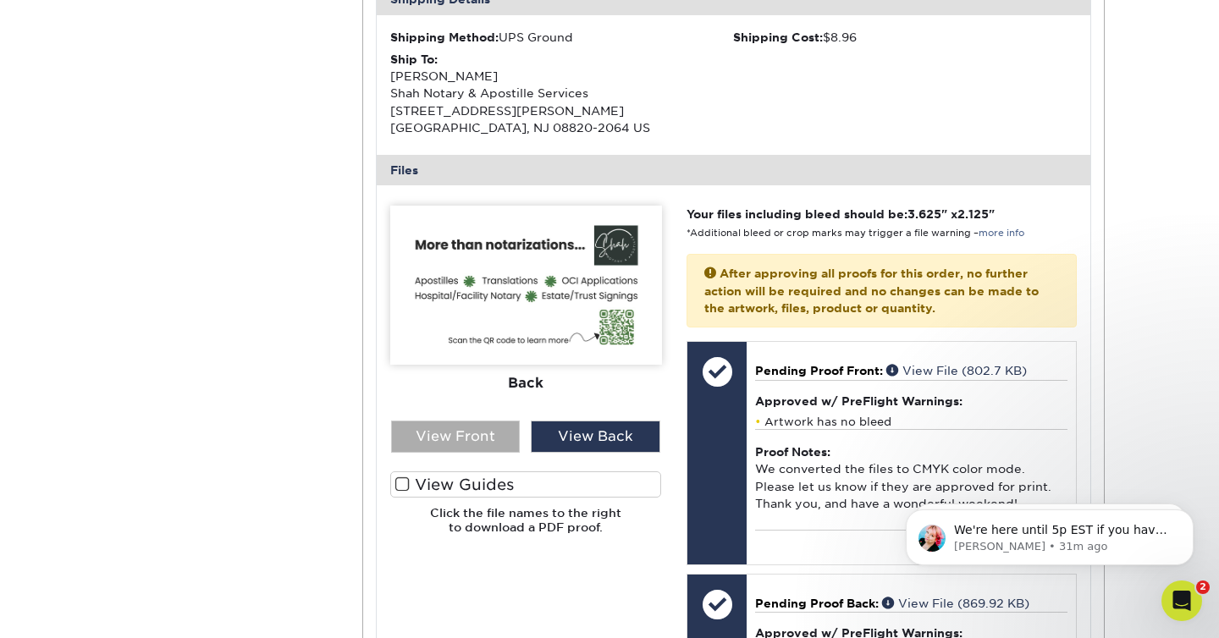
click at [494, 438] on div "View Front" at bounding box center [456, 437] width 130 height 32
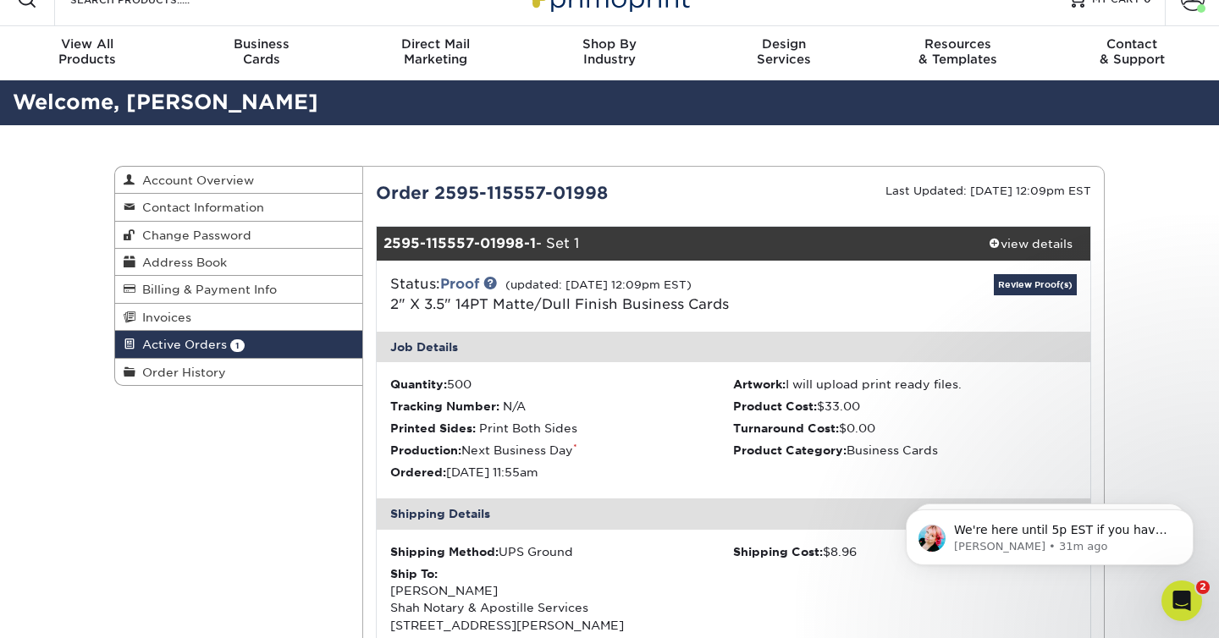
scroll to position [0, 0]
